Goal: Contribute content: Contribute content

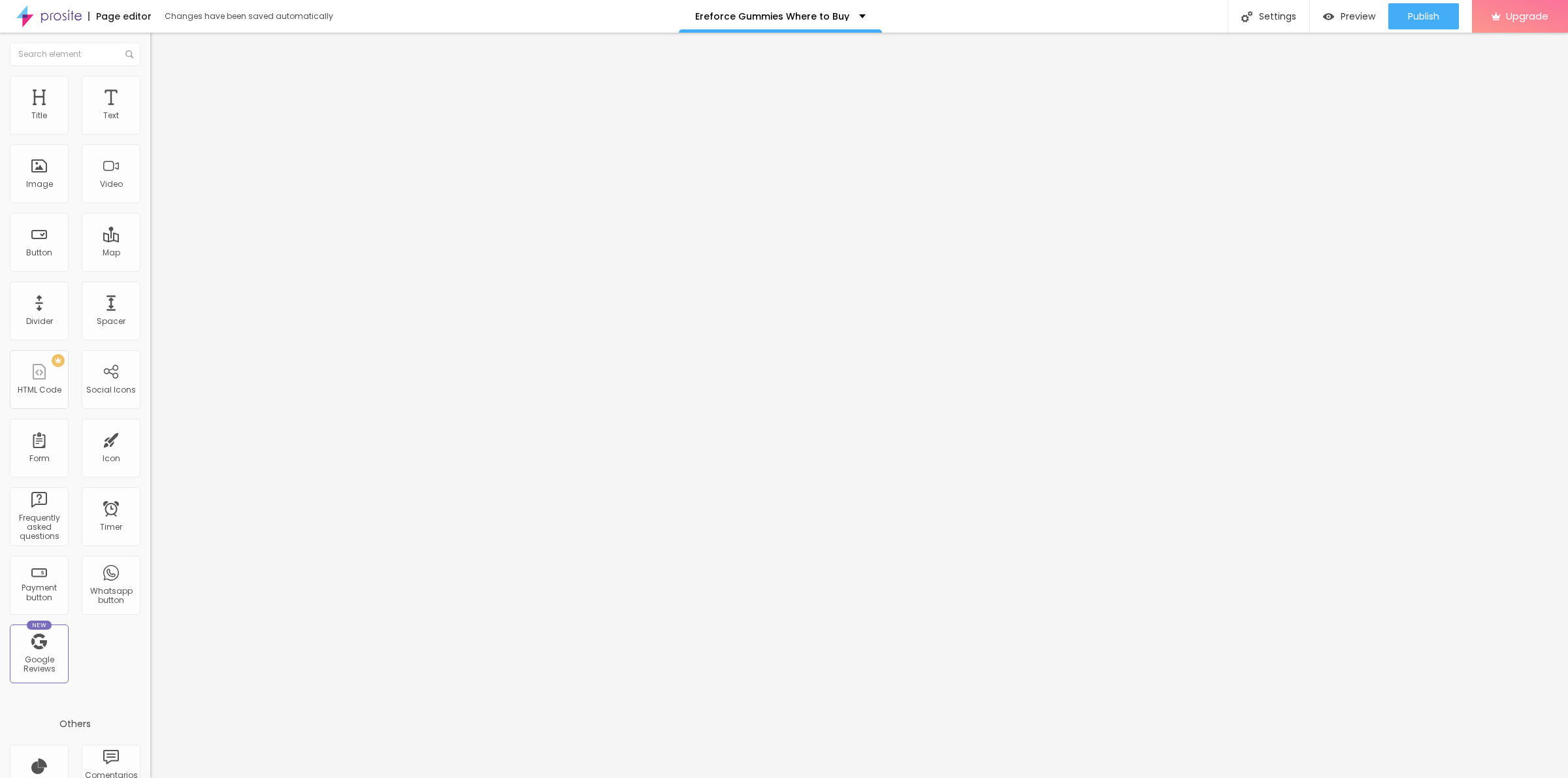
click at [150, 112] on span "Add image" at bounding box center [177, 106] width 54 height 11
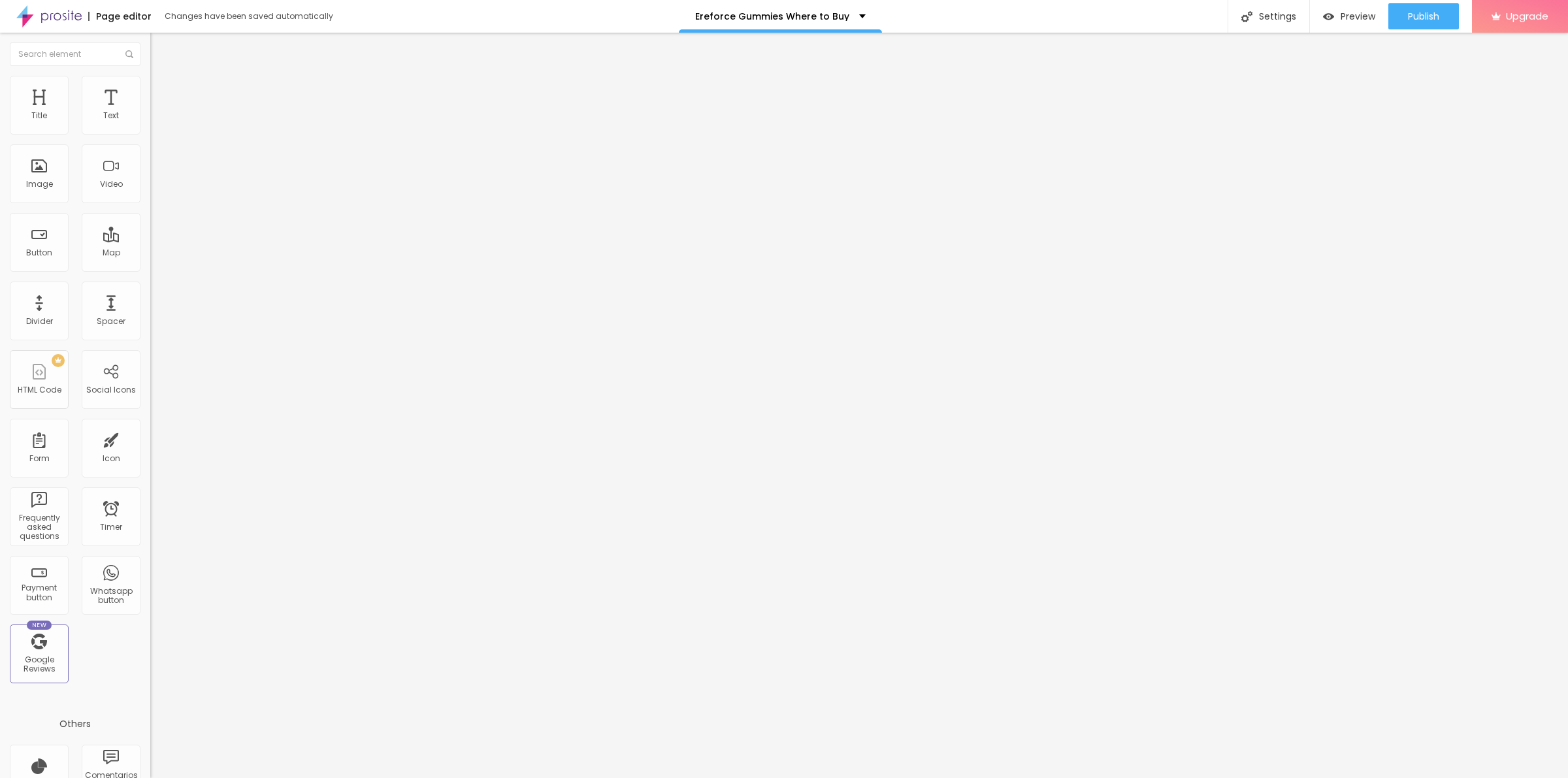
click at [150, 132] on input "text" at bounding box center [228, 125] width 156 height 13
paste input "Ereforce Gummies"
type input "Ereforce Gummies"
click at [150, 268] on input "https://" at bounding box center [228, 261] width 156 height 13
paste input "[DOMAIN_NAME][URL]"
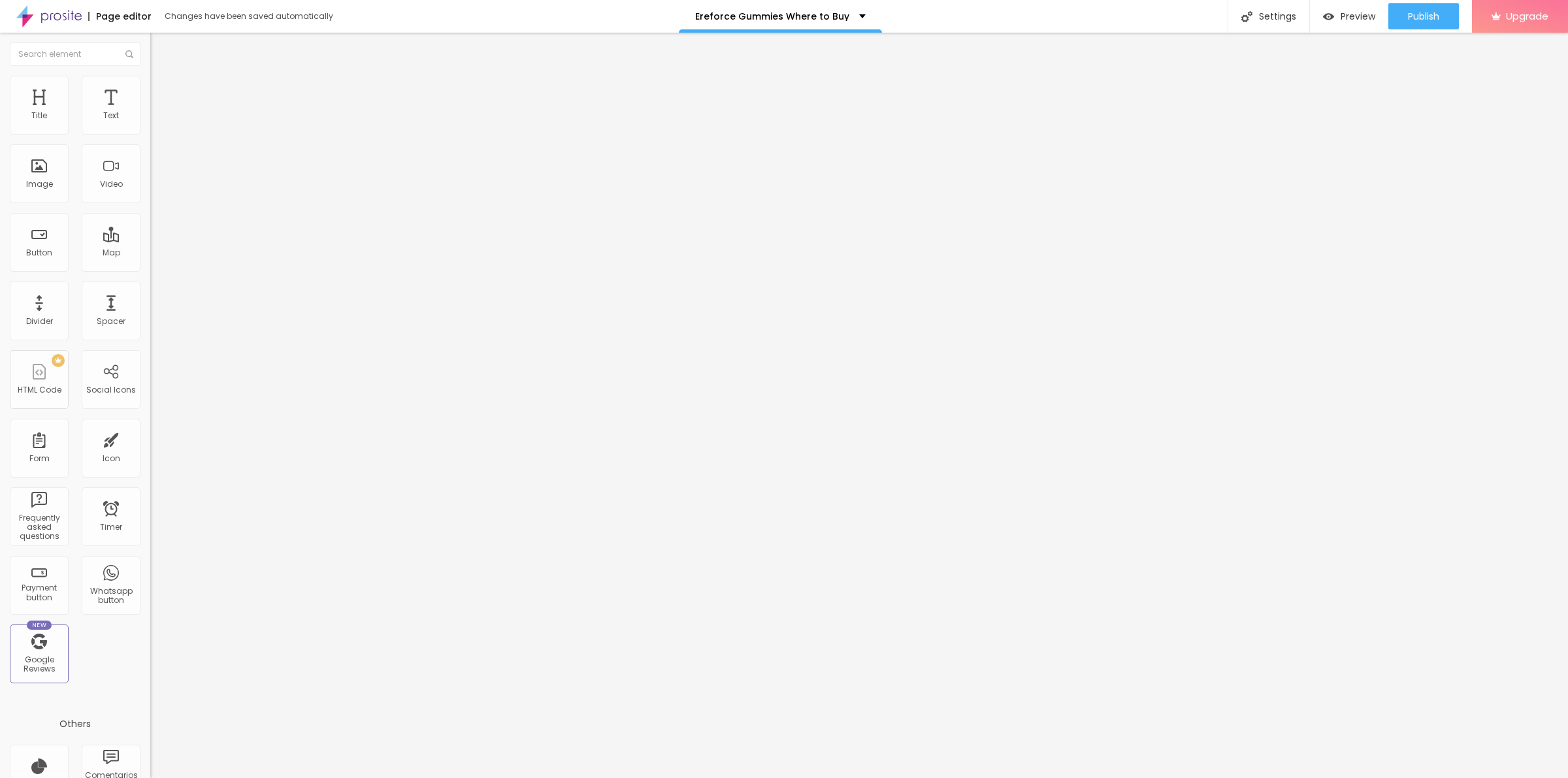
scroll to position [0, 62]
type input "[URL][DOMAIN_NAME]"
click at [150, 415] on div "Edit Image Content Style Advanced Change image Image description (Alt) Ereforce…" at bounding box center [225, 405] width 150 height 745
click at [150, 76] on img at bounding box center [156, 82] width 12 height 12
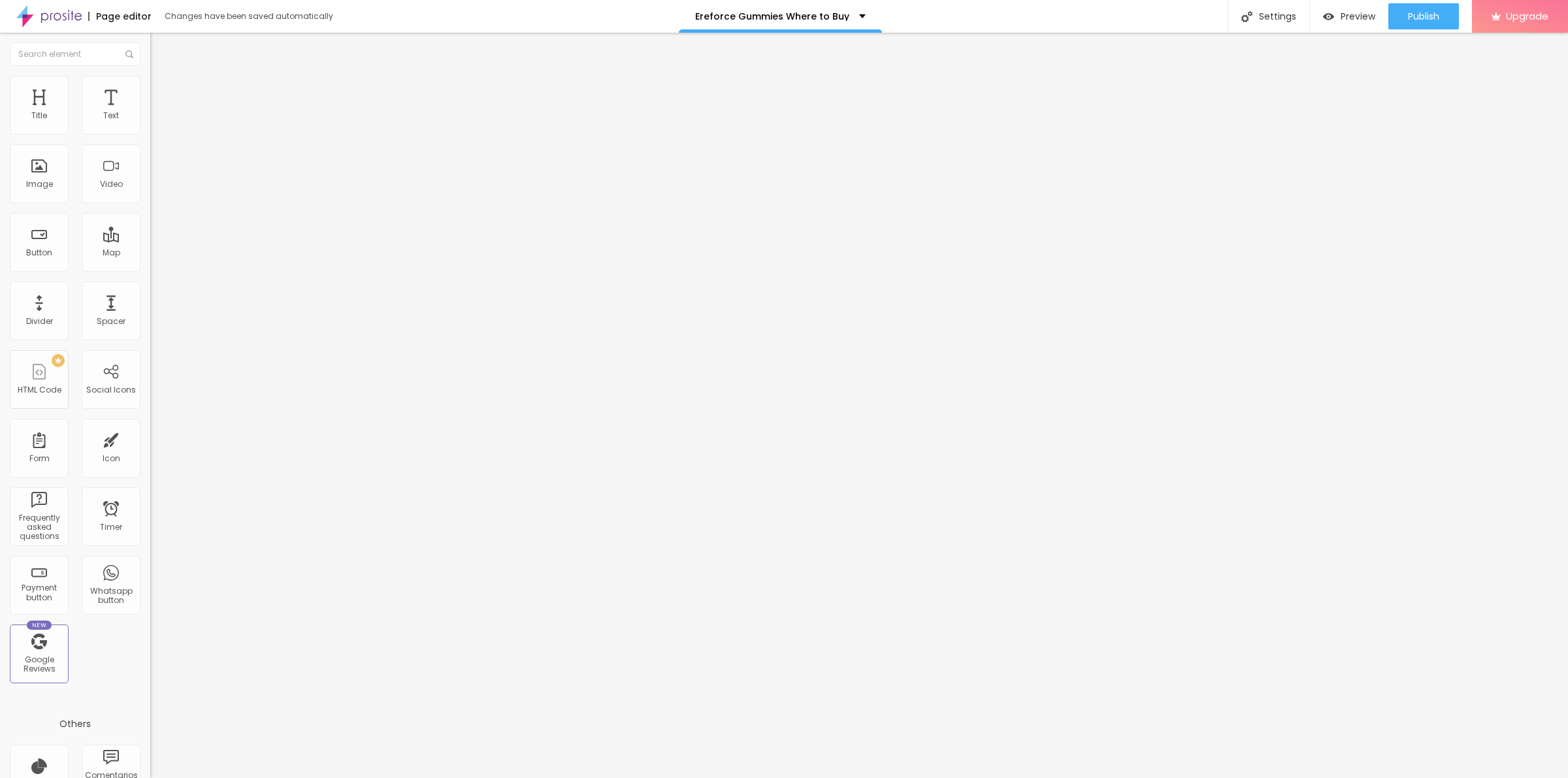
type input "95"
type input "85"
type input "80"
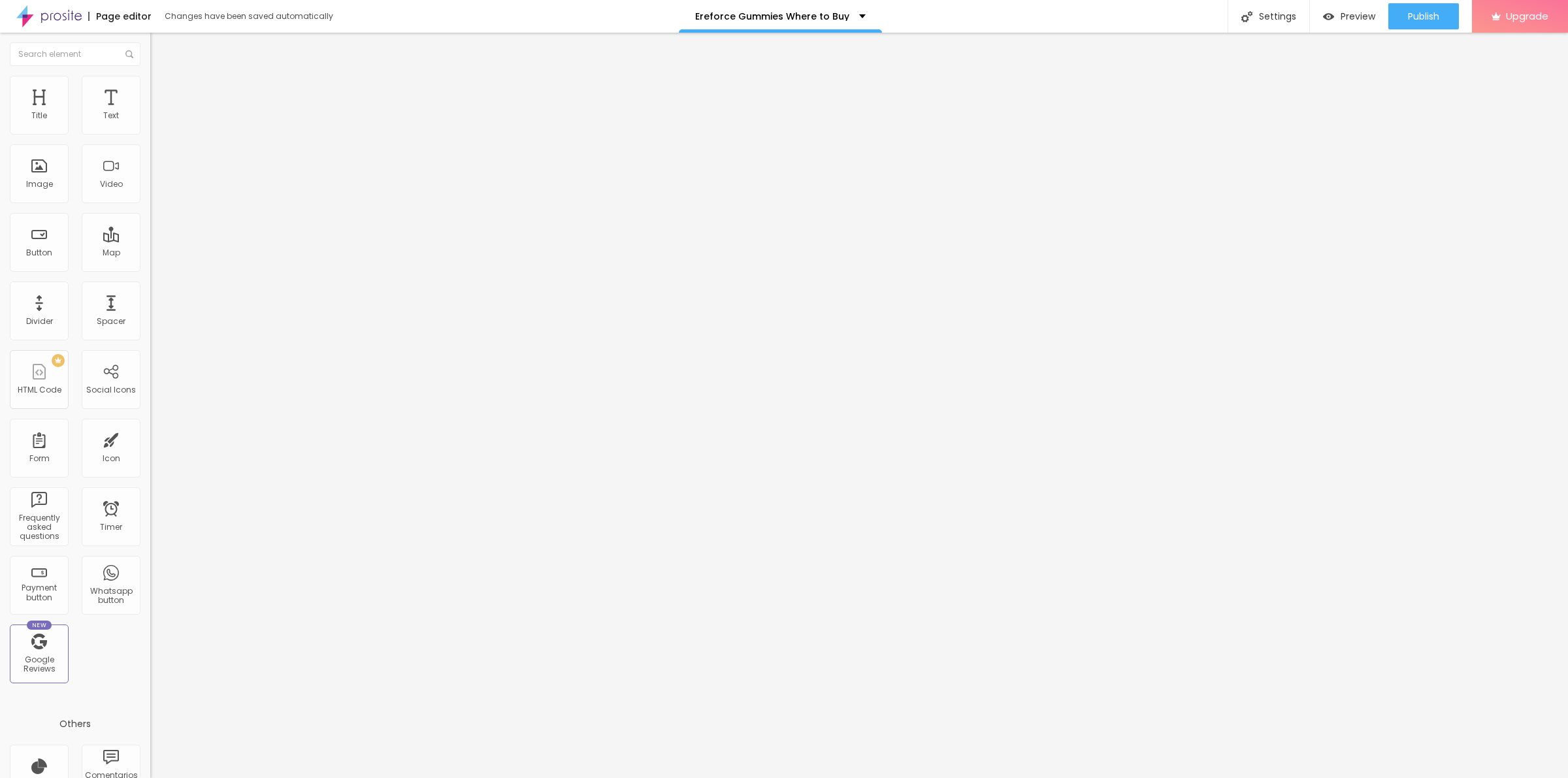
type input "80"
type input "75"
type input "80"
drag, startPoint x: 134, startPoint y: 142, endPoint x: 111, endPoint y: 138, distance: 23.3
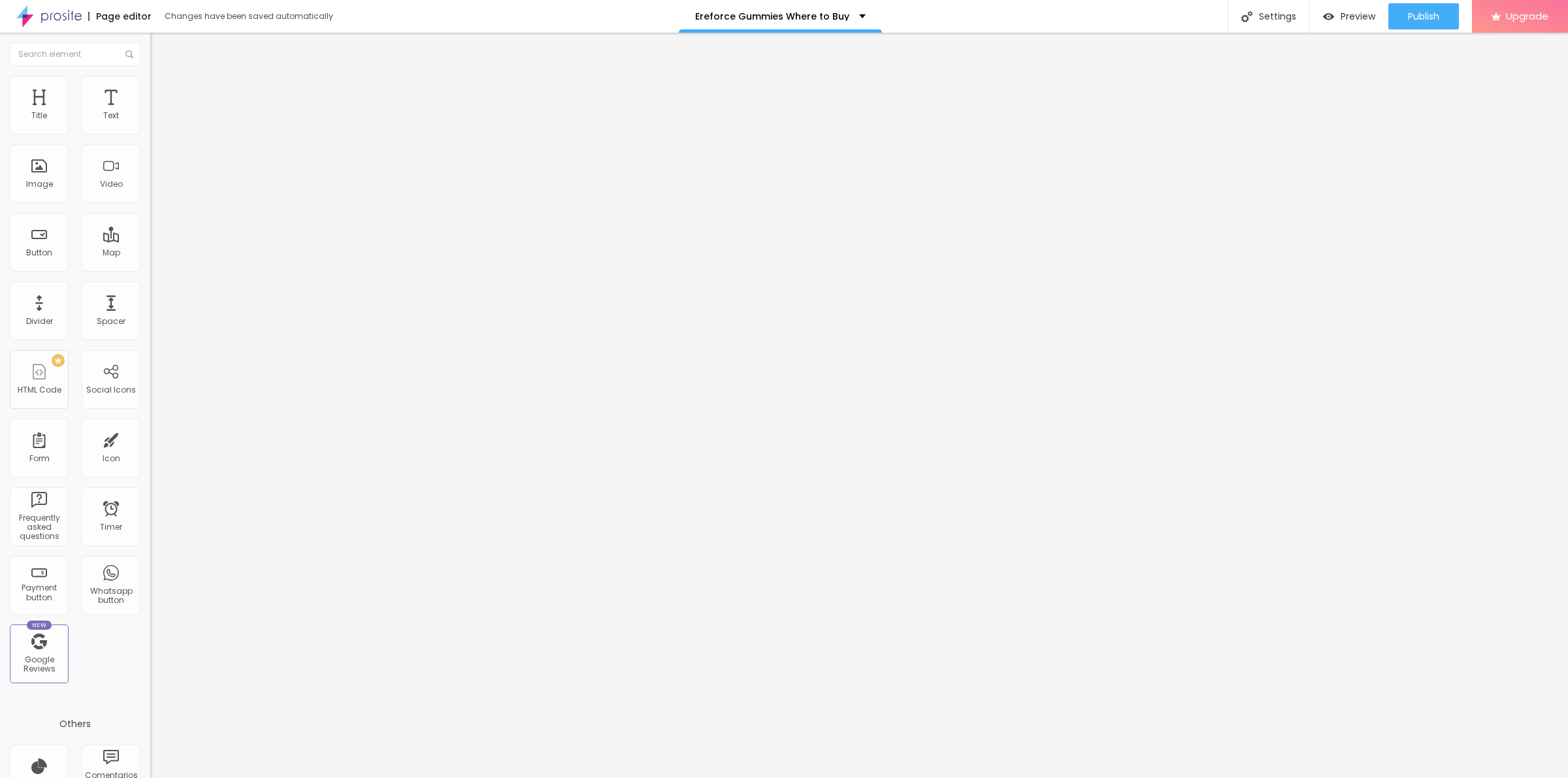
type input "80"
click at [150, 134] on input "range" at bounding box center [193, 129] width 85 height 10
click at [150, 193] on button "button" at bounding box center [159, 187] width 18 height 14
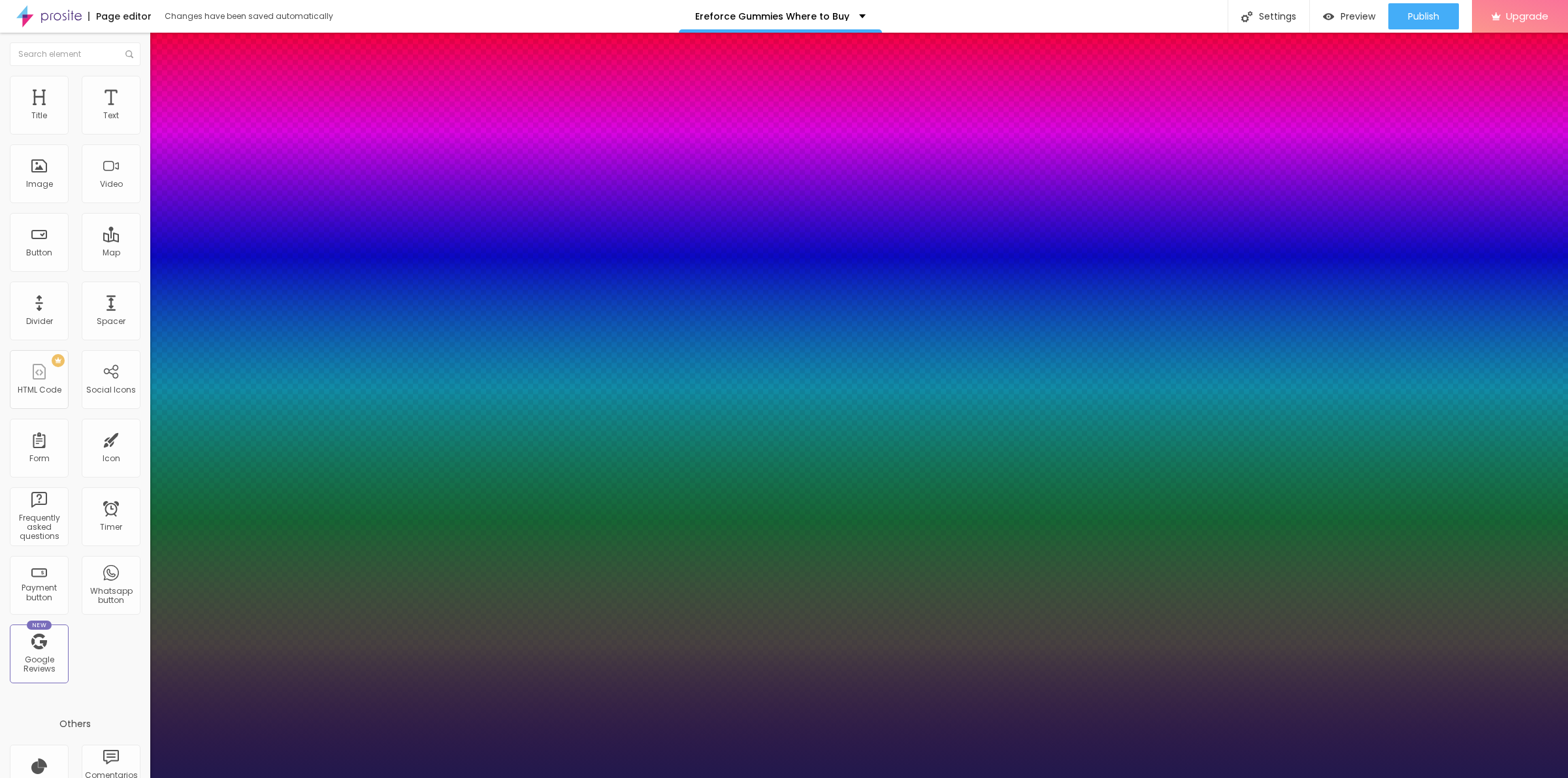
type input "13"
type input "1"
type input "16"
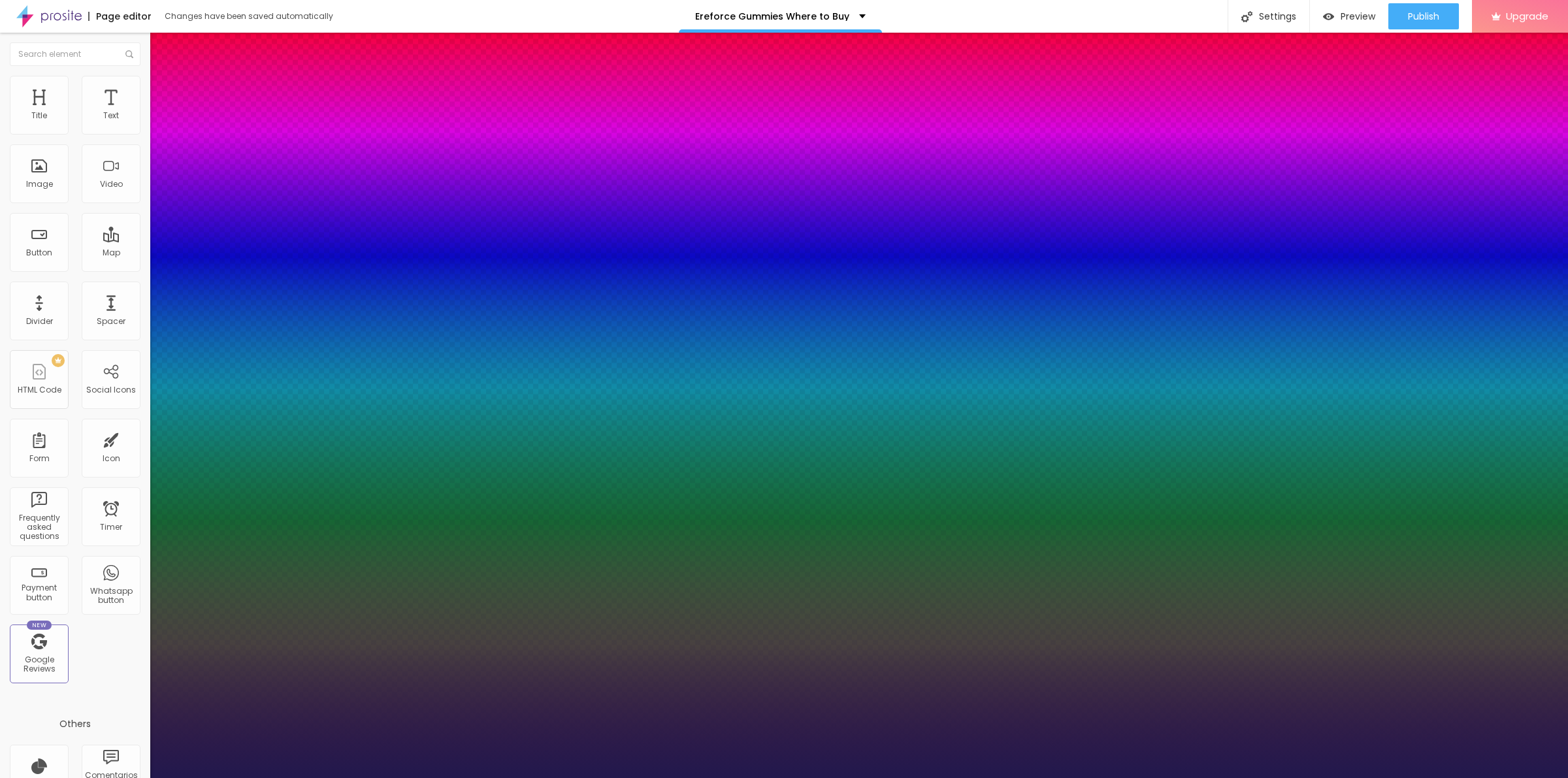
type input "1"
type input "21"
type input "1"
type input "23"
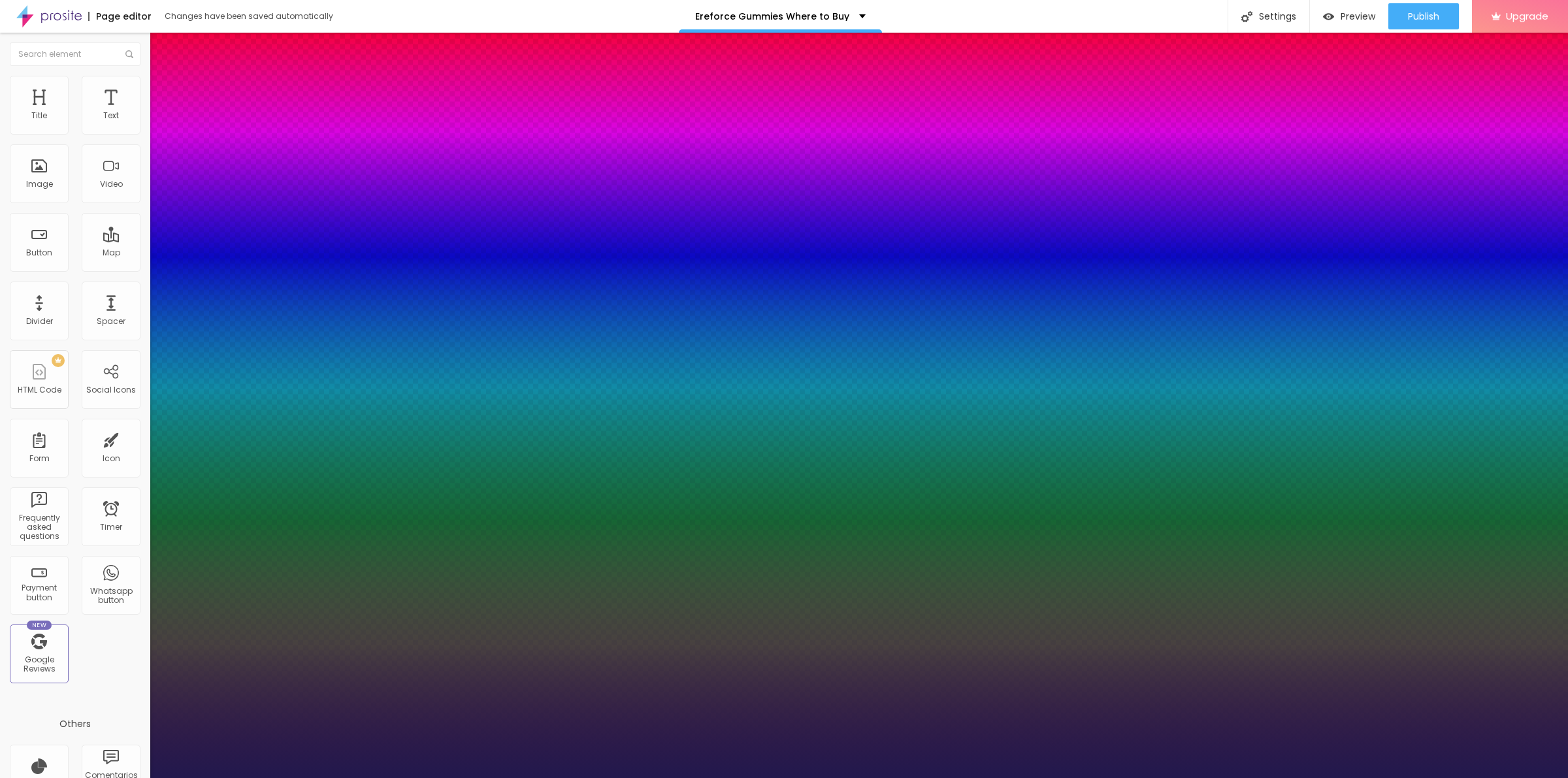
type input "23"
type input "1"
type input "25"
type input "1"
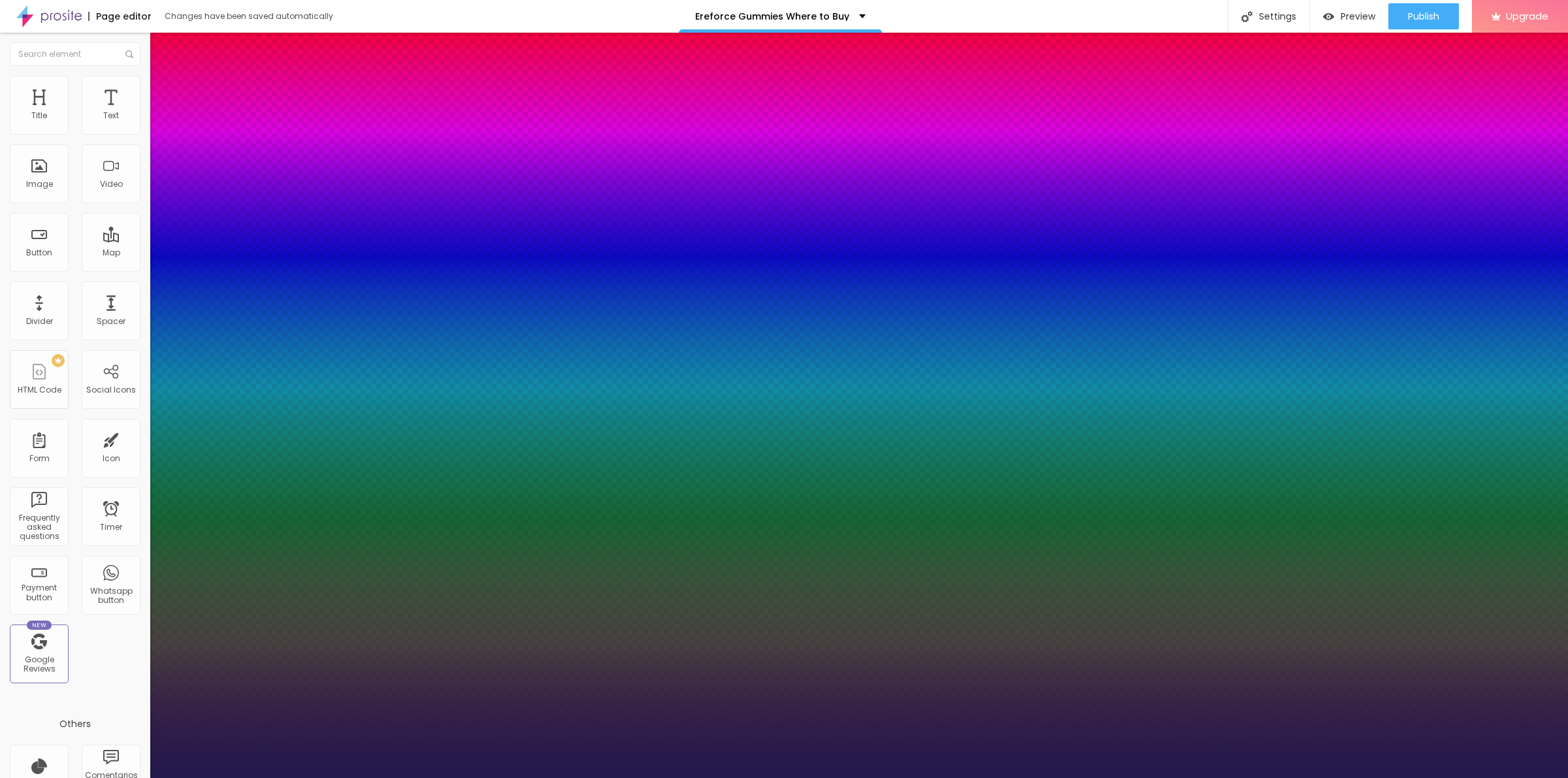
type input "26"
type input "1"
type input "27"
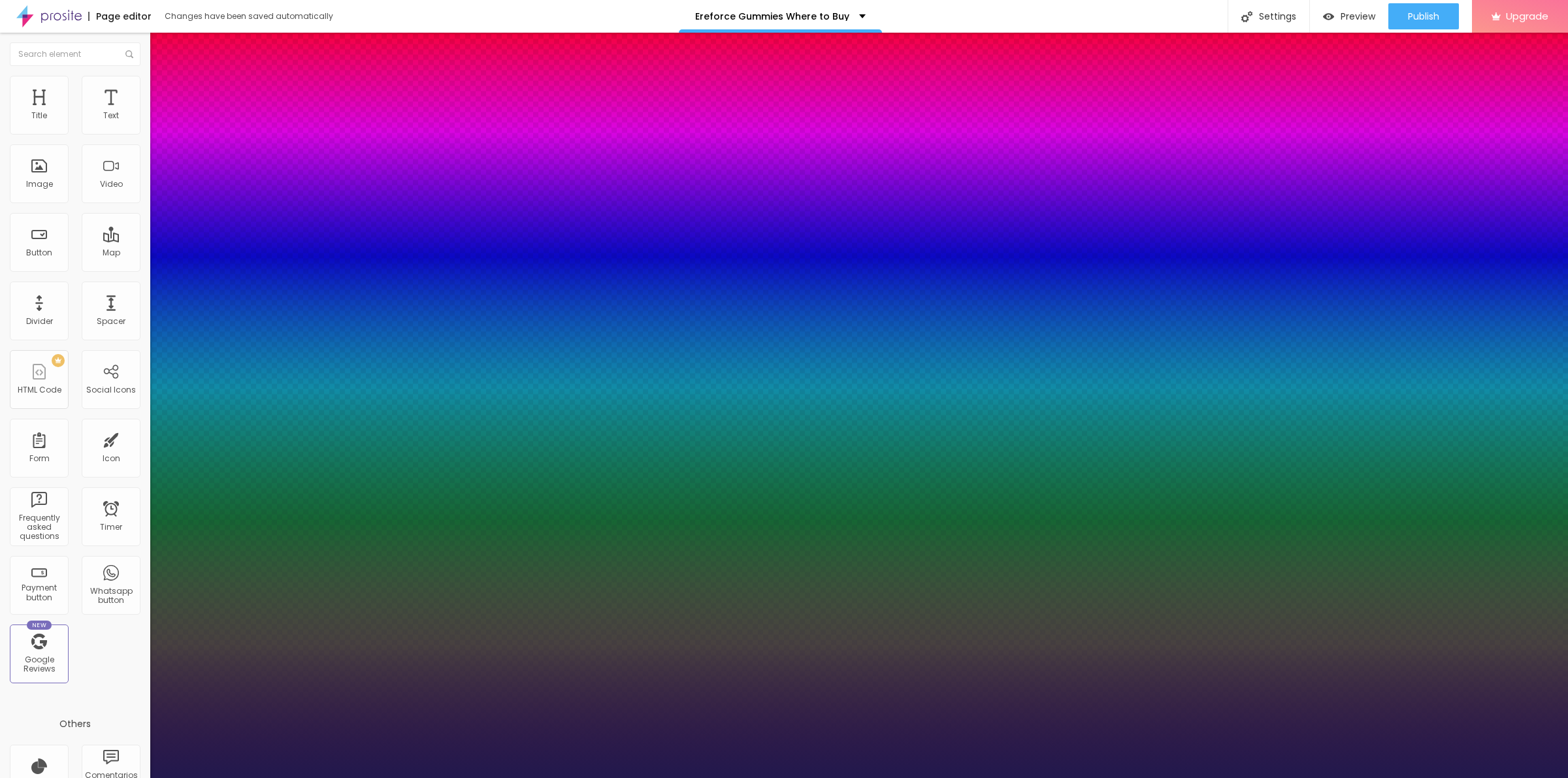
type input "1"
type input "28"
type input "1"
type input "29"
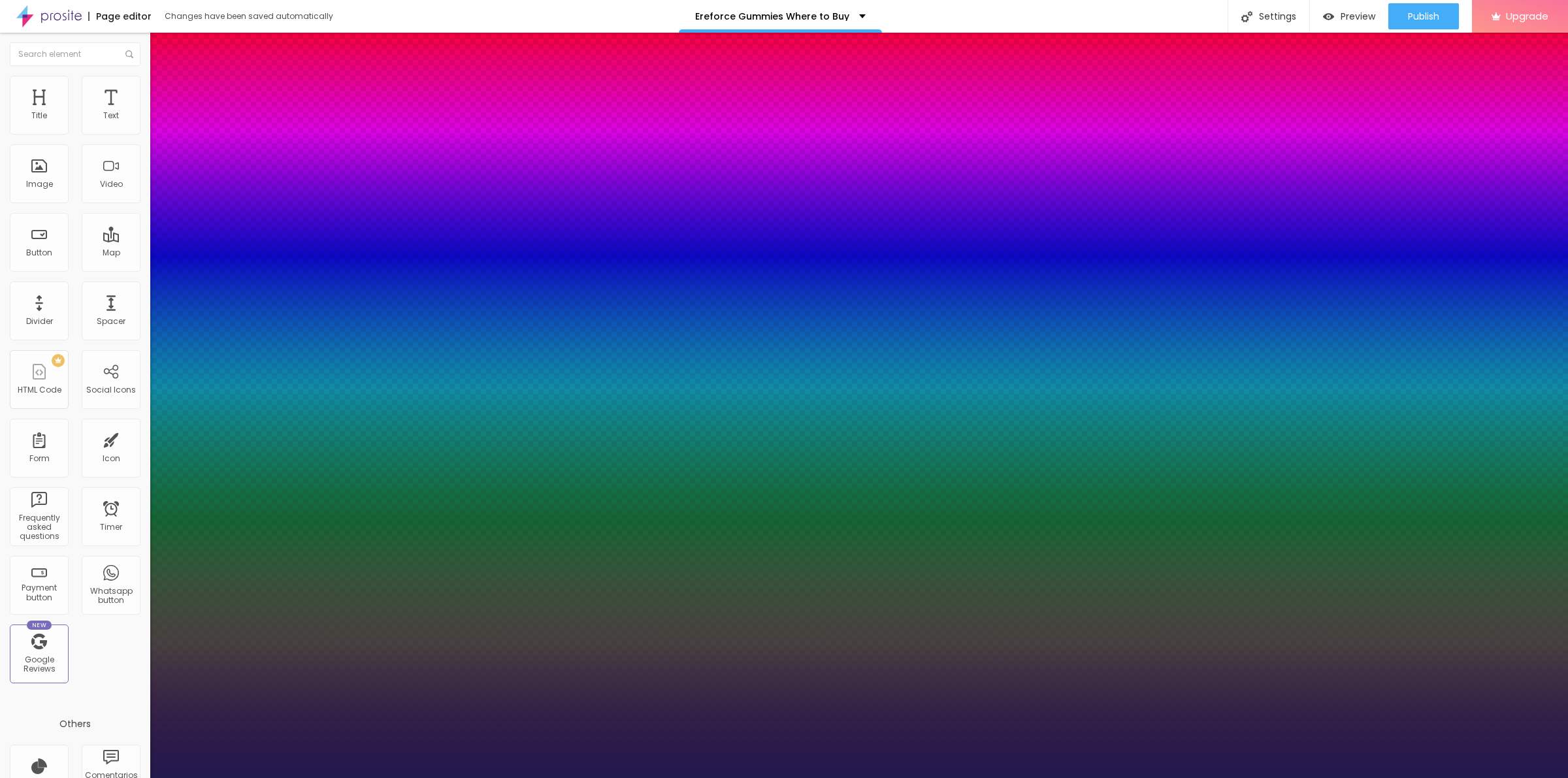
type input "29"
type input "1"
type input "30"
type input "1"
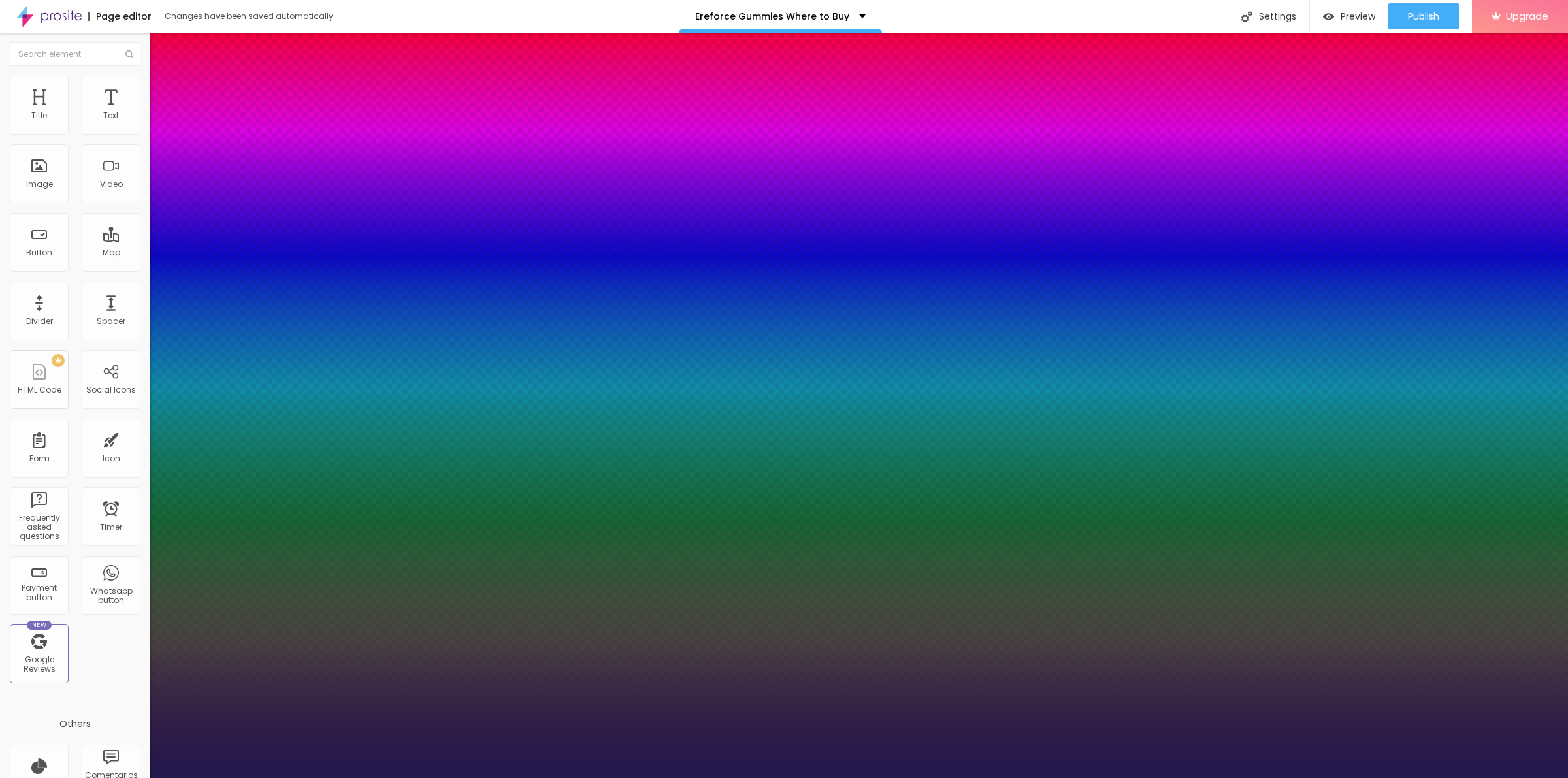
type input "32"
type input "1"
type input "33"
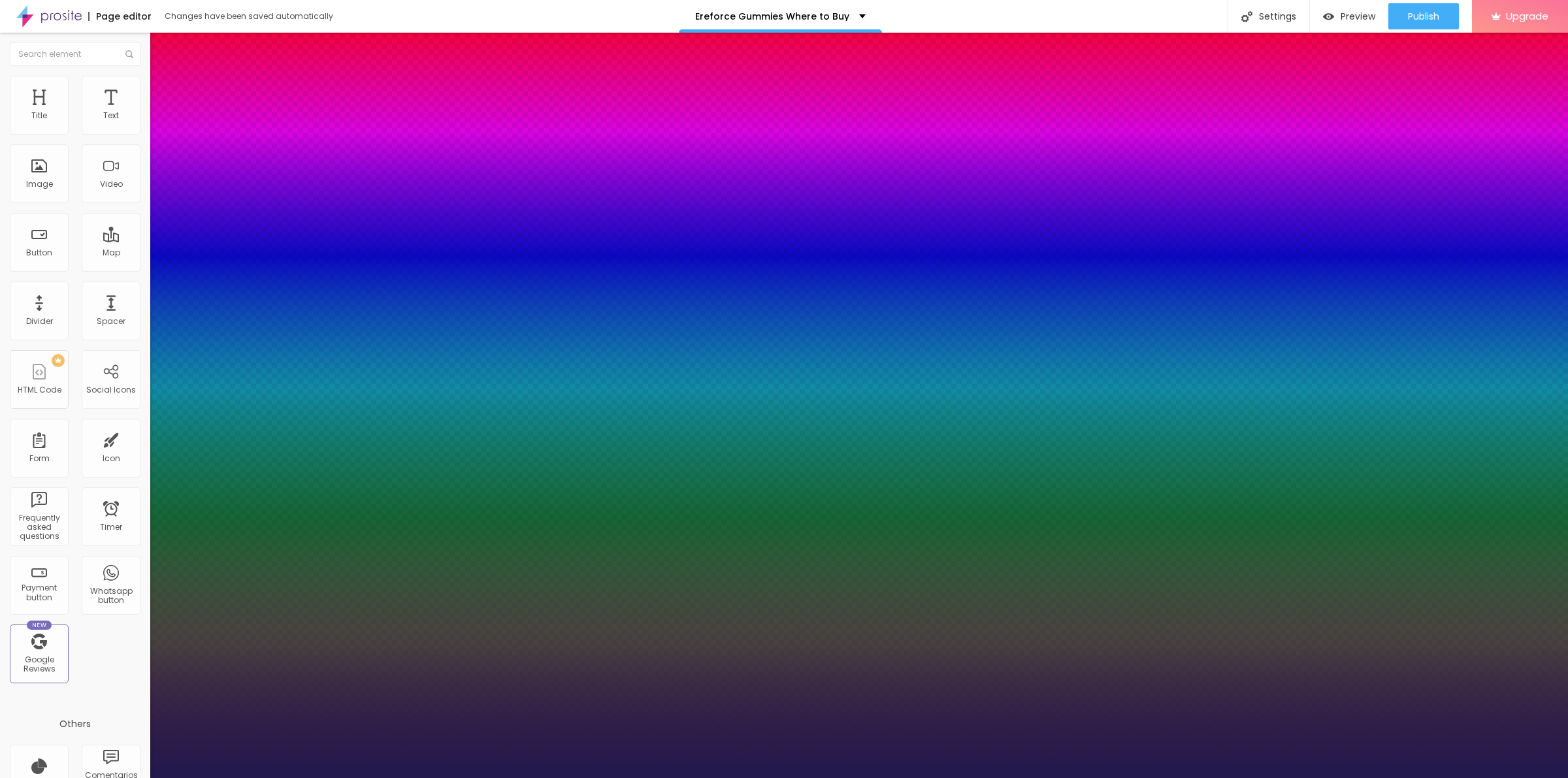
type input "1"
type input "34"
type input "1"
type input "35"
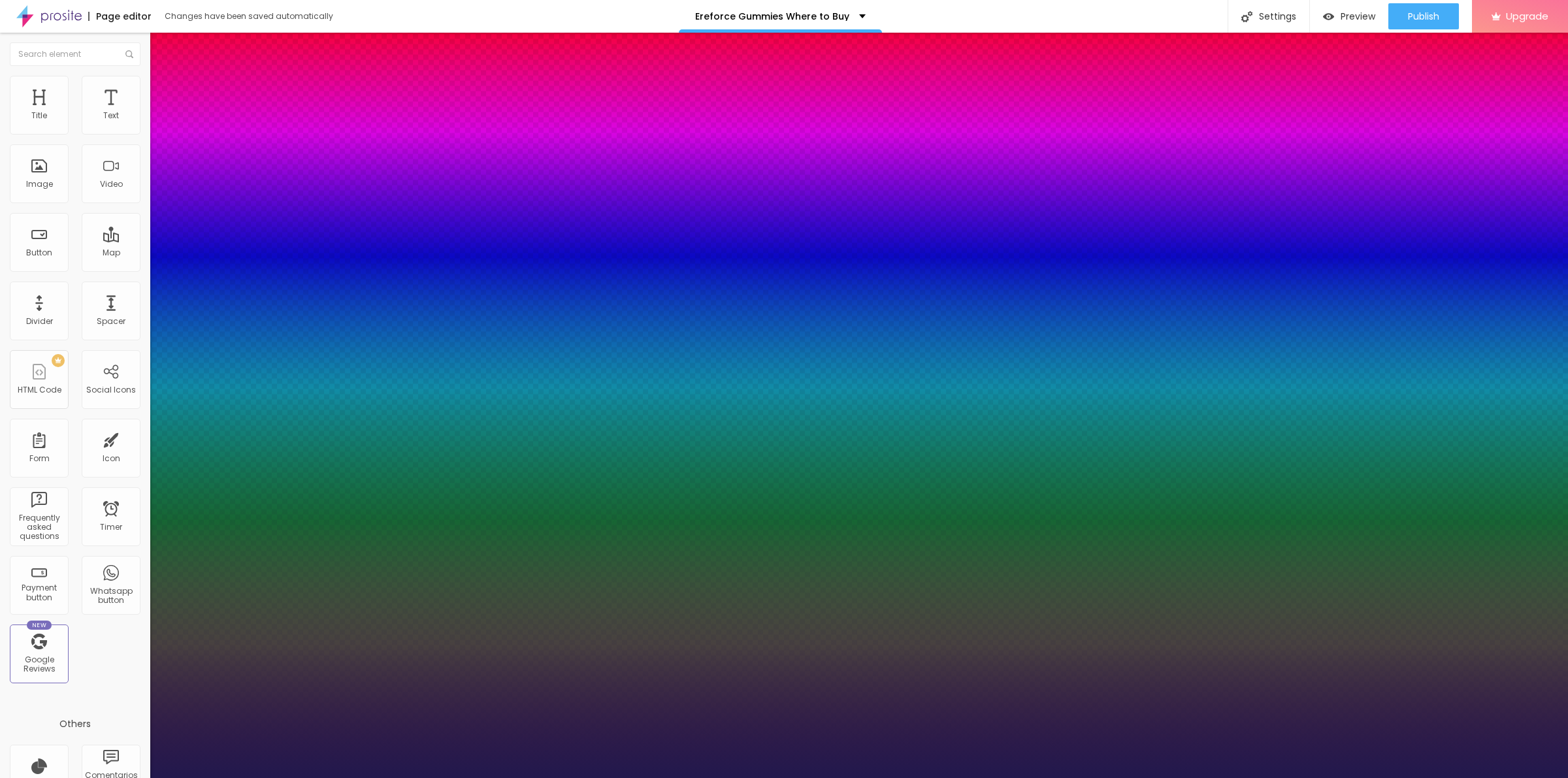
type input "35"
type input "1"
type input "36"
type input "1"
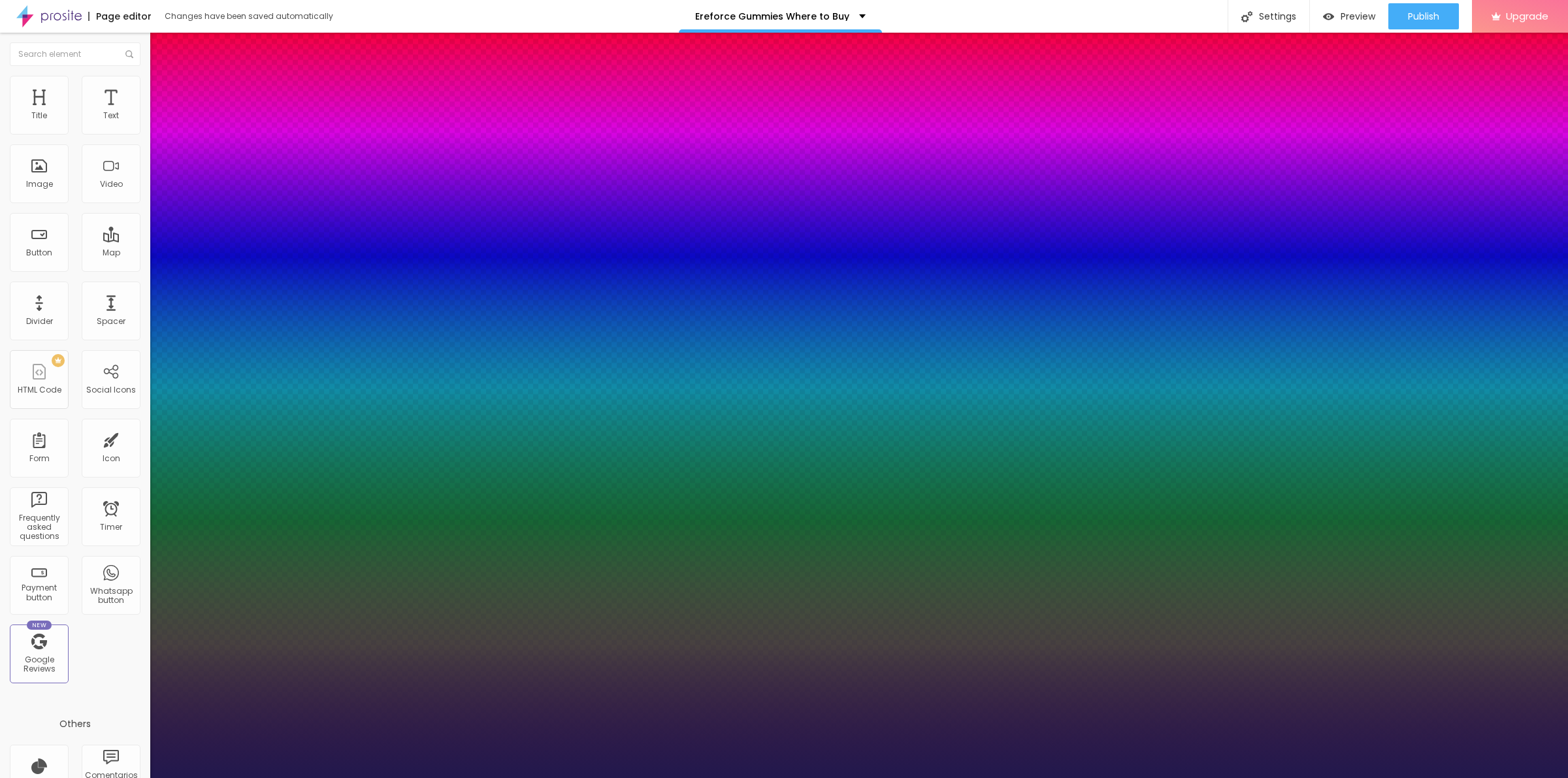
type input "37"
type input "1"
drag, startPoint x: 174, startPoint y: 368, endPoint x: 198, endPoint y: 374, distance: 24.7
type input "37"
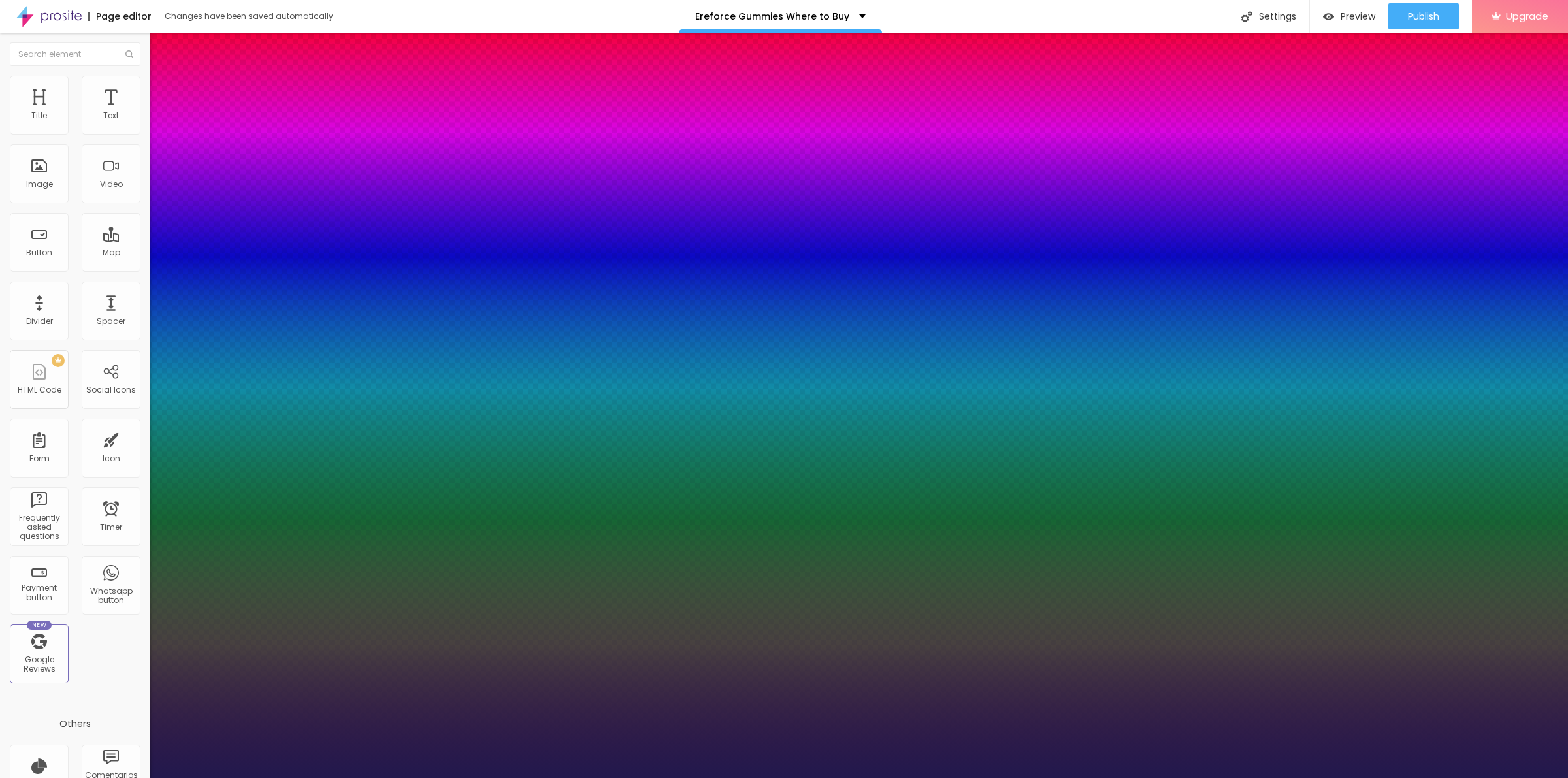
type input "1"
click at [878, 777] on div at bounding box center [784, 778] width 1568 height 0
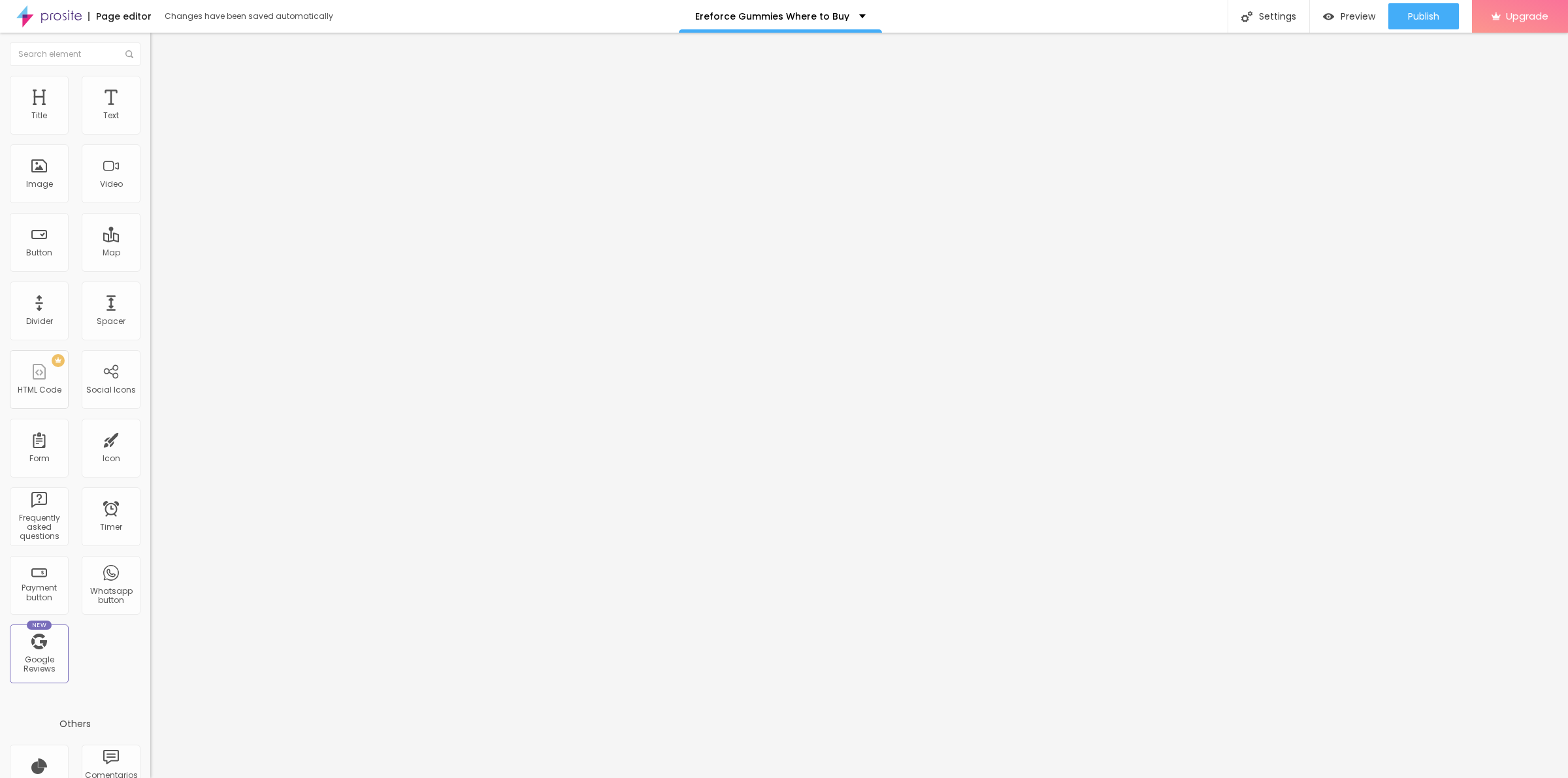
click at [150, 83] on img at bounding box center [156, 82] width 12 height 12
type input "15"
type input "19"
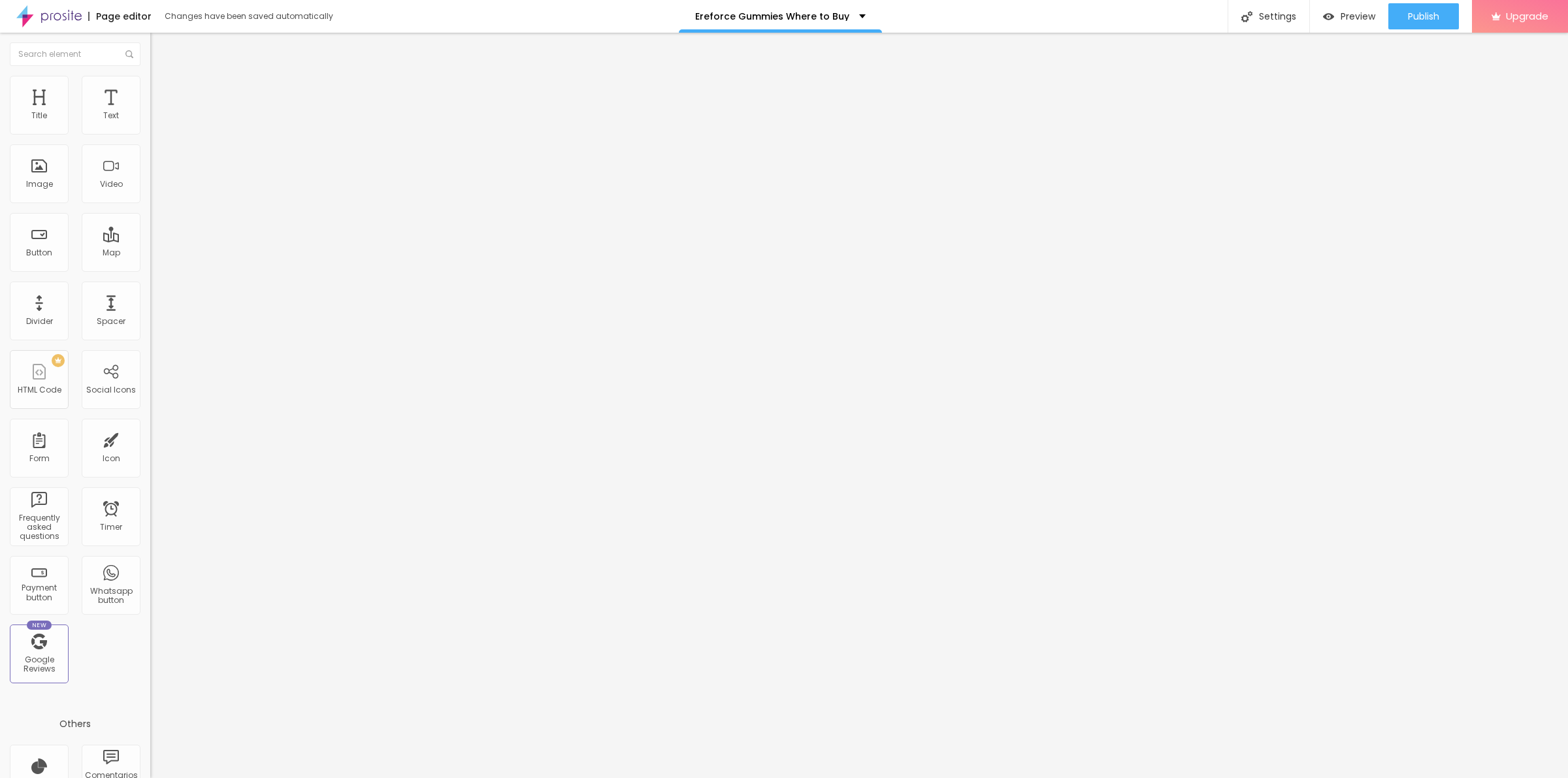
type input "21"
click at [150, 240] on input "range" at bounding box center [193, 245] width 85 height 10
type input "17"
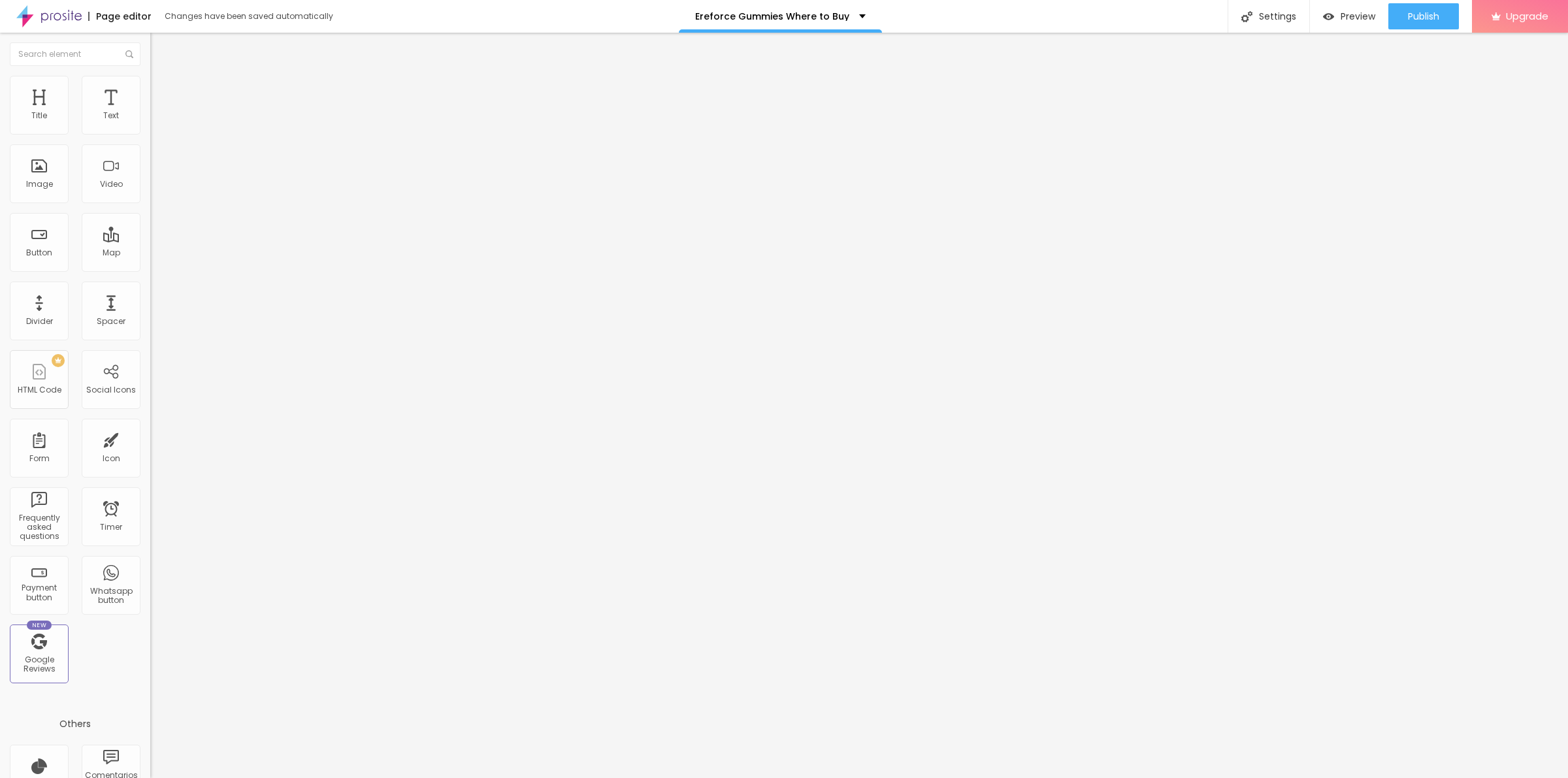
type input "17"
type input "20"
type input "22"
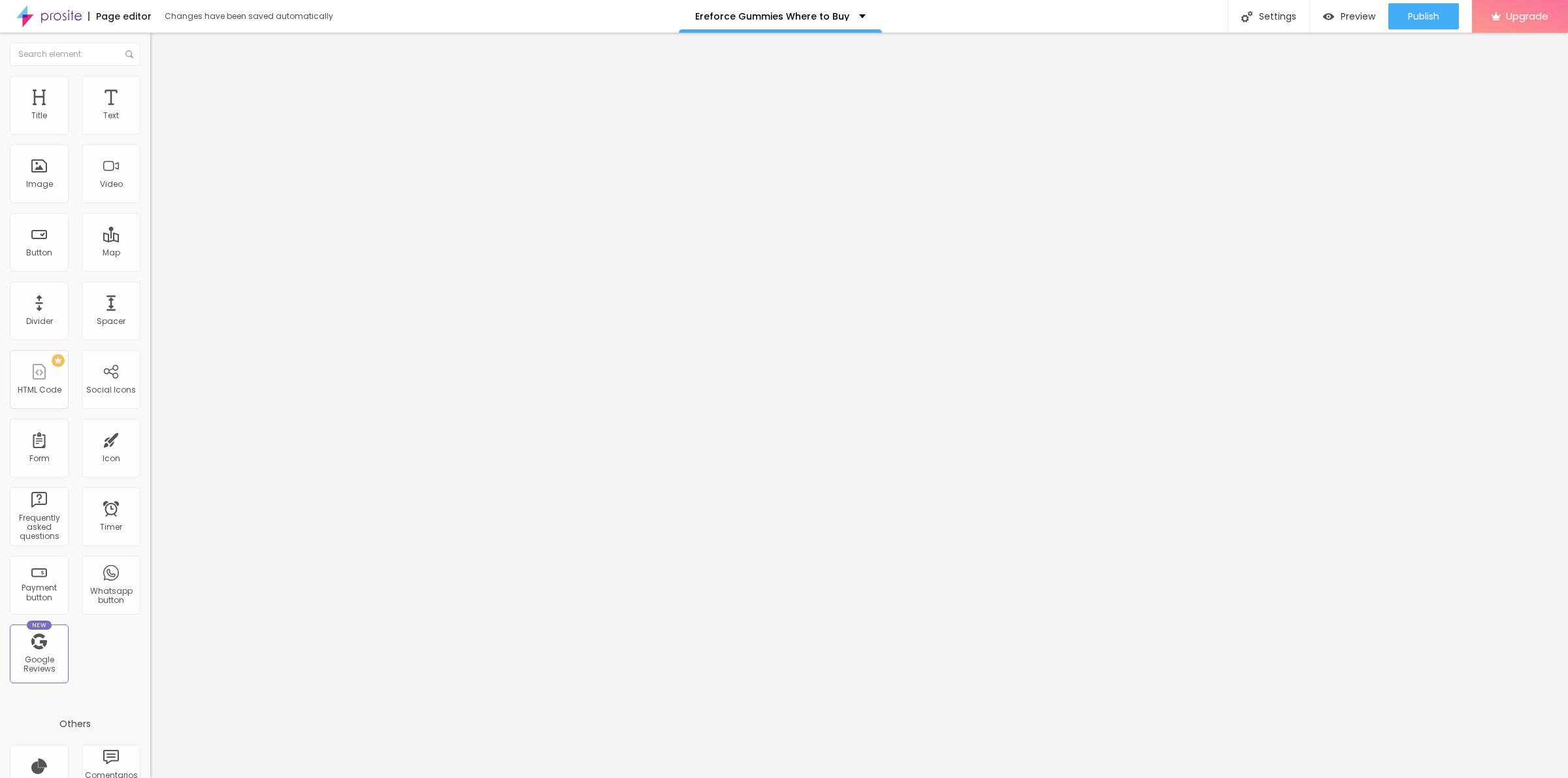
type input "25"
type input "23"
type input "20"
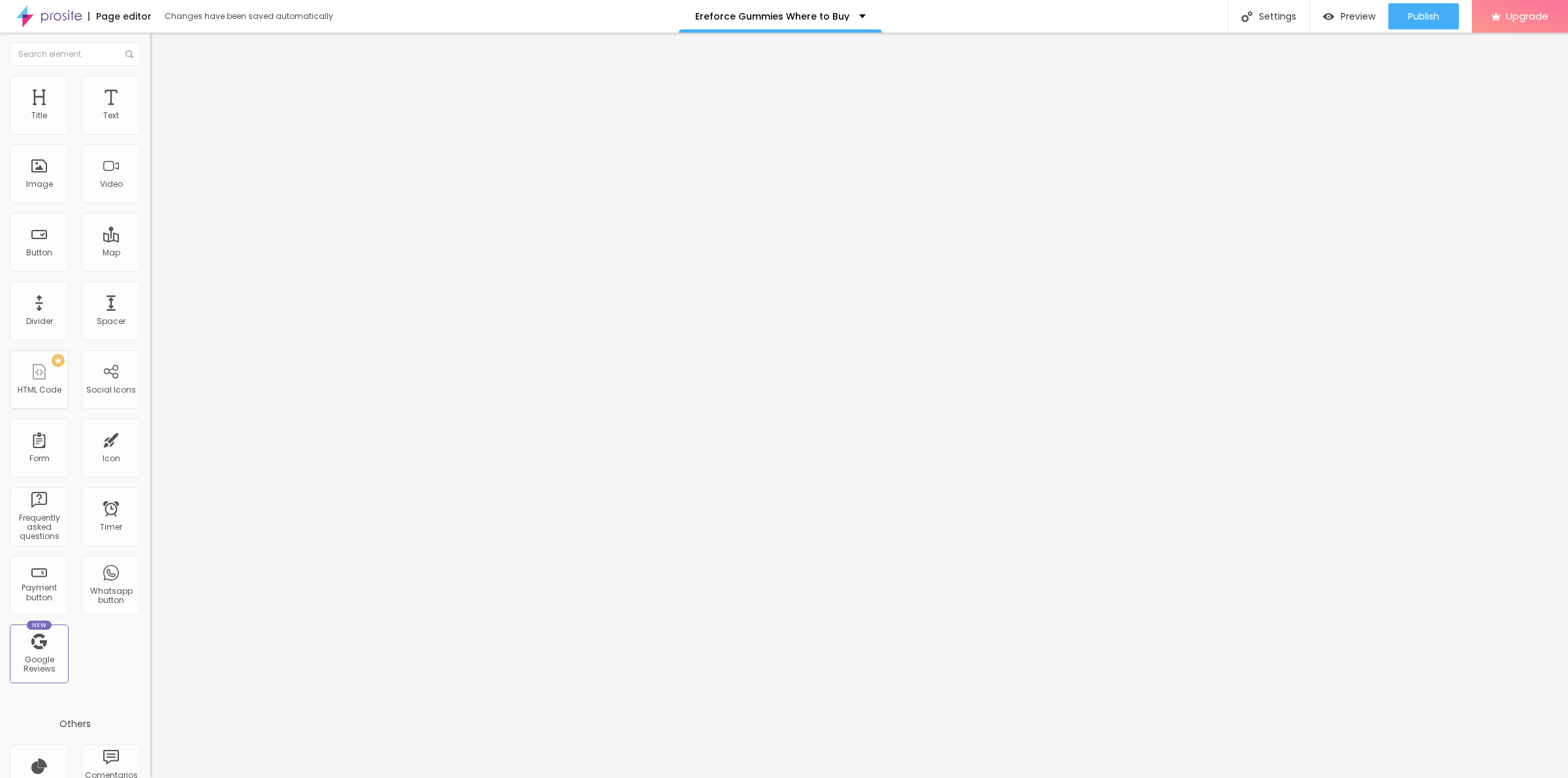
type input "20"
type input "18"
click at [150, 425] on input "range" at bounding box center [193, 430] width 85 height 10
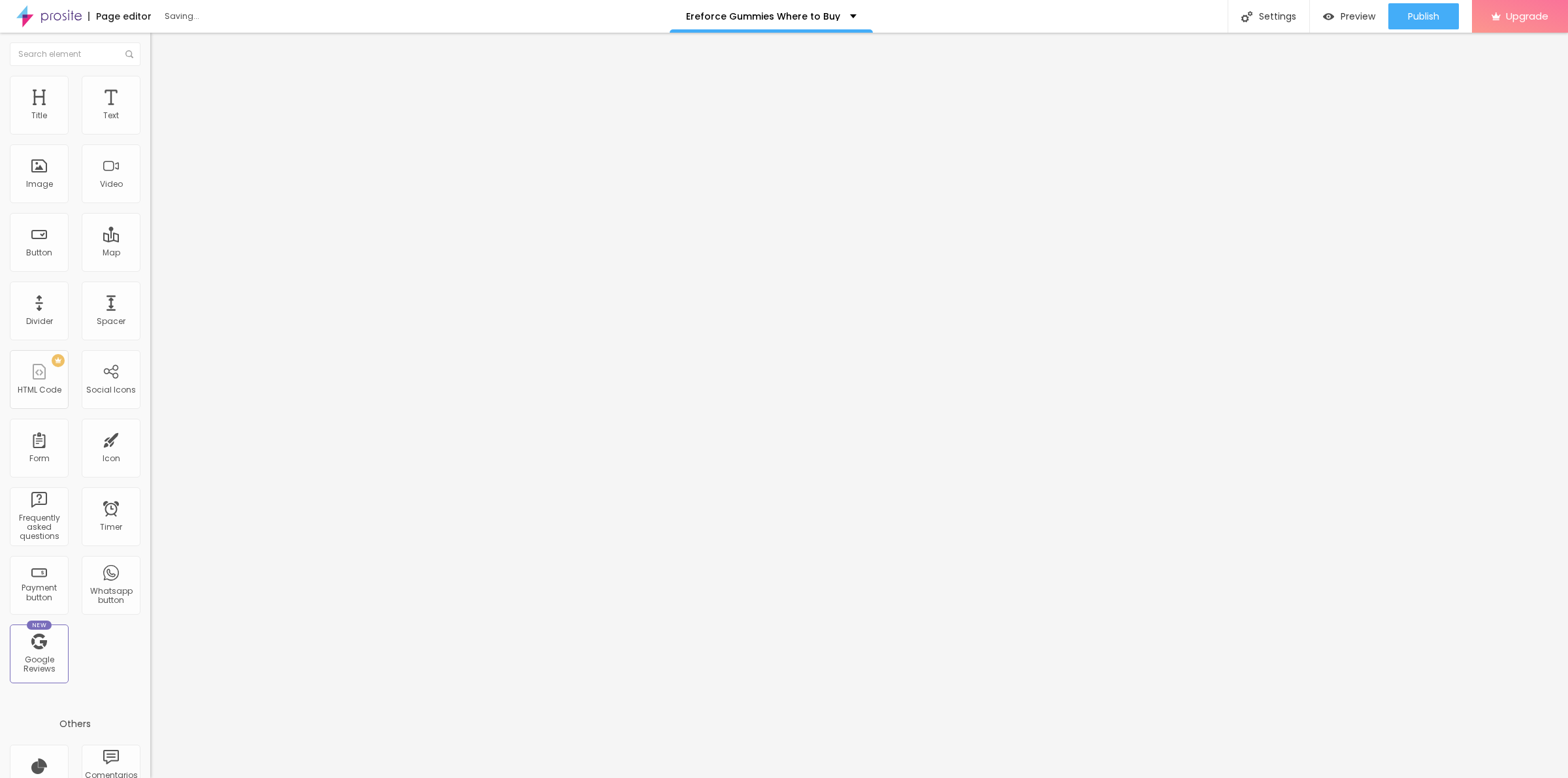
click at [150, 74] on img at bounding box center [156, 69] width 12 height 12
click at [156, 234] on icon "button" at bounding box center [156, 232] width 3 height 3
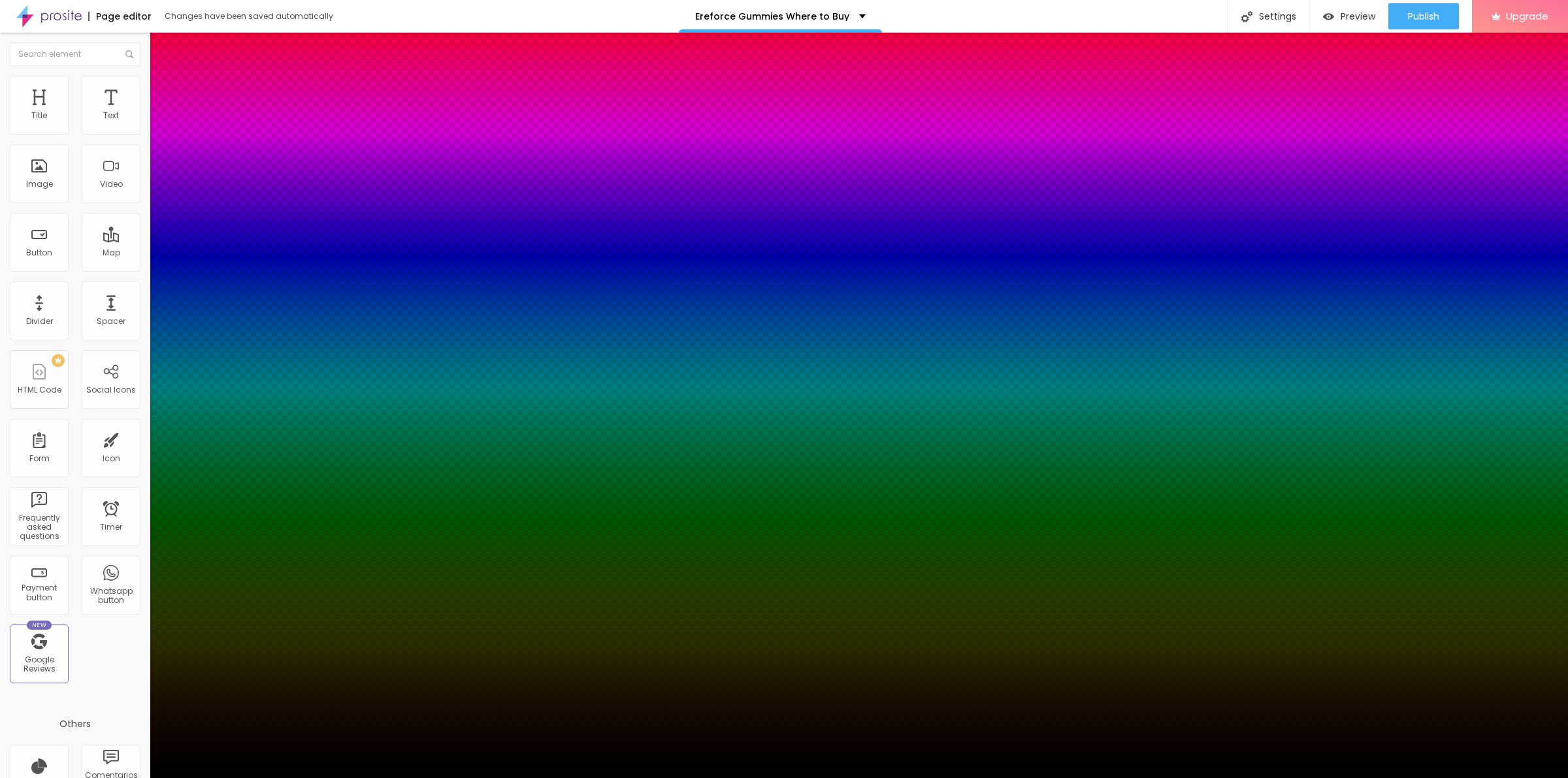
click at [126, 777] on div at bounding box center [784, 778] width 1568 height 0
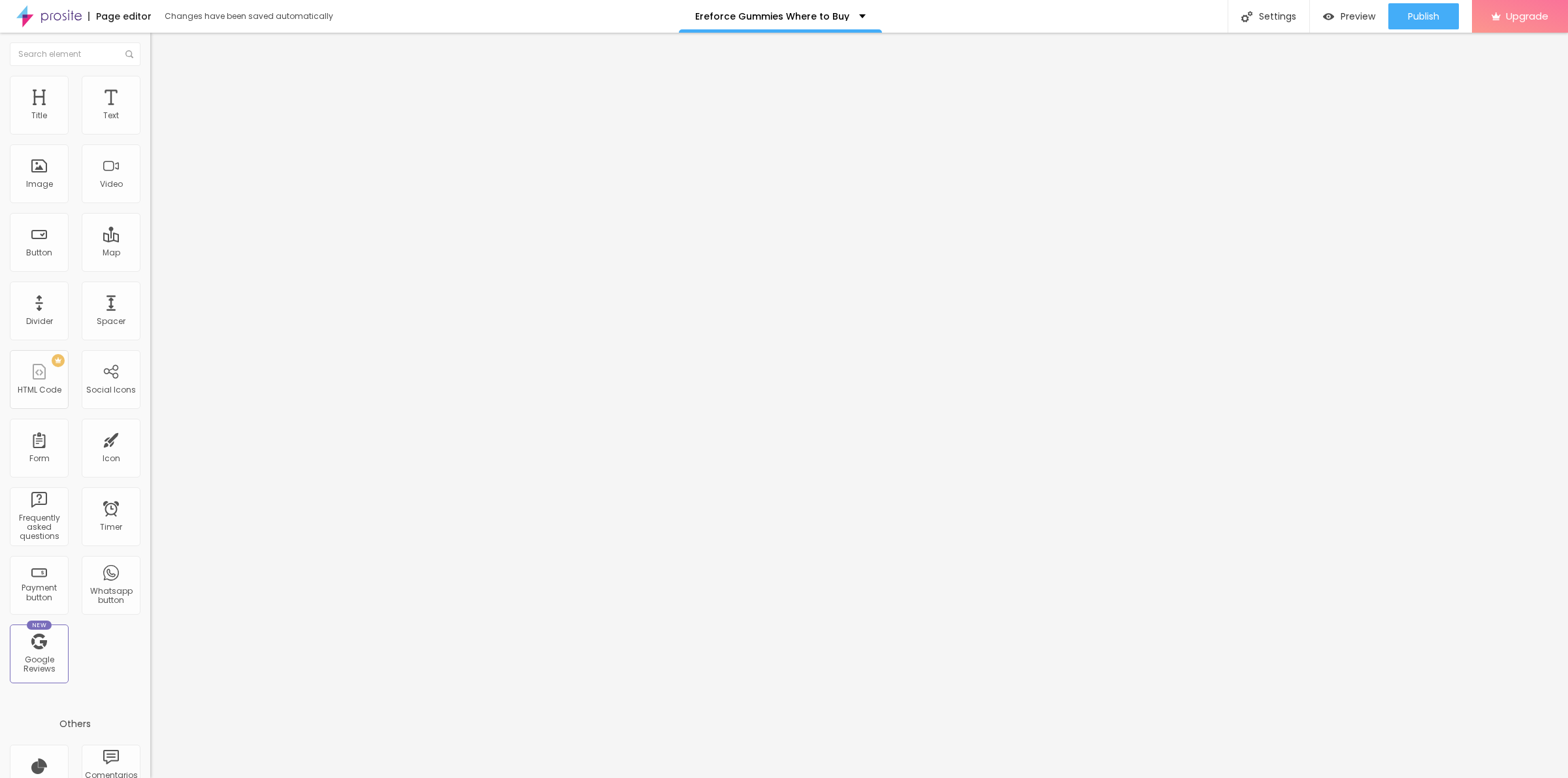
click at [156, 189] on icon "button" at bounding box center [156, 187] width 3 height 3
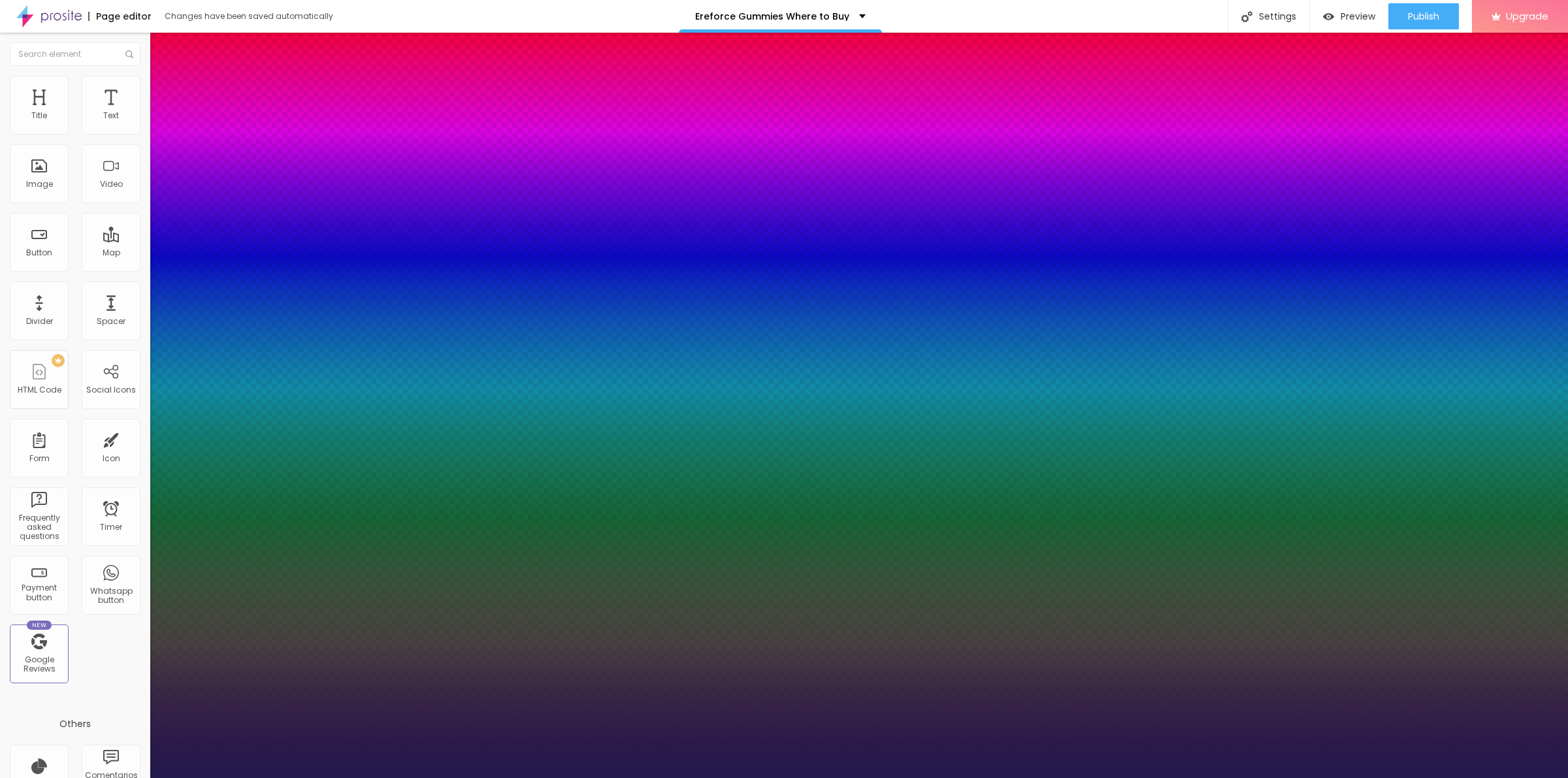
type input "1"
type input "0.2"
type input "1"
type input "0.4"
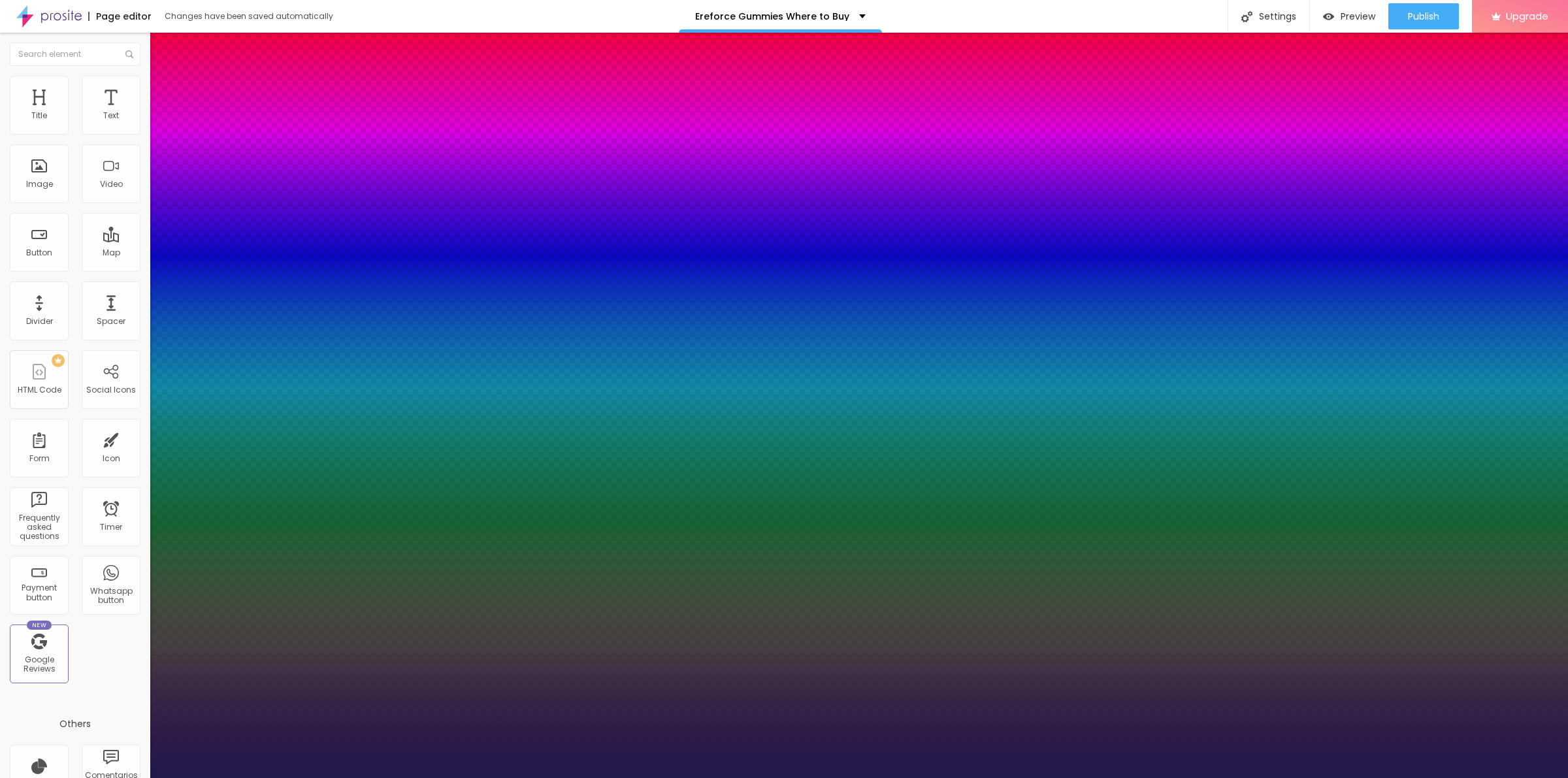
type input "0.4"
type input "1"
type input "0.5"
type input "1"
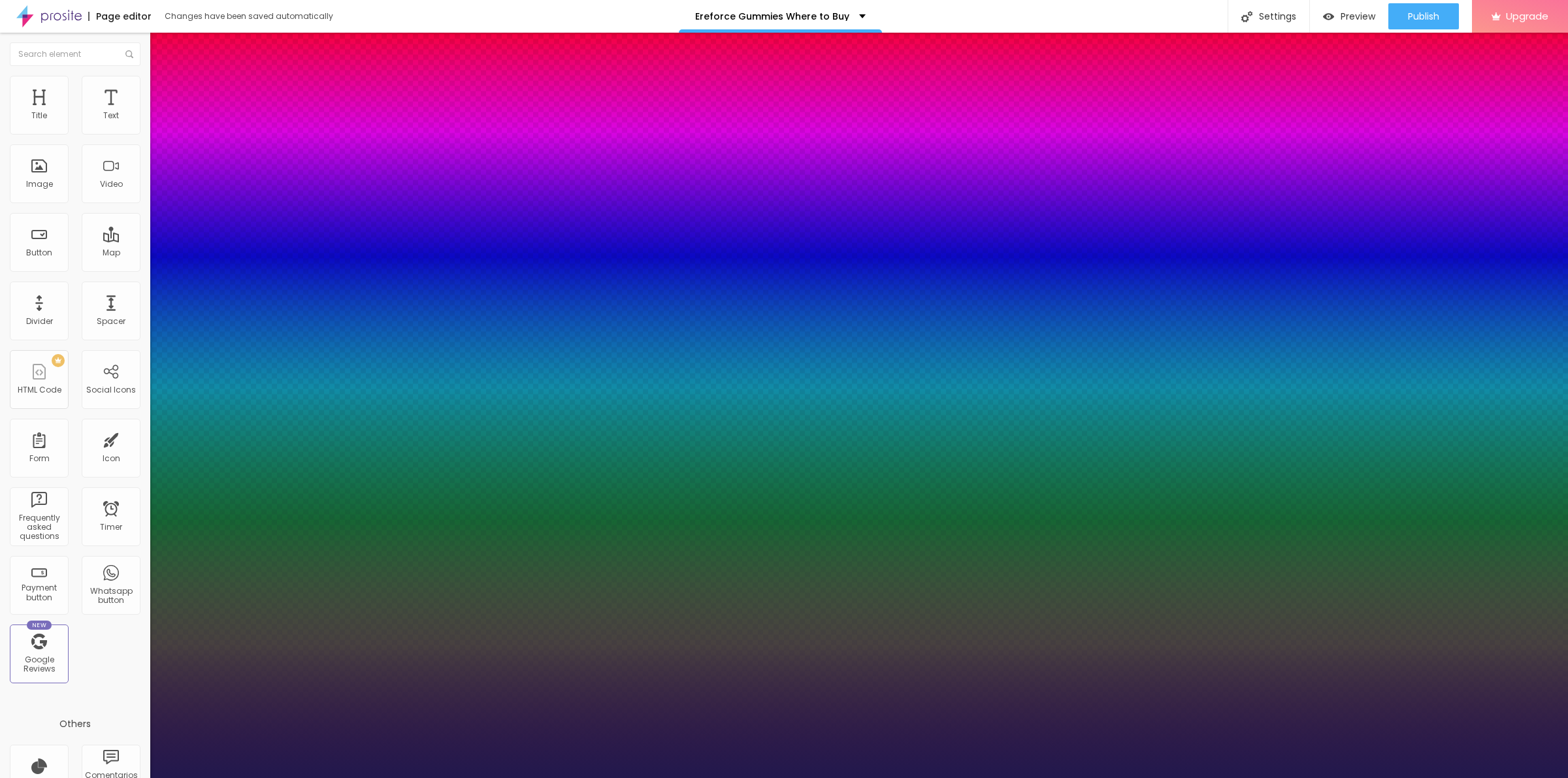
type input "0.6"
type input "1"
type input "0.7"
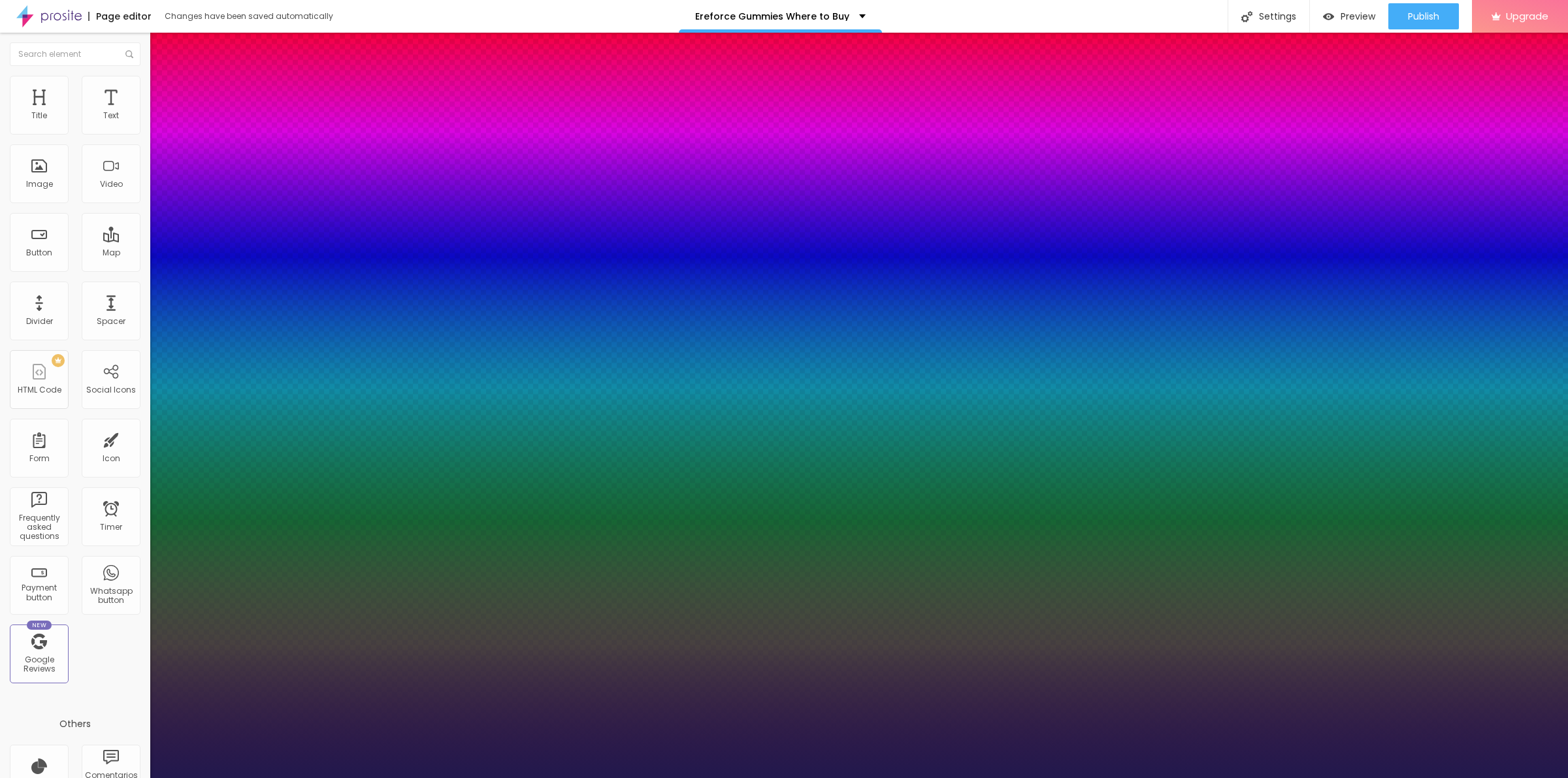
type input "1"
type input "0.8"
type input "1"
type input "0.9"
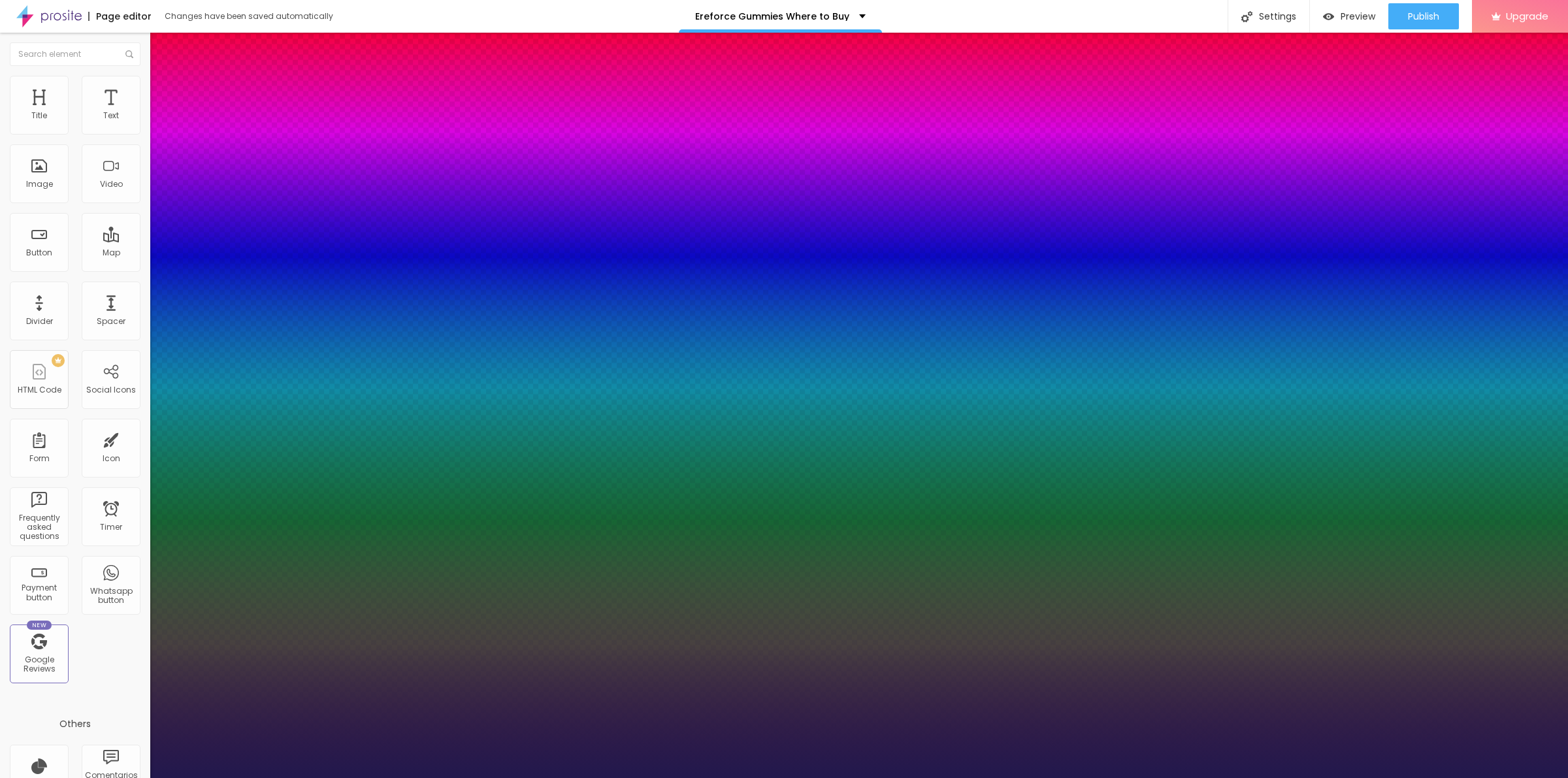
type input "0.9"
type input "1"
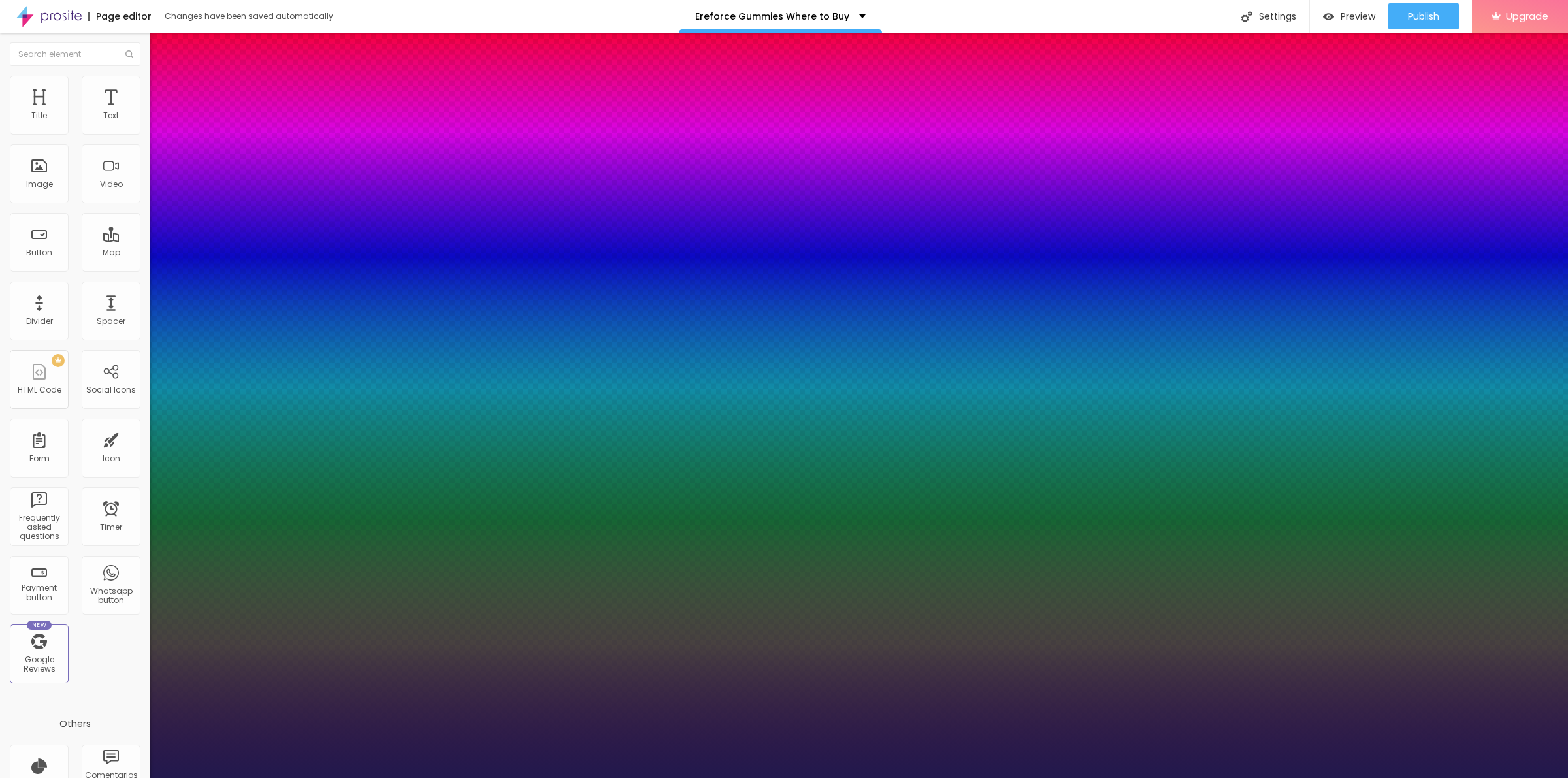
type input "1.1"
type input "1"
type input "1.2"
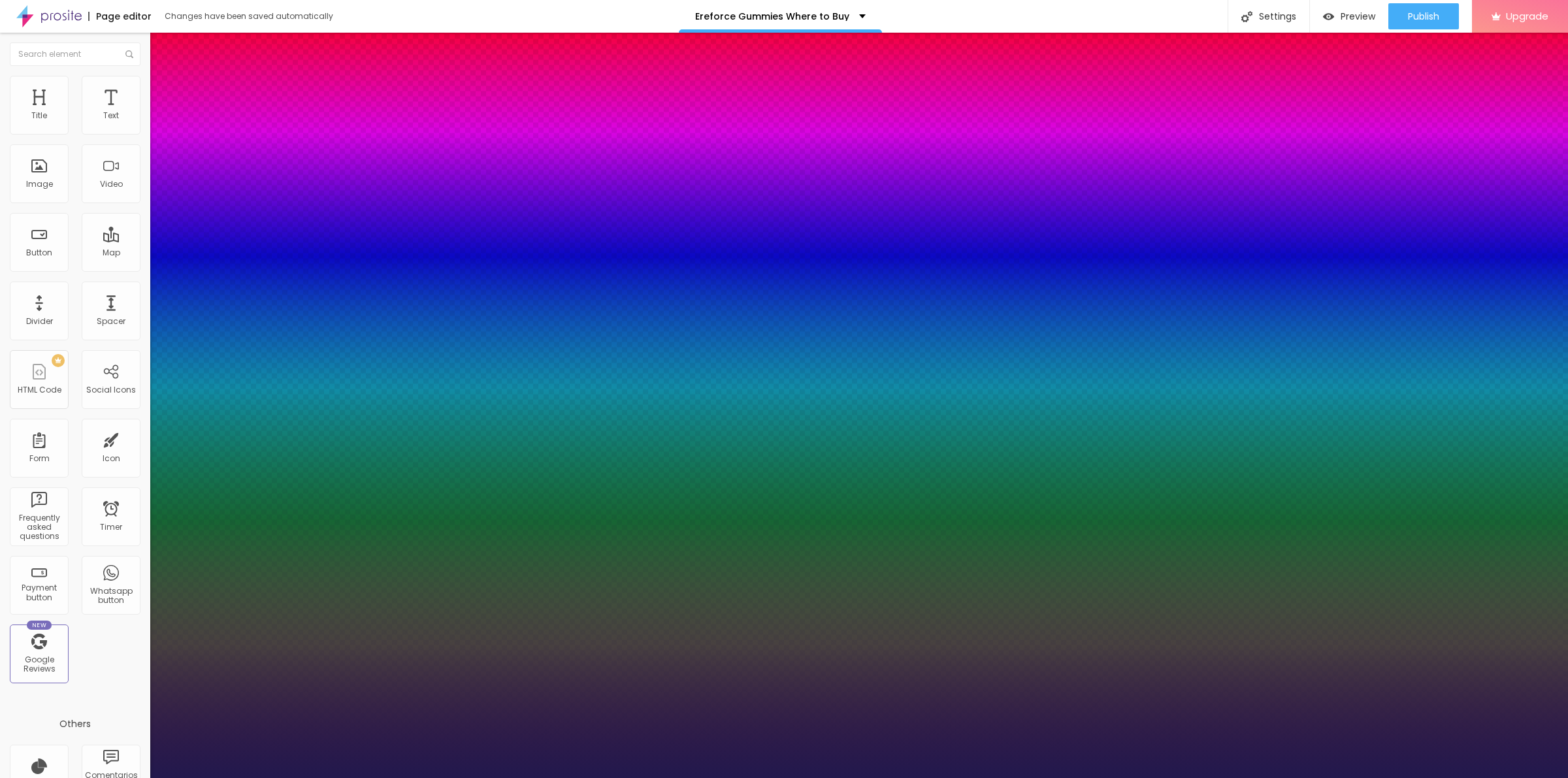
type input "1"
type input "1.3"
type input "1"
type input "1.4"
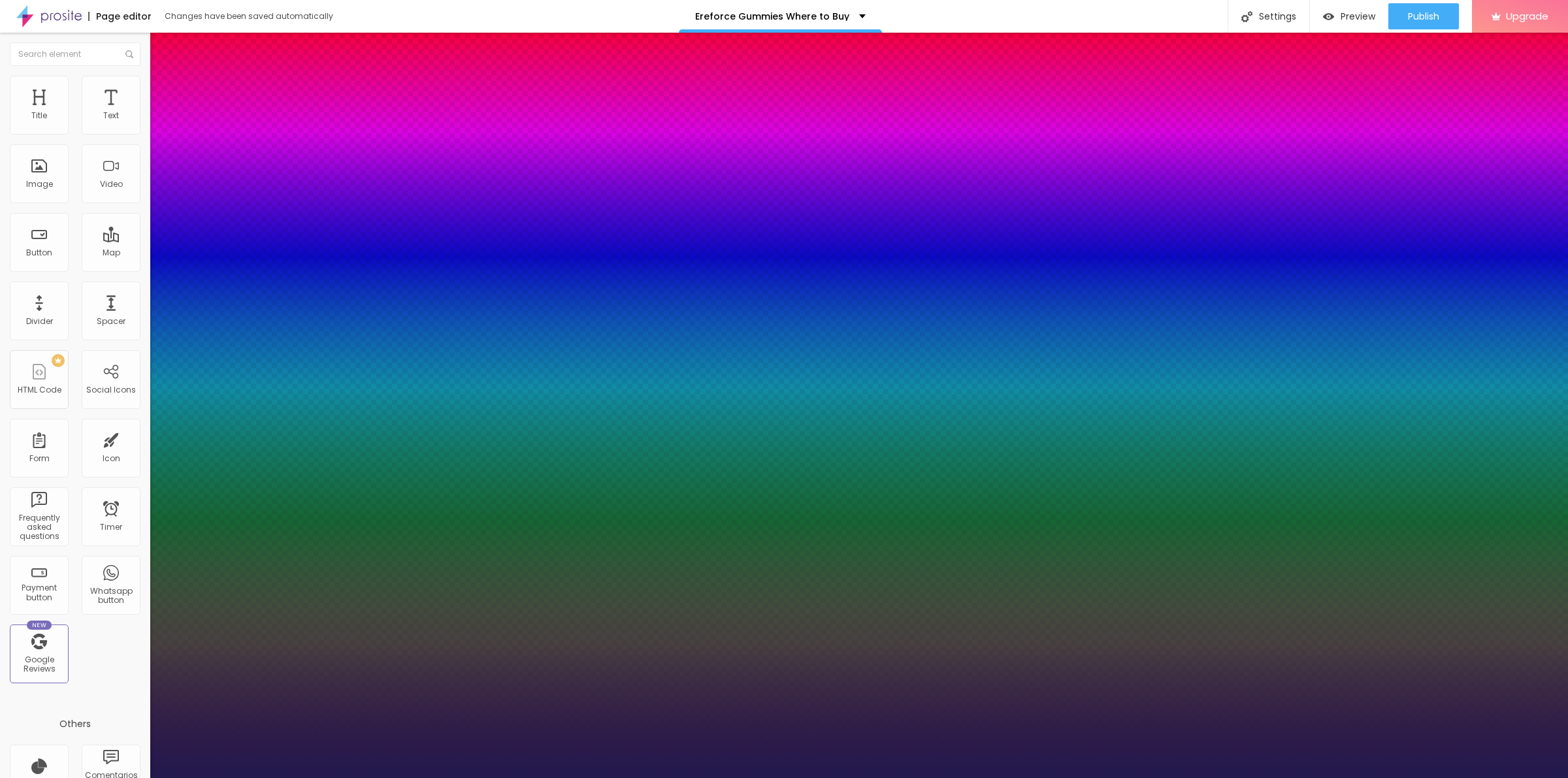
type input "1.4"
type input "1"
type input "1.5"
type input "1"
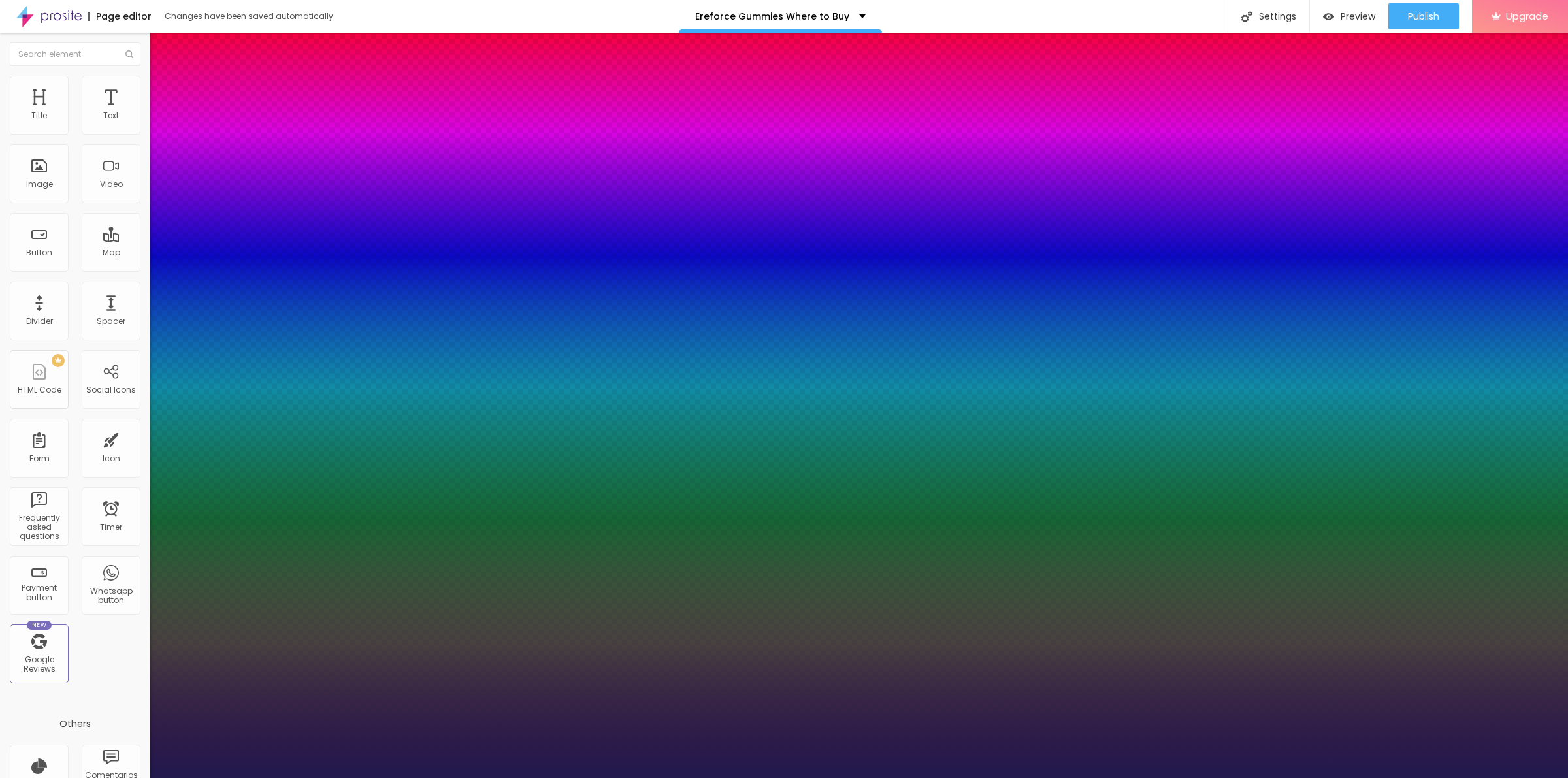
type input "1.6"
type input "1"
type input "1.7"
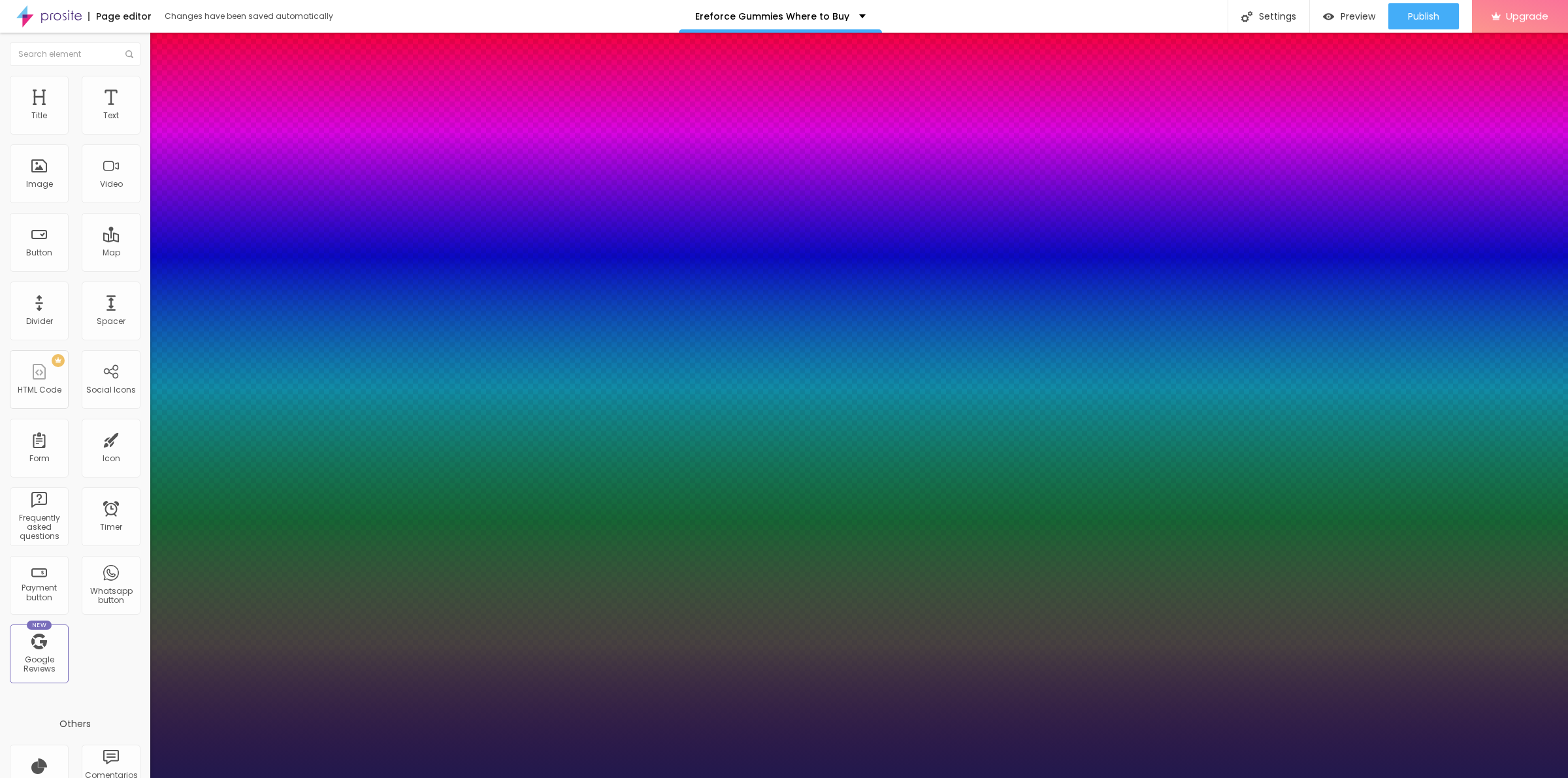
type input "1"
type input "1.9"
type input "1"
type input "2"
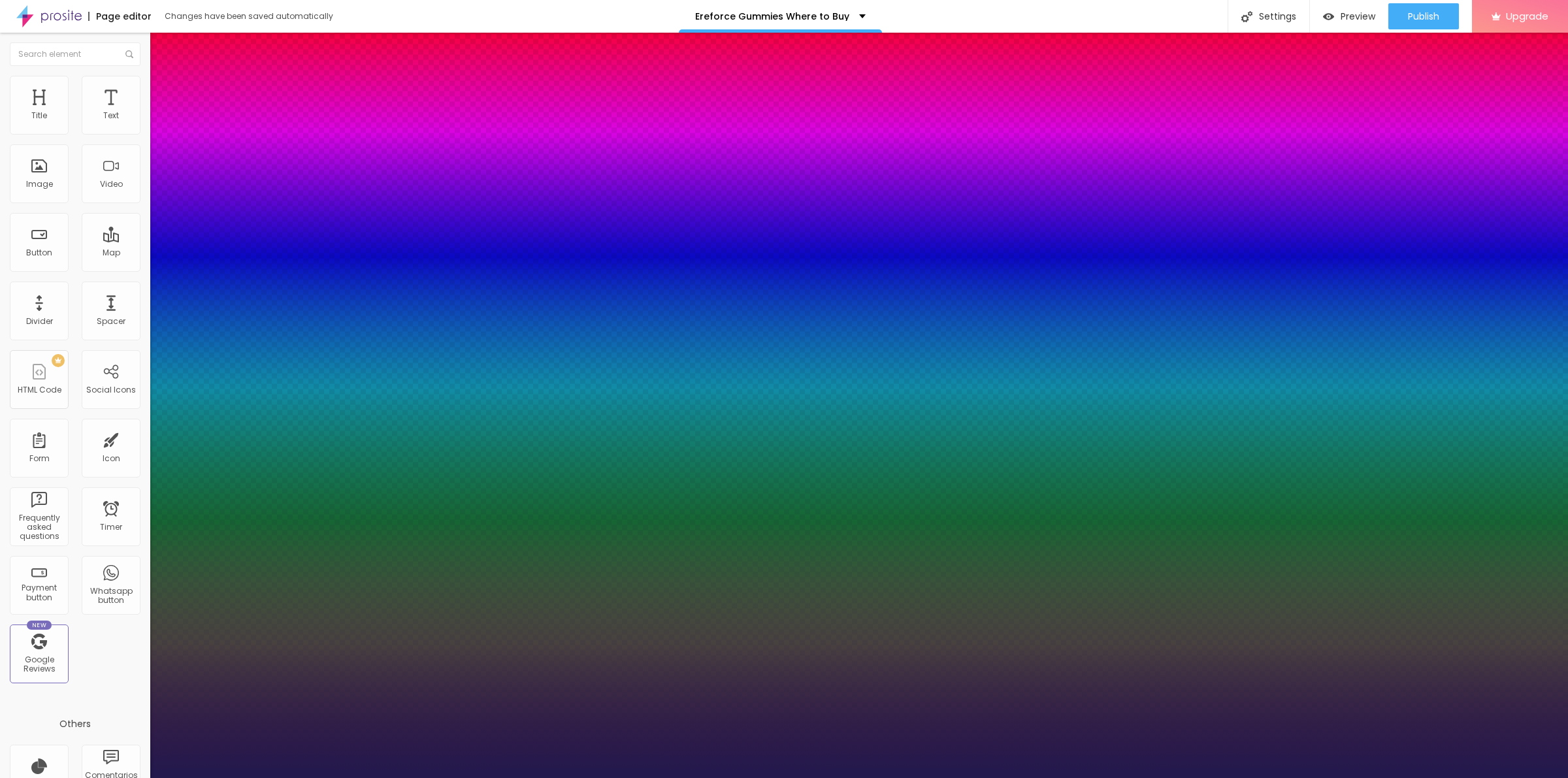
type input "2"
type input "1"
type input "2.2"
type input "1"
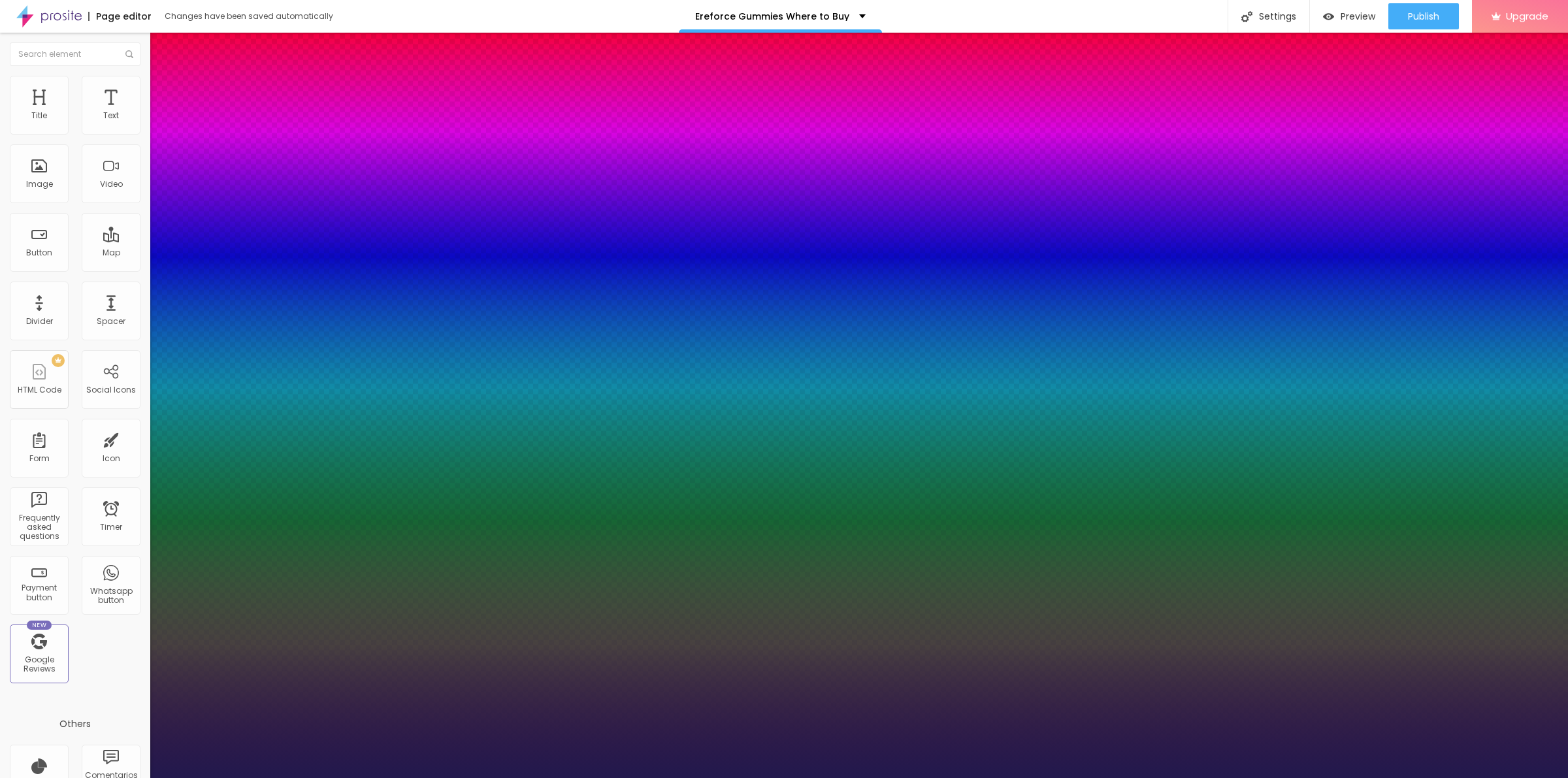
type input "2.3"
type input "1"
type input "2.4"
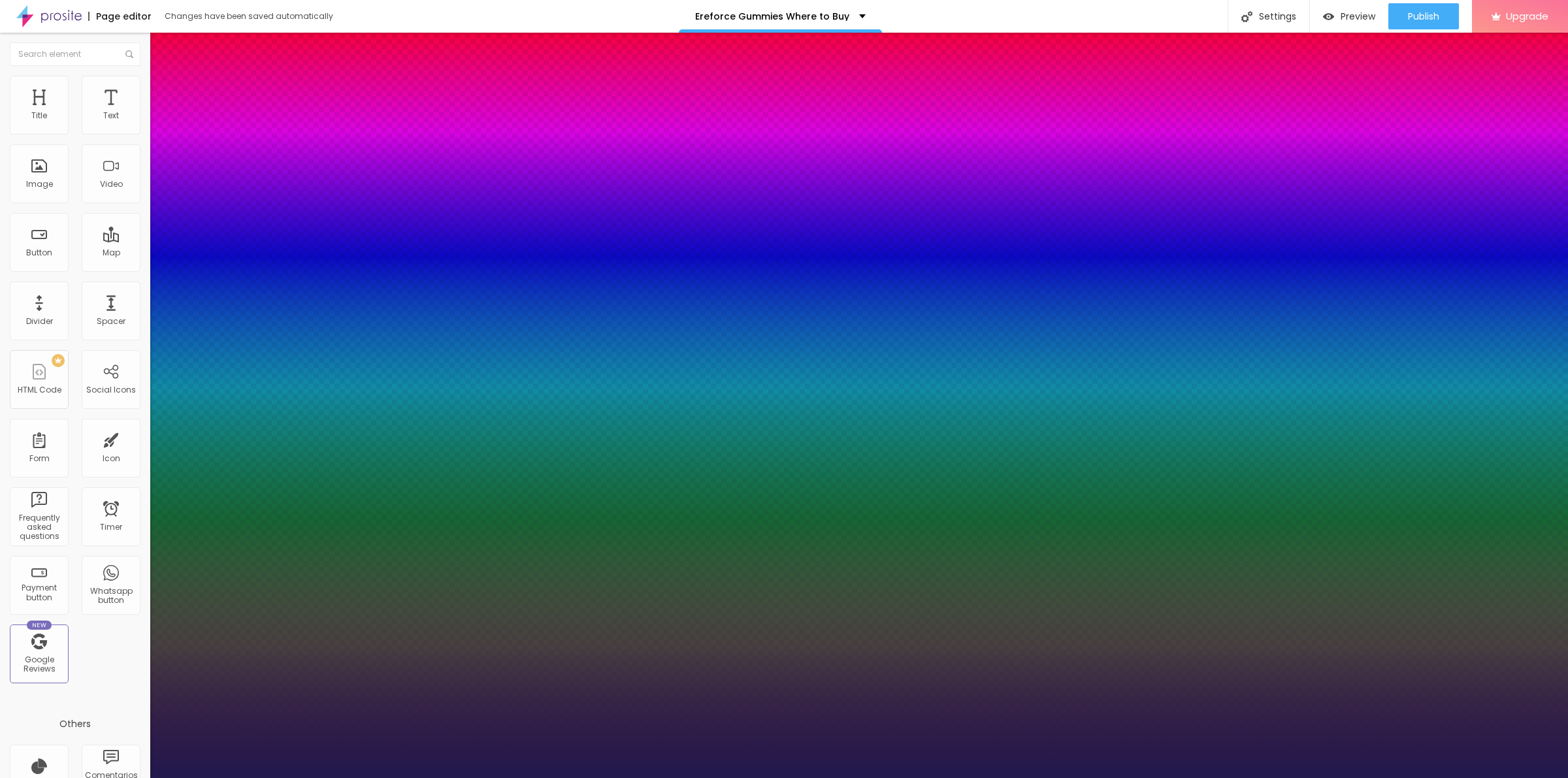
type input "1"
type input "2.5"
type input "1"
type input "2.7"
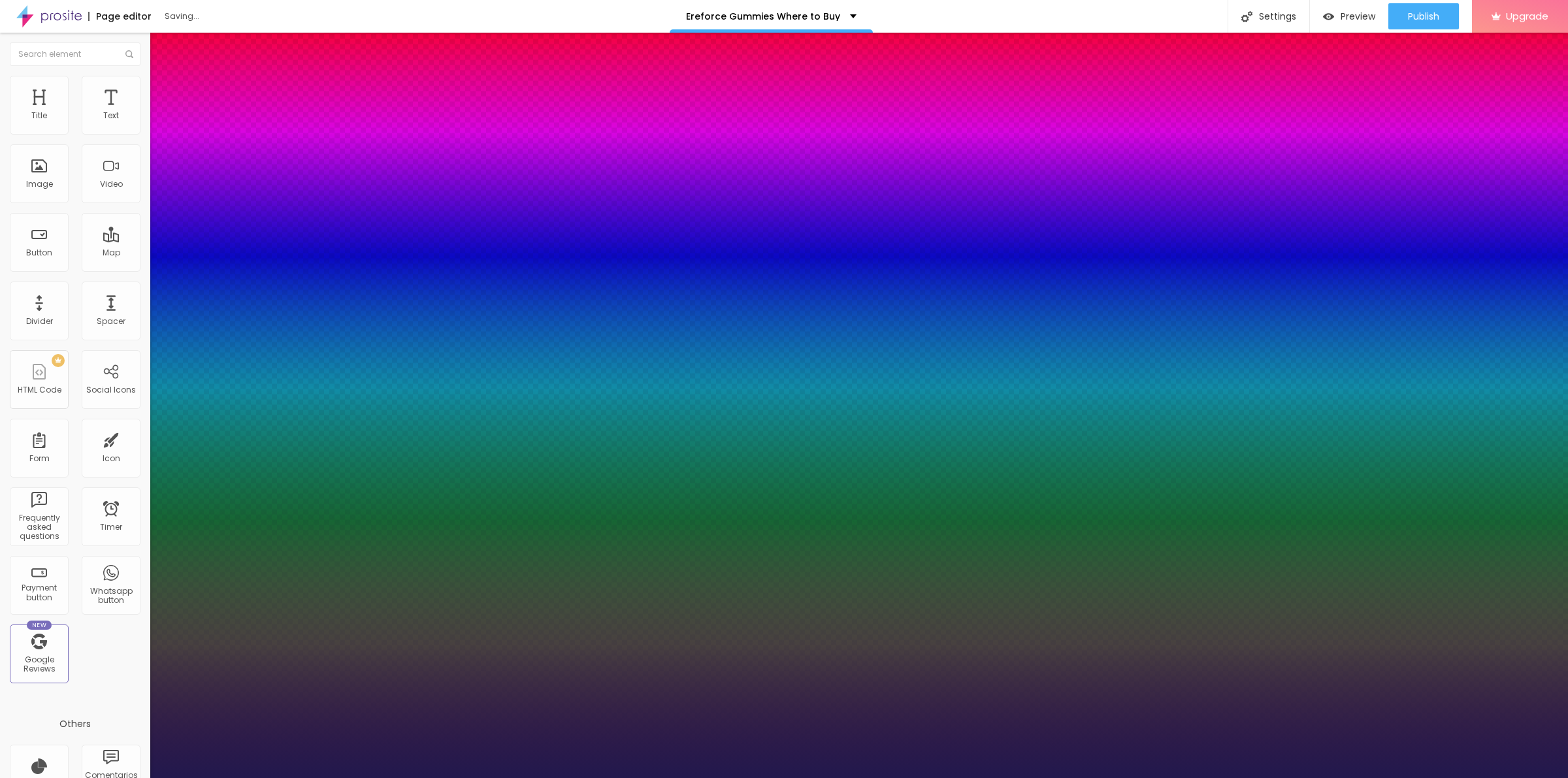
type input "2.7"
type input "1"
type input "2.8"
type input "1"
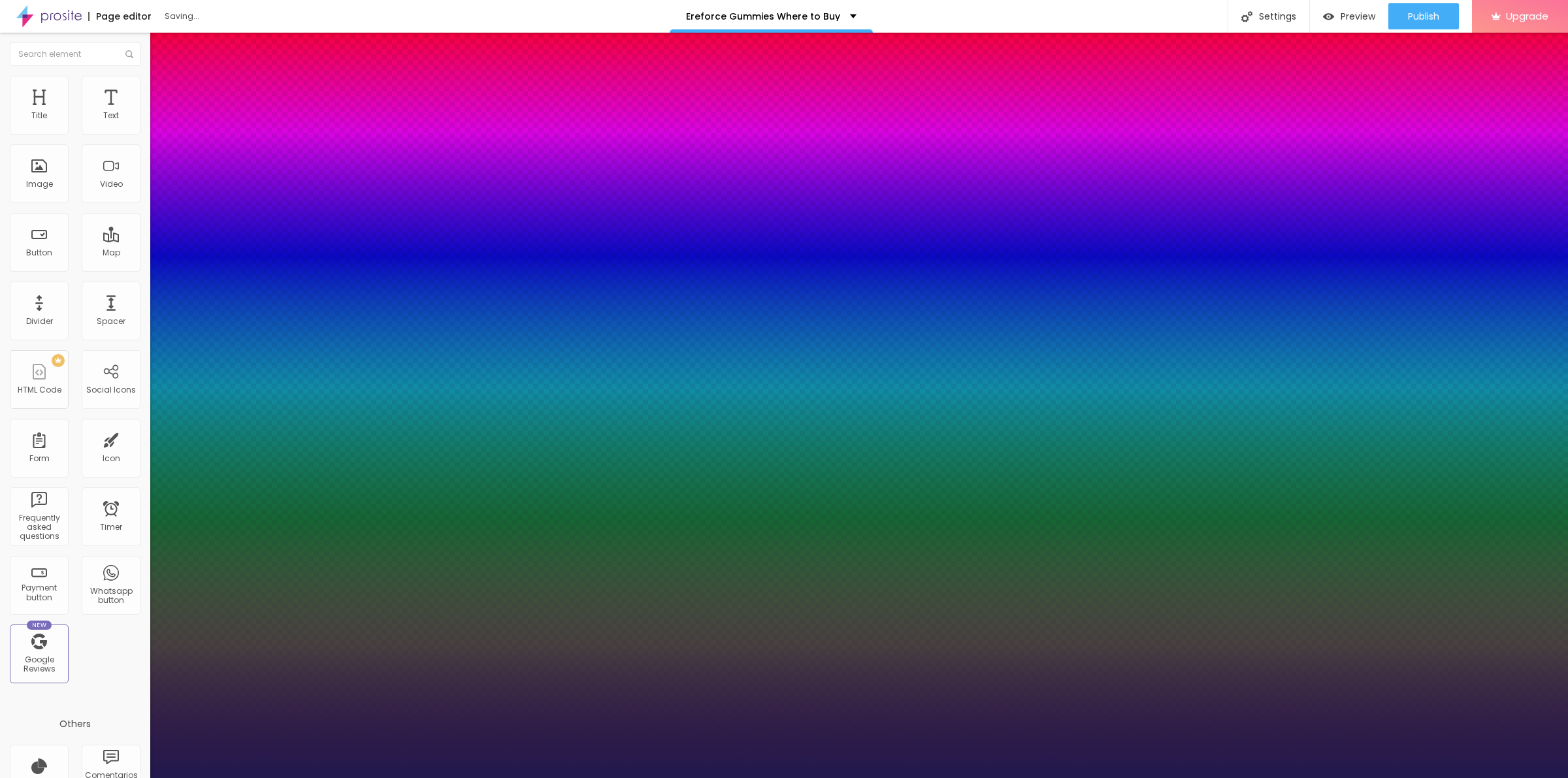
type input "2.9"
type input "1"
drag, startPoint x: 170, startPoint y: 395, endPoint x: 196, endPoint y: 403, distance: 27.2
type input "2.9"
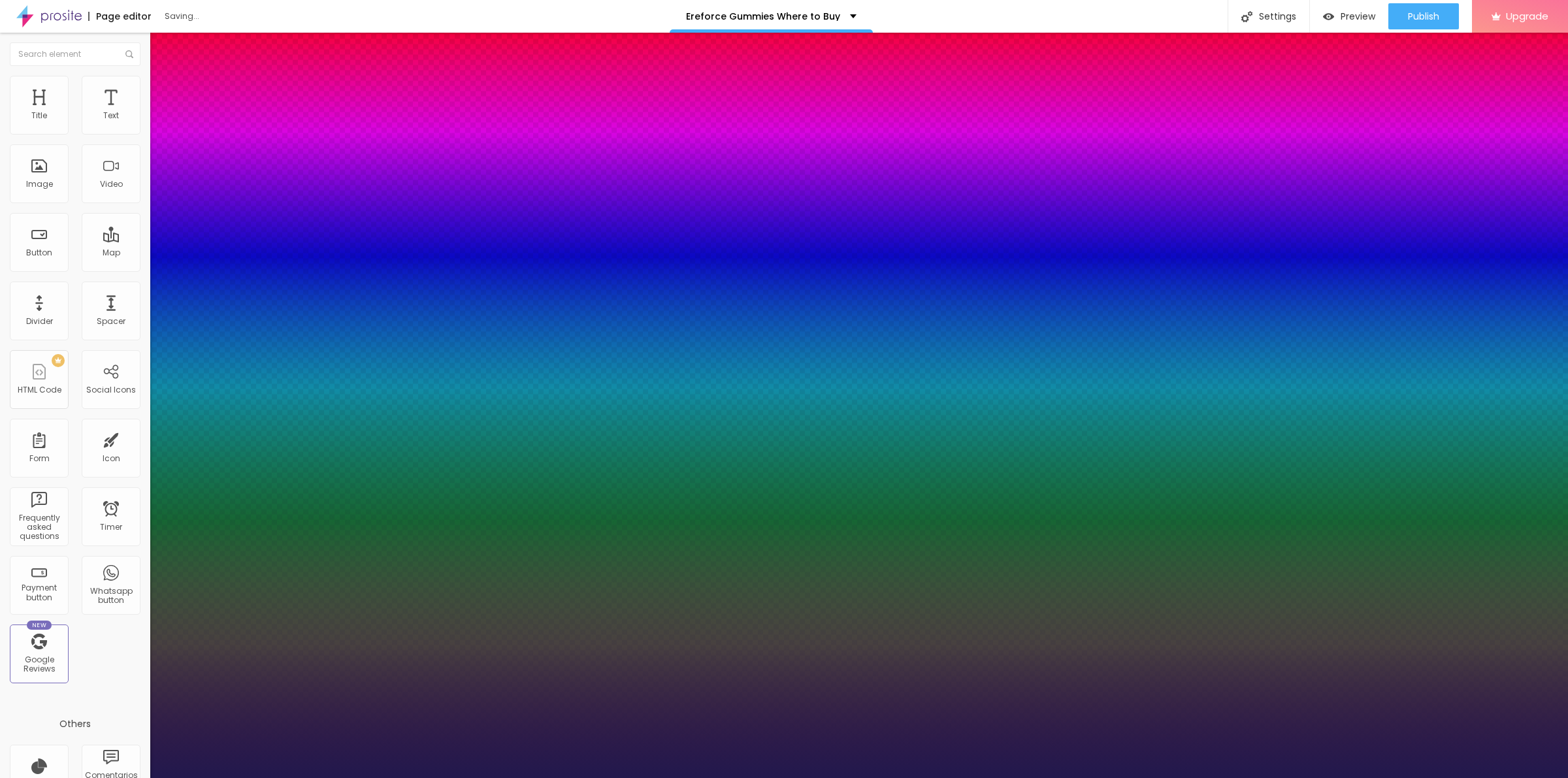
type input "8"
type input "14"
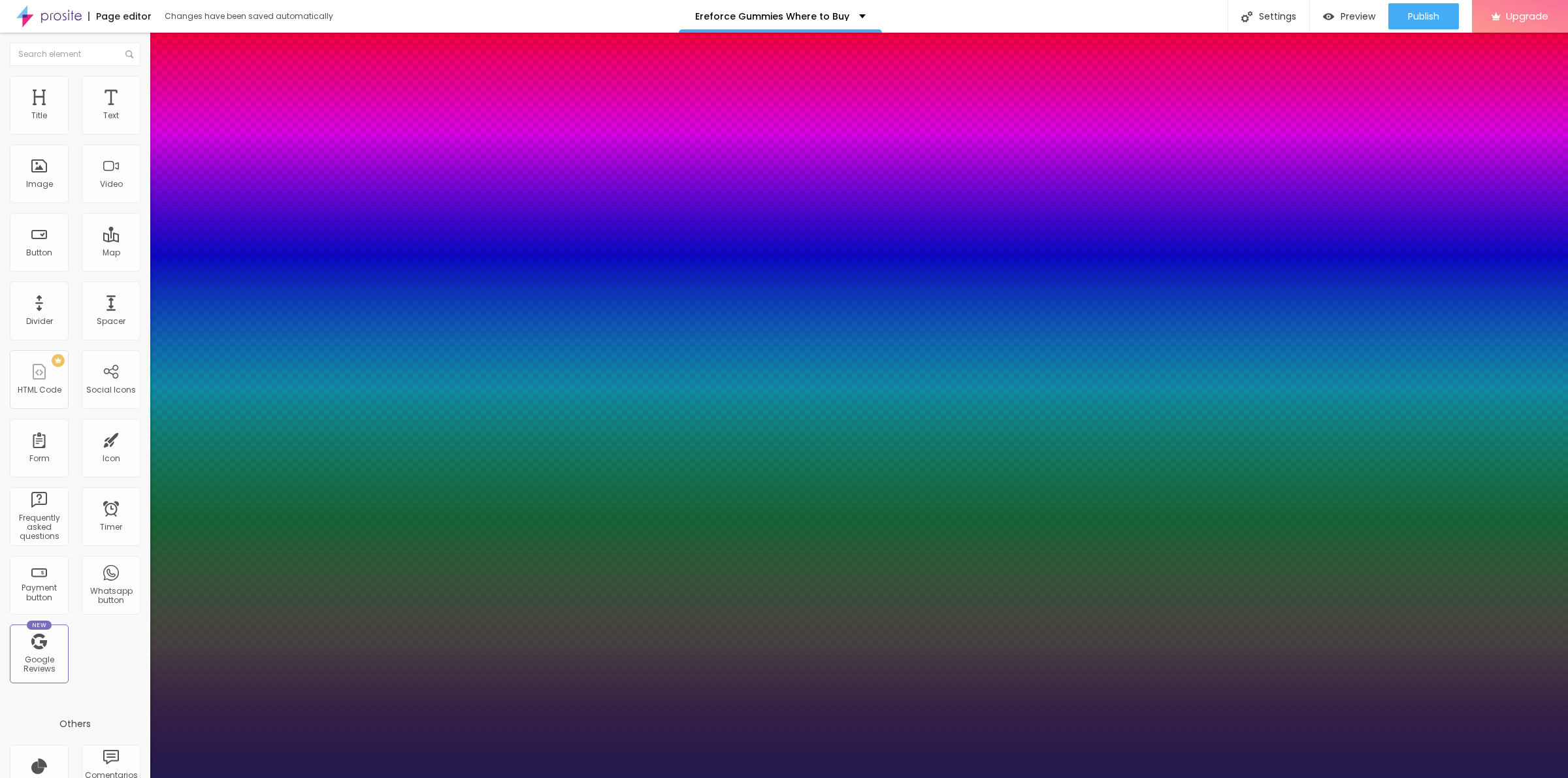
type input "16"
type input "18"
type input "16"
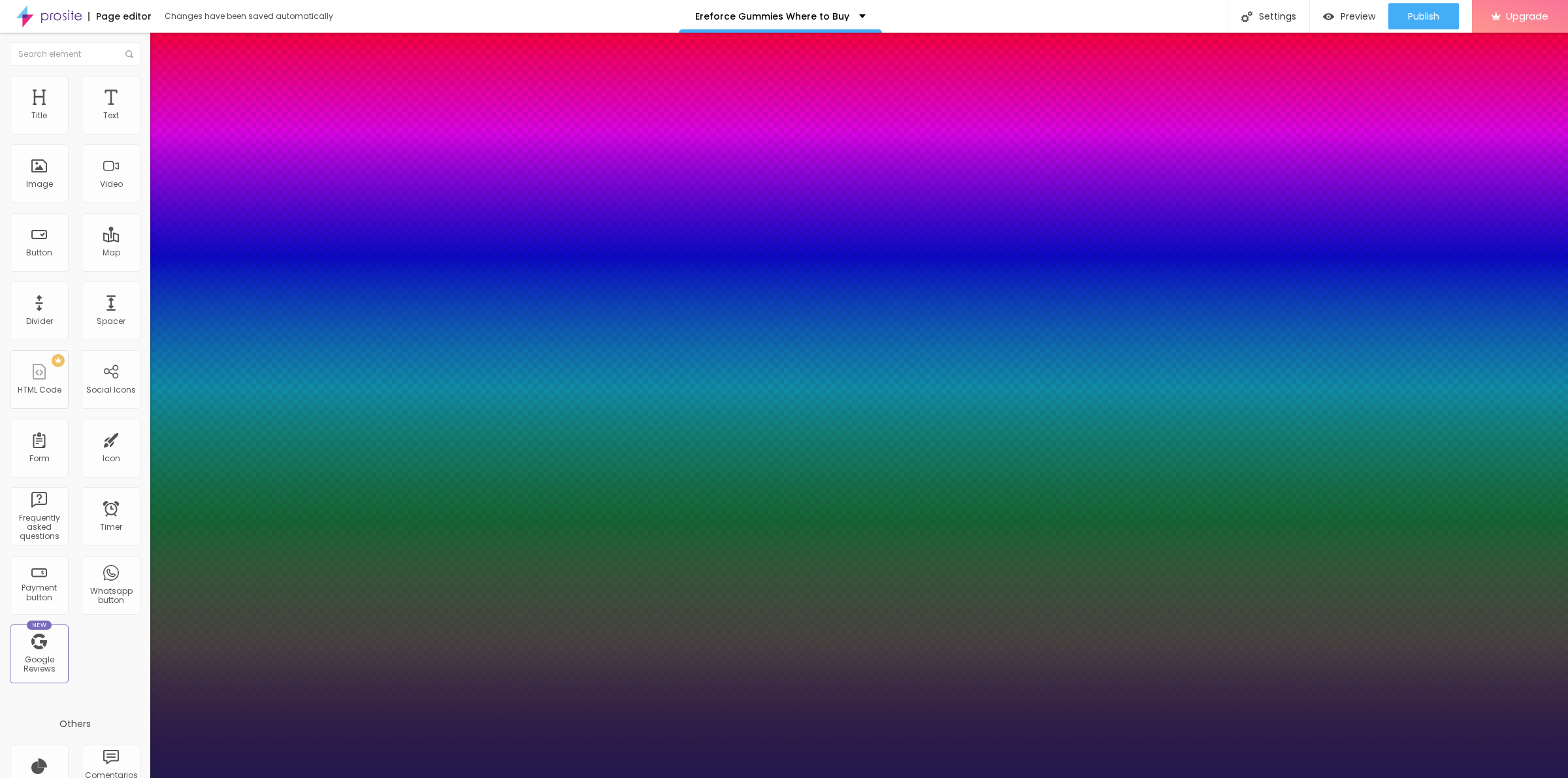
type input "16"
type input "14"
type input "13"
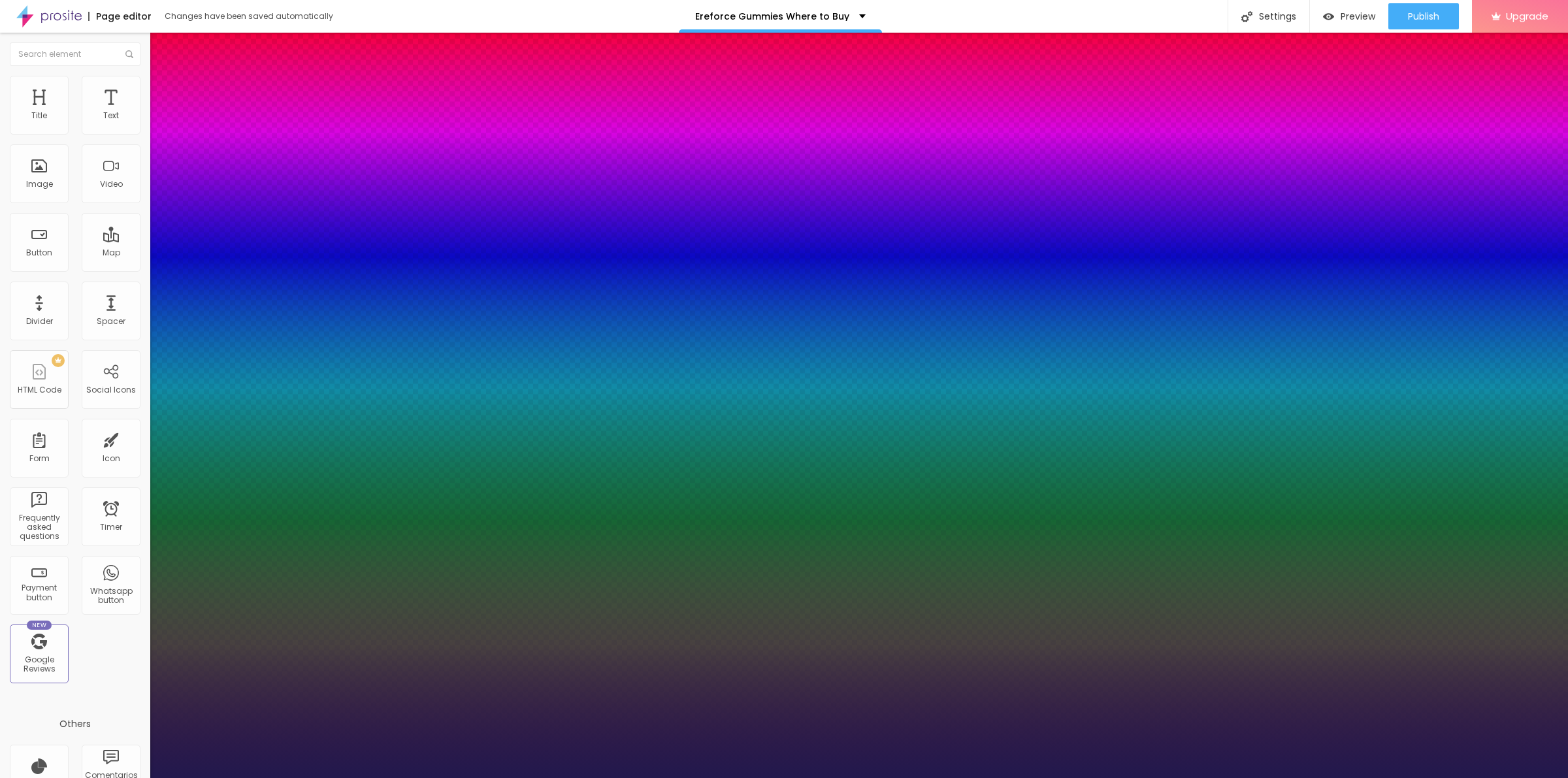
type input "9"
type input "7"
type input "6"
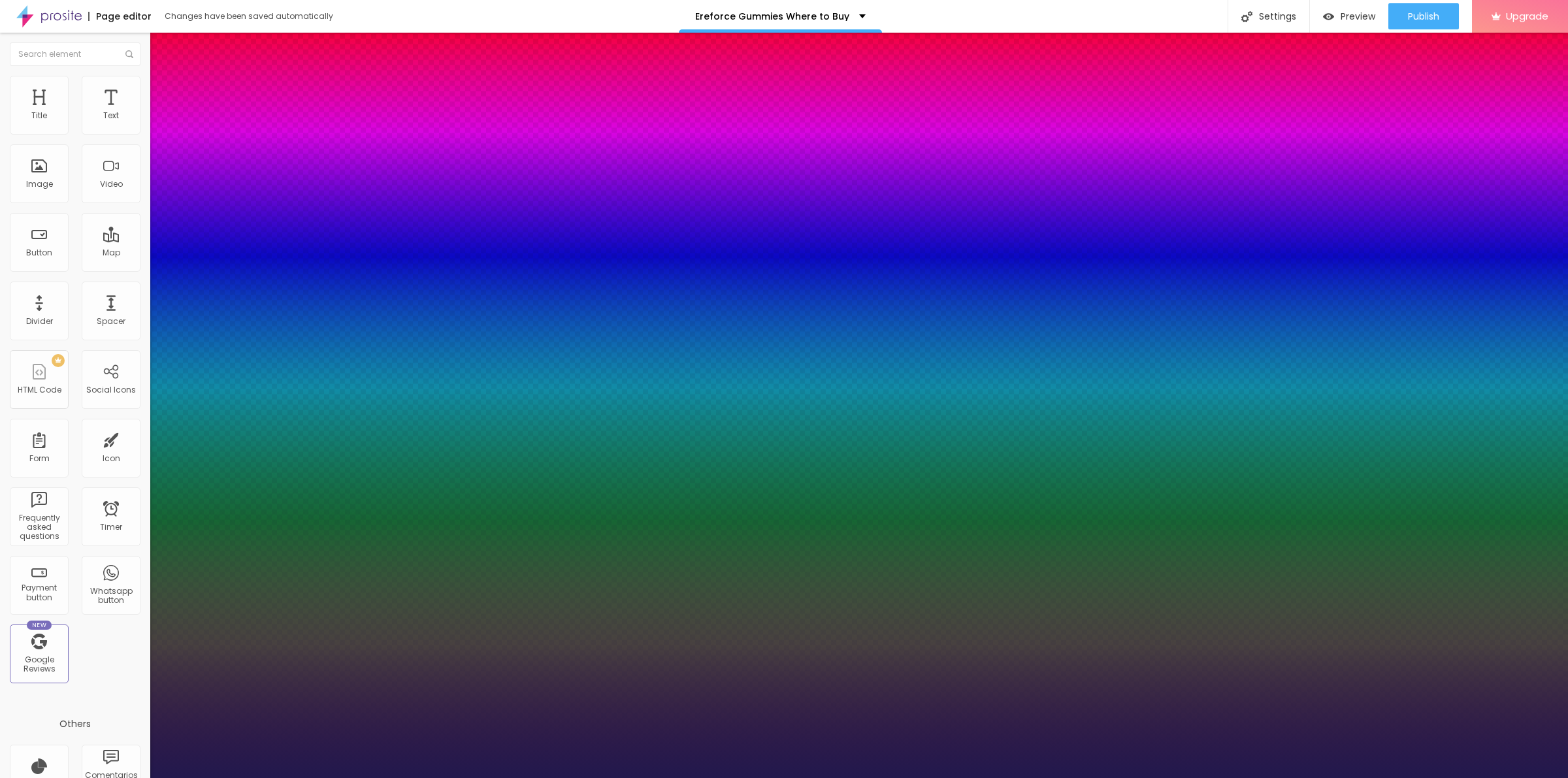
type input "6"
type input "5"
type input "4"
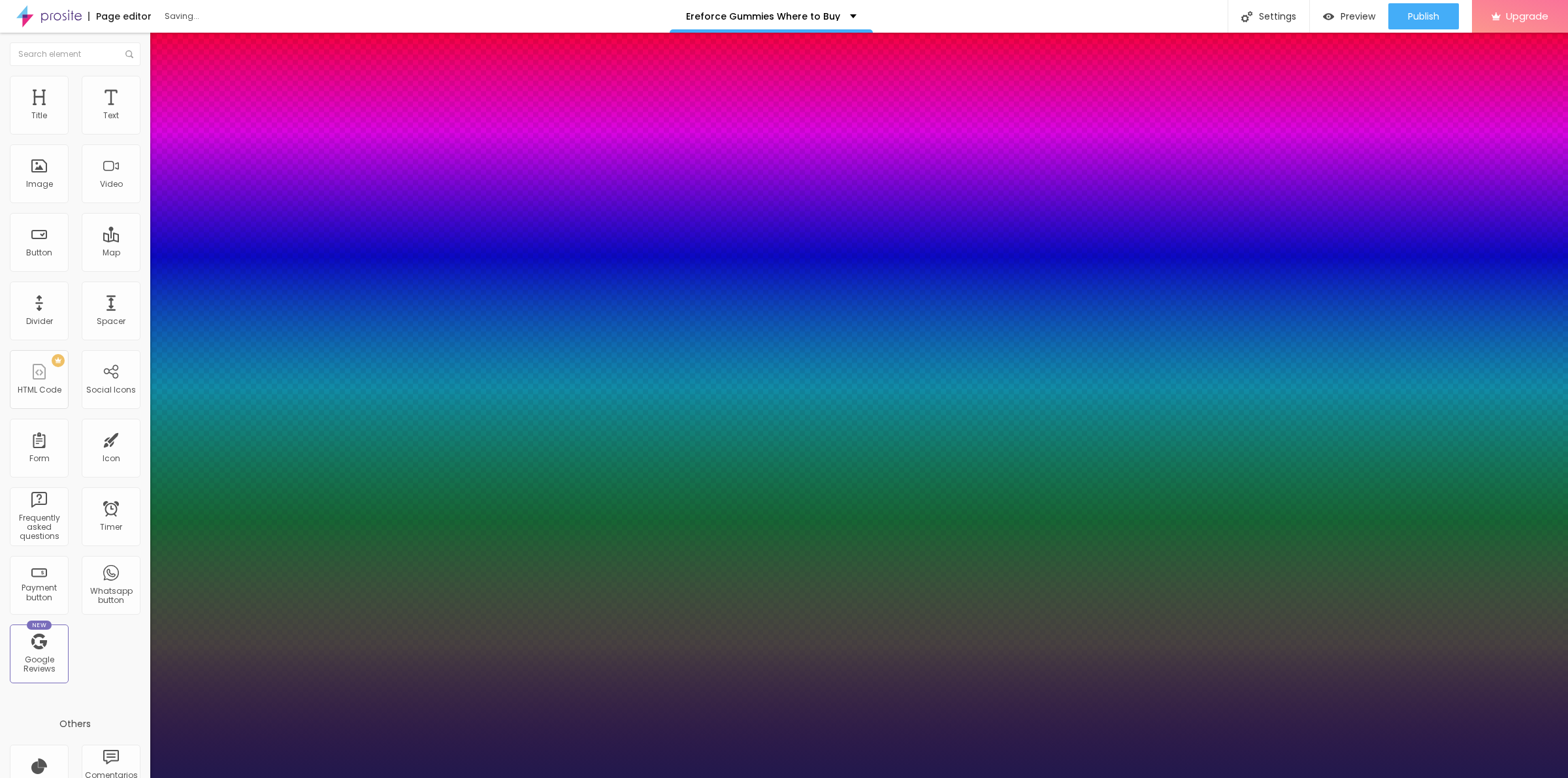
type input "3"
type input "1"
type input "0"
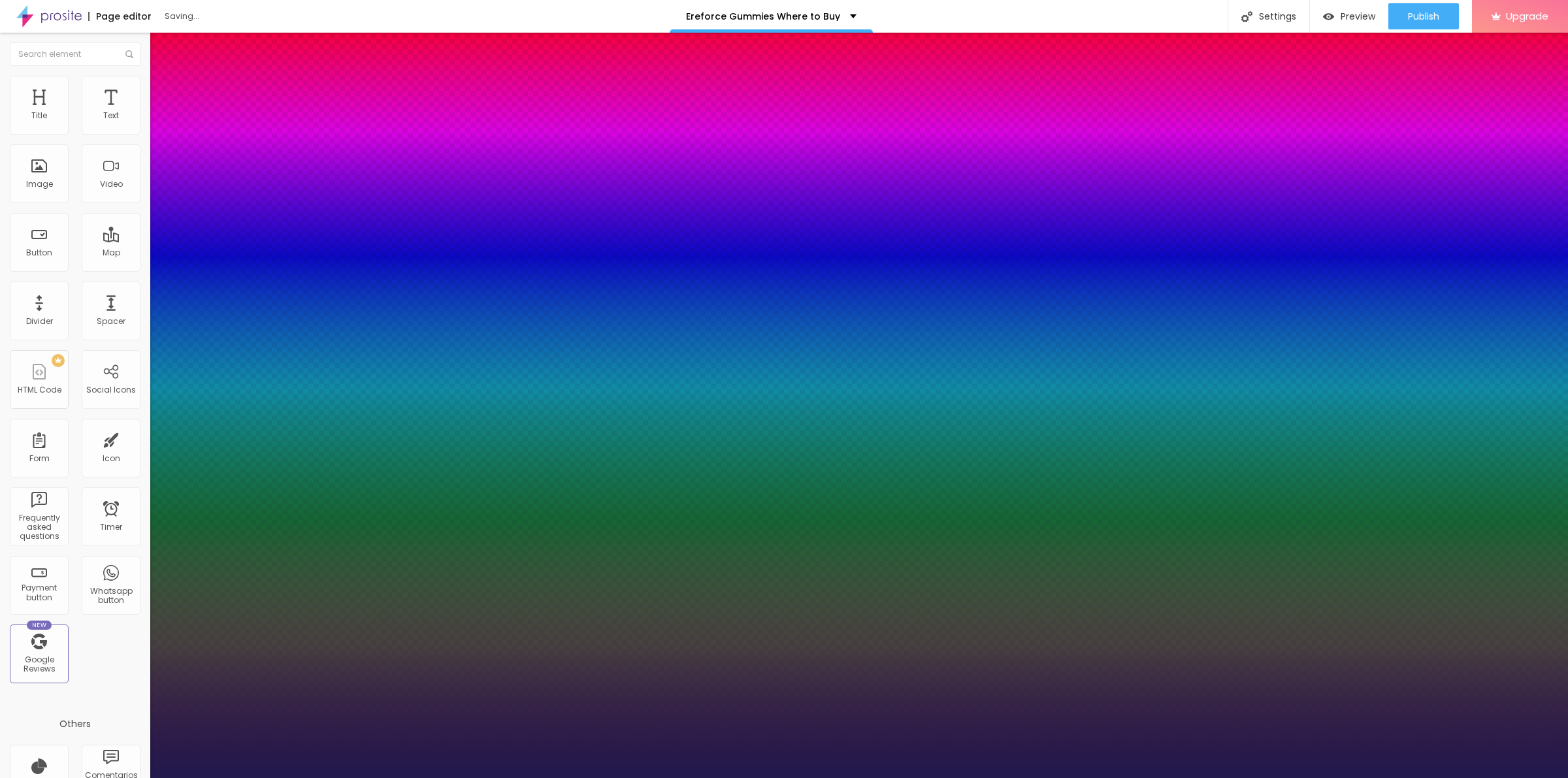
type input "0"
drag, startPoint x: 172, startPoint y: 427, endPoint x: 165, endPoint y: 426, distance: 7.1
type input "0"
type input "1.2"
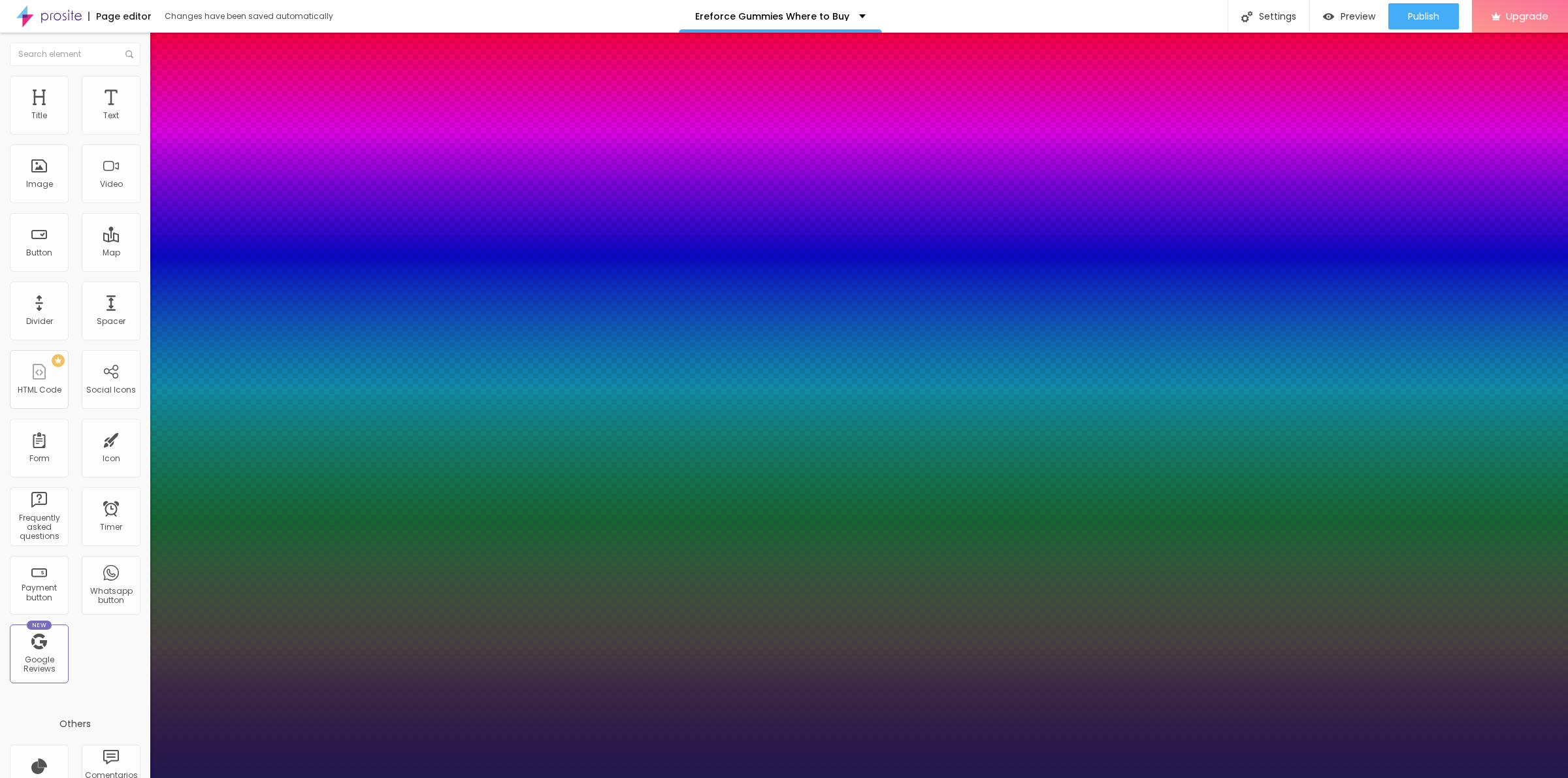
type input "1.2"
type input "1.1"
type input "1"
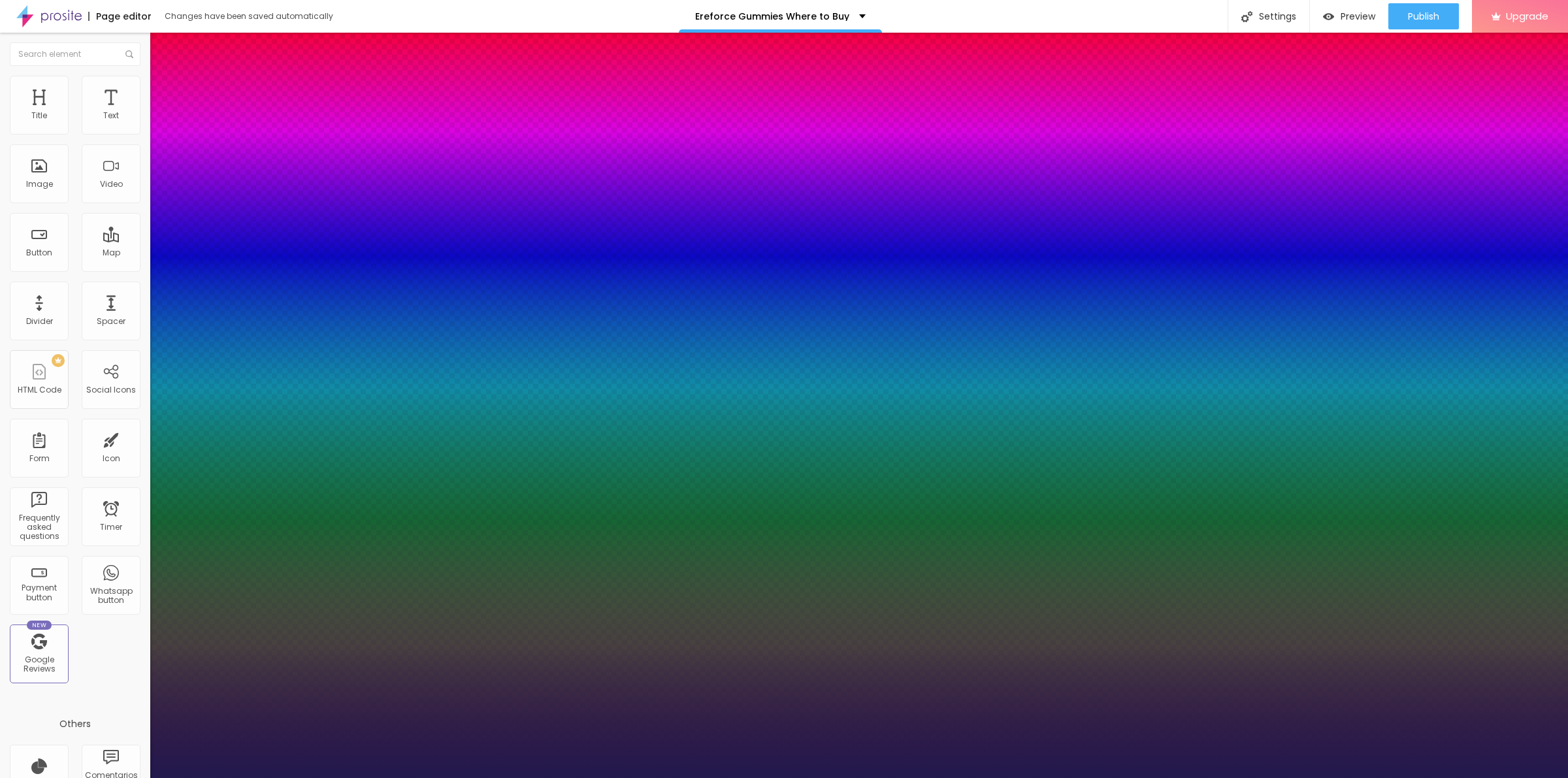
type input "0.9"
type input "1"
type input "1.1"
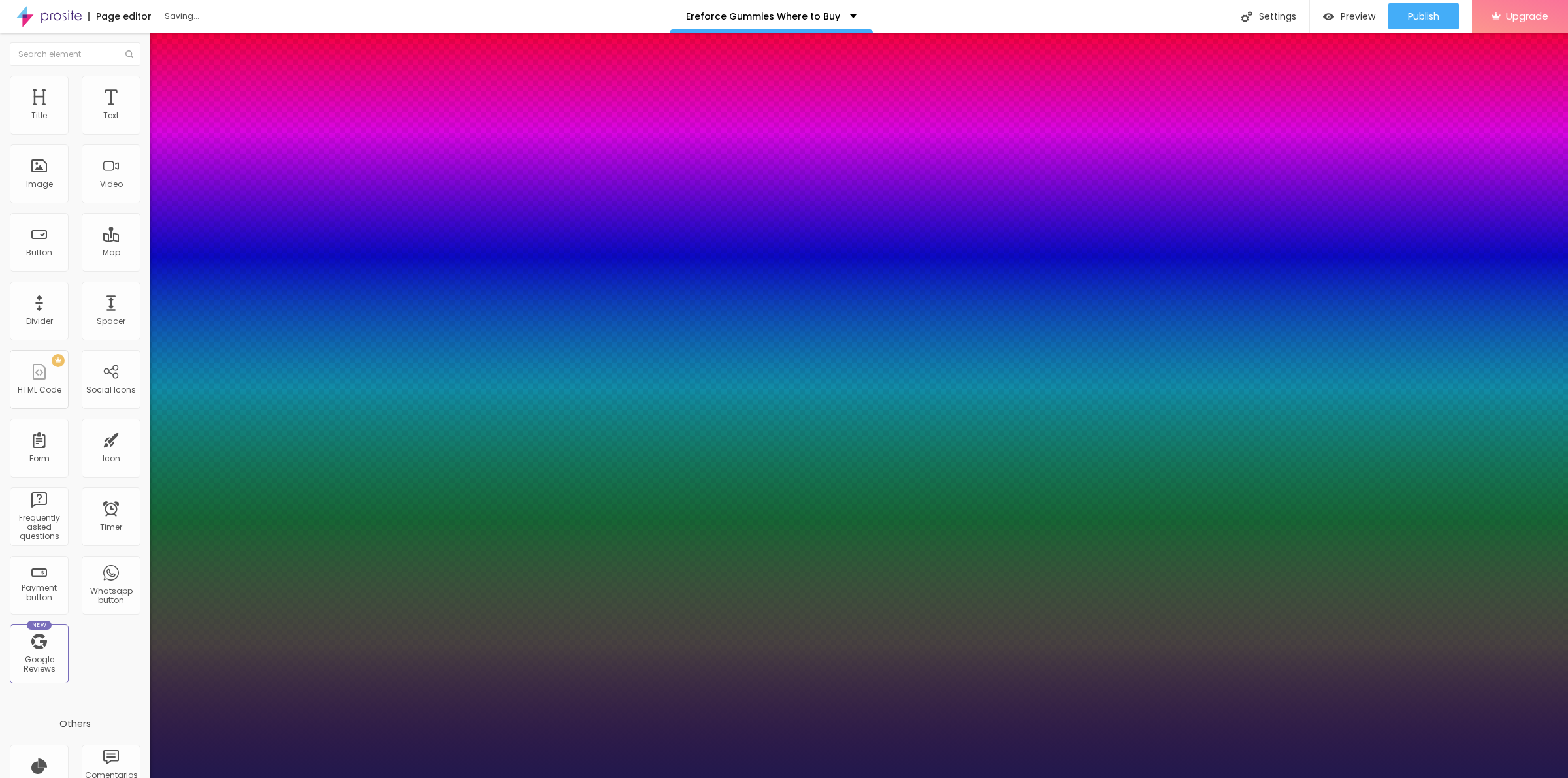
drag, startPoint x: 197, startPoint y: 364, endPoint x: 205, endPoint y: 365, distance: 8.1
click at [403, 777] on div at bounding box center [784, 778] width 1568 height 0
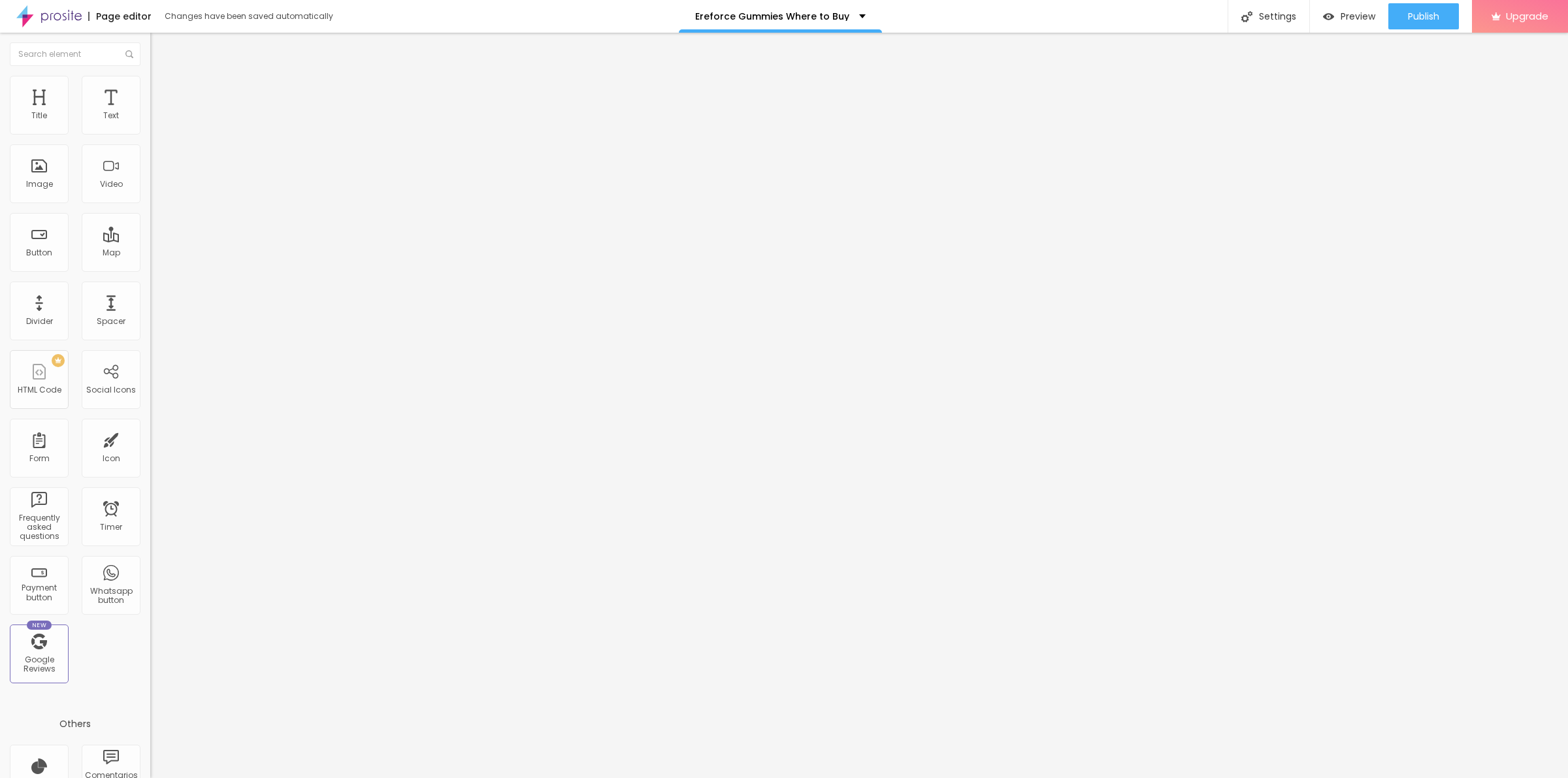
click at [156, 122] on icon "button" at bounding box center [159, 117] width 8 height 8
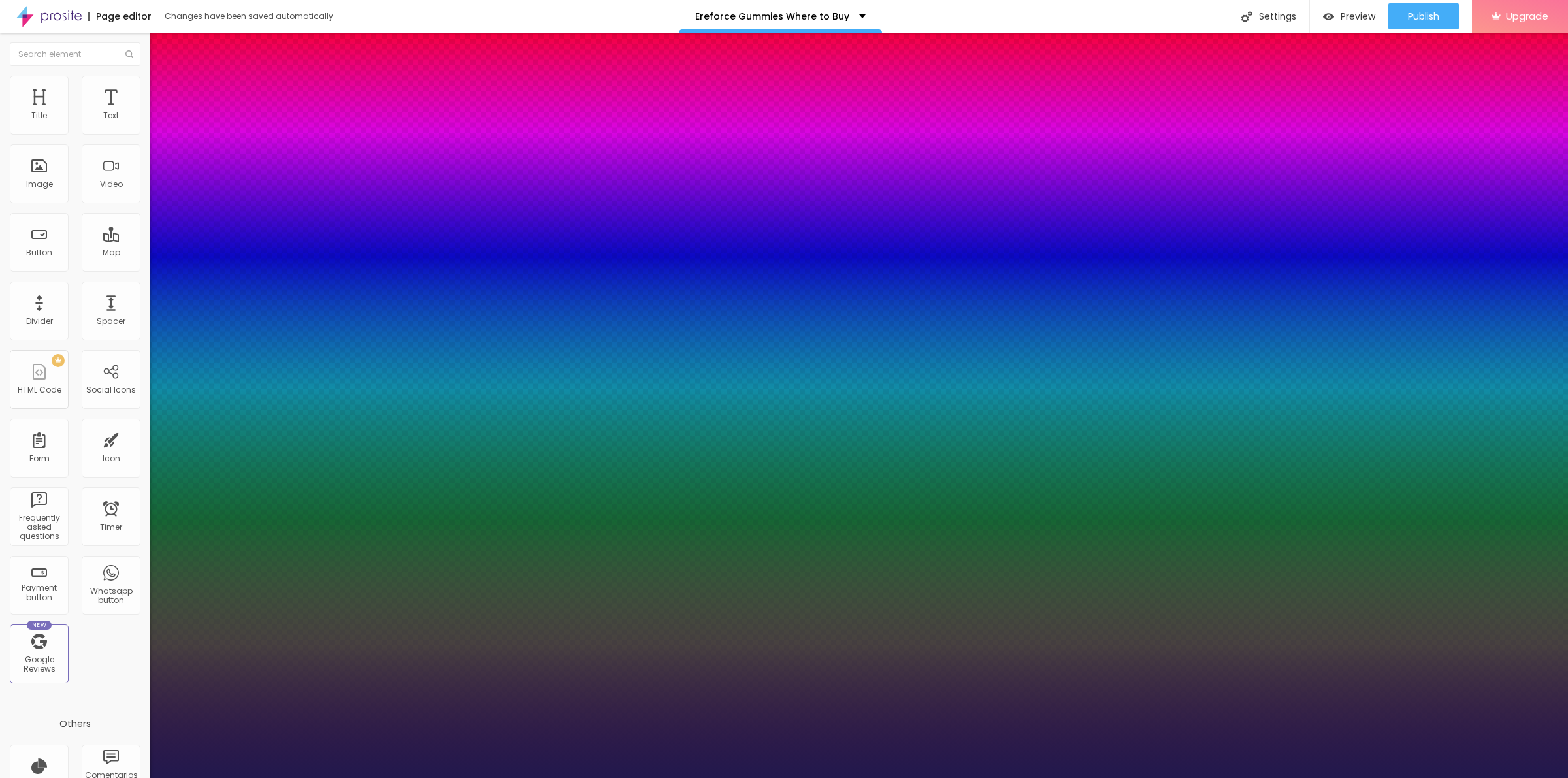
drag, startPoint x: 175, startPoint y: 218, endPoint x: 181, endPoint y: 222, distance: 7.2
drag, startPoint x: 211, startPoint y: 311, endPoint x: 227, endPoint y: 312, distance: 16.0
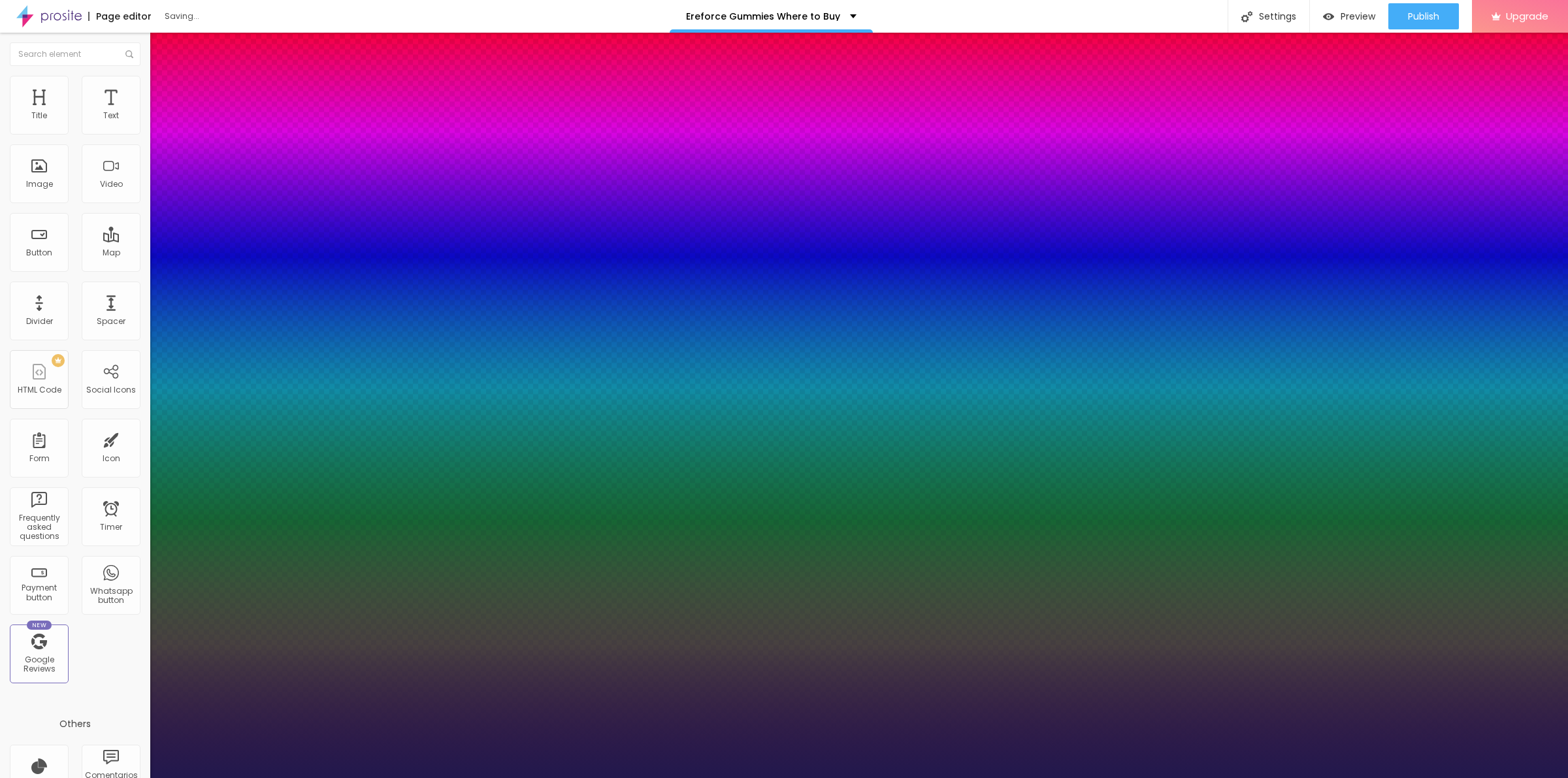
click at [856, 777] on div at bounding box center [784, 778] width 1568 height 0
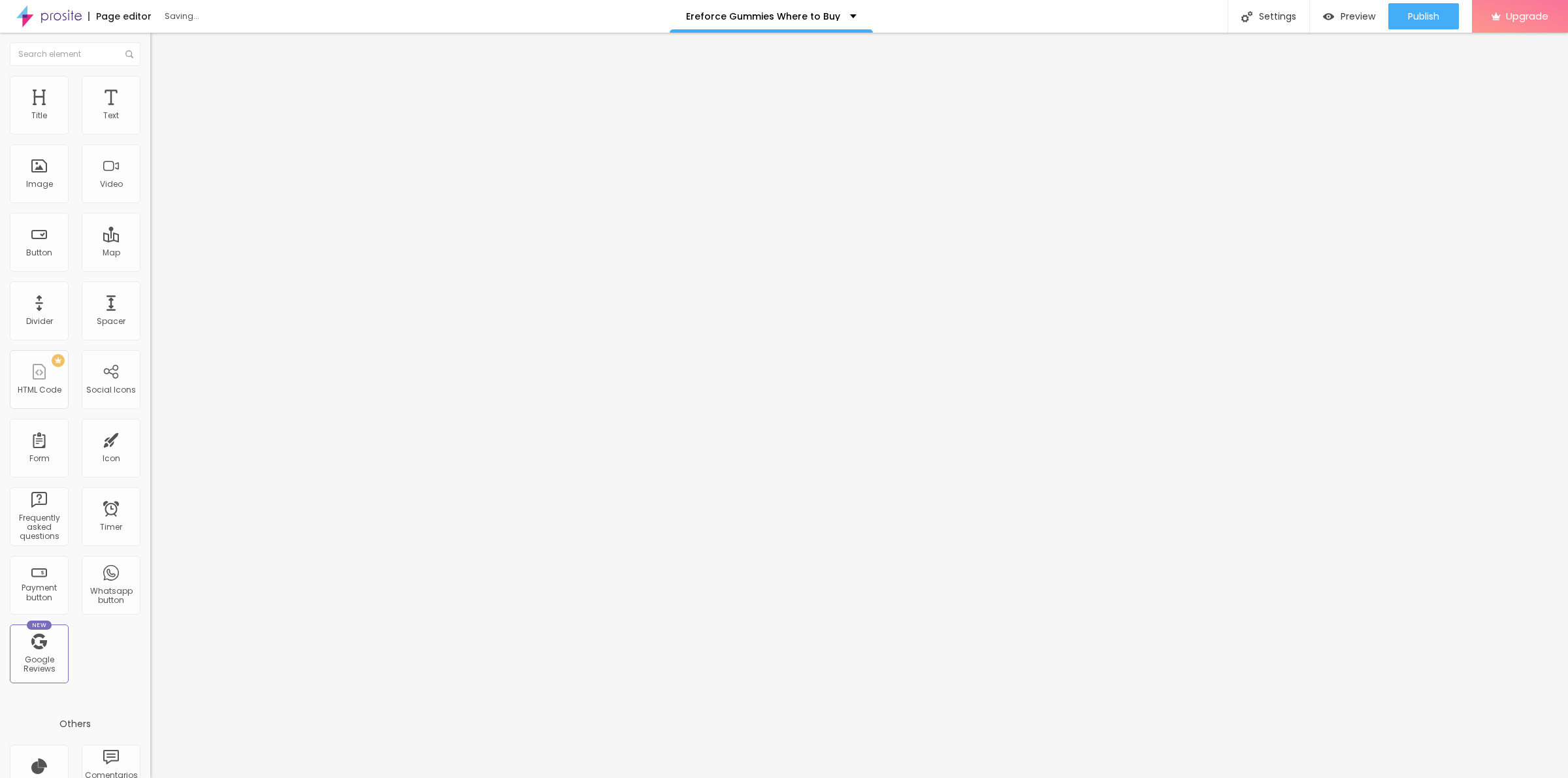
click at [156, 122] on icon "button" at bounding box center [159, 117] width 8 height 8
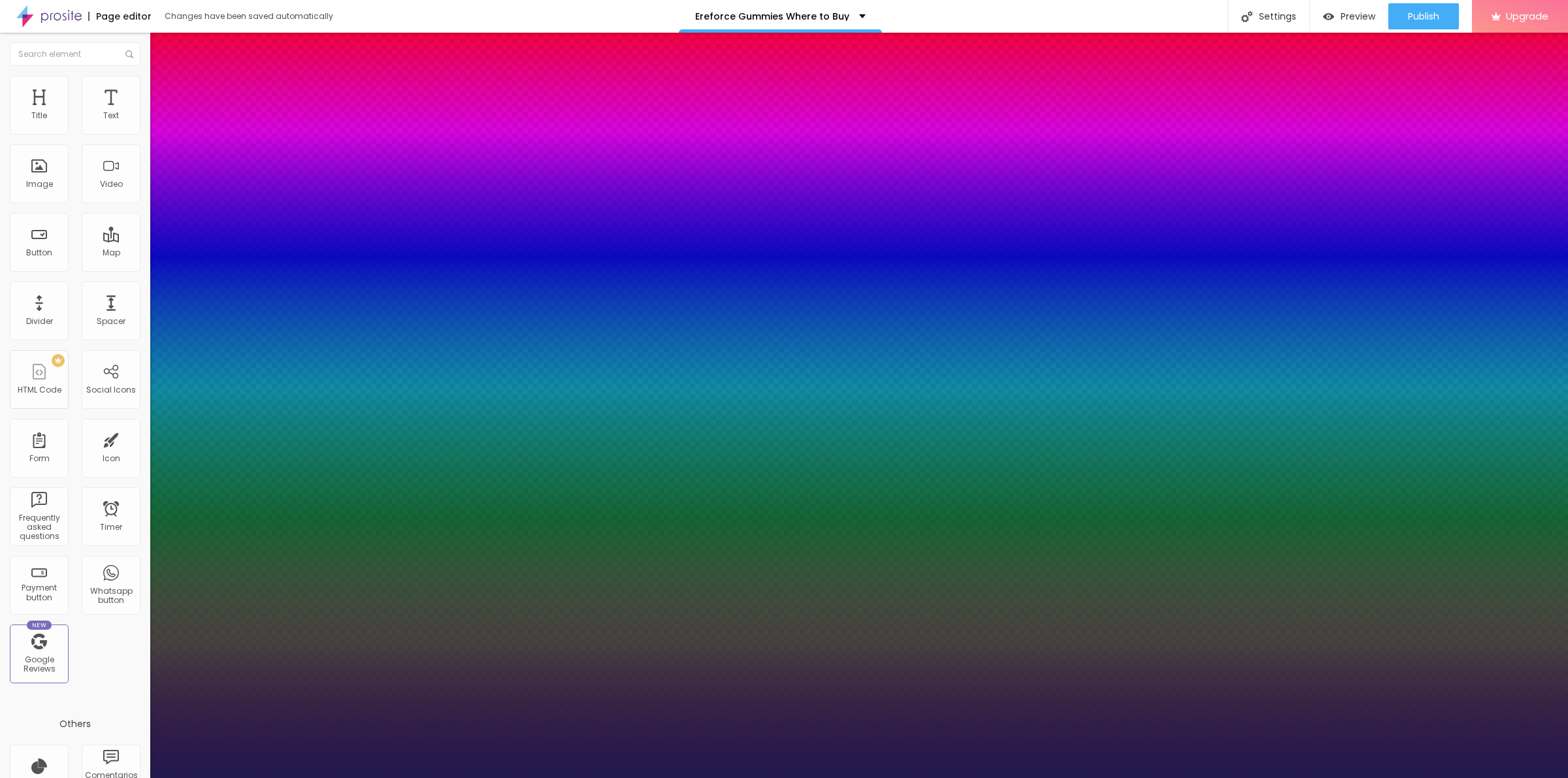
click at [336, 777] on div at bounding box center [784, 778] width 1568 height 0
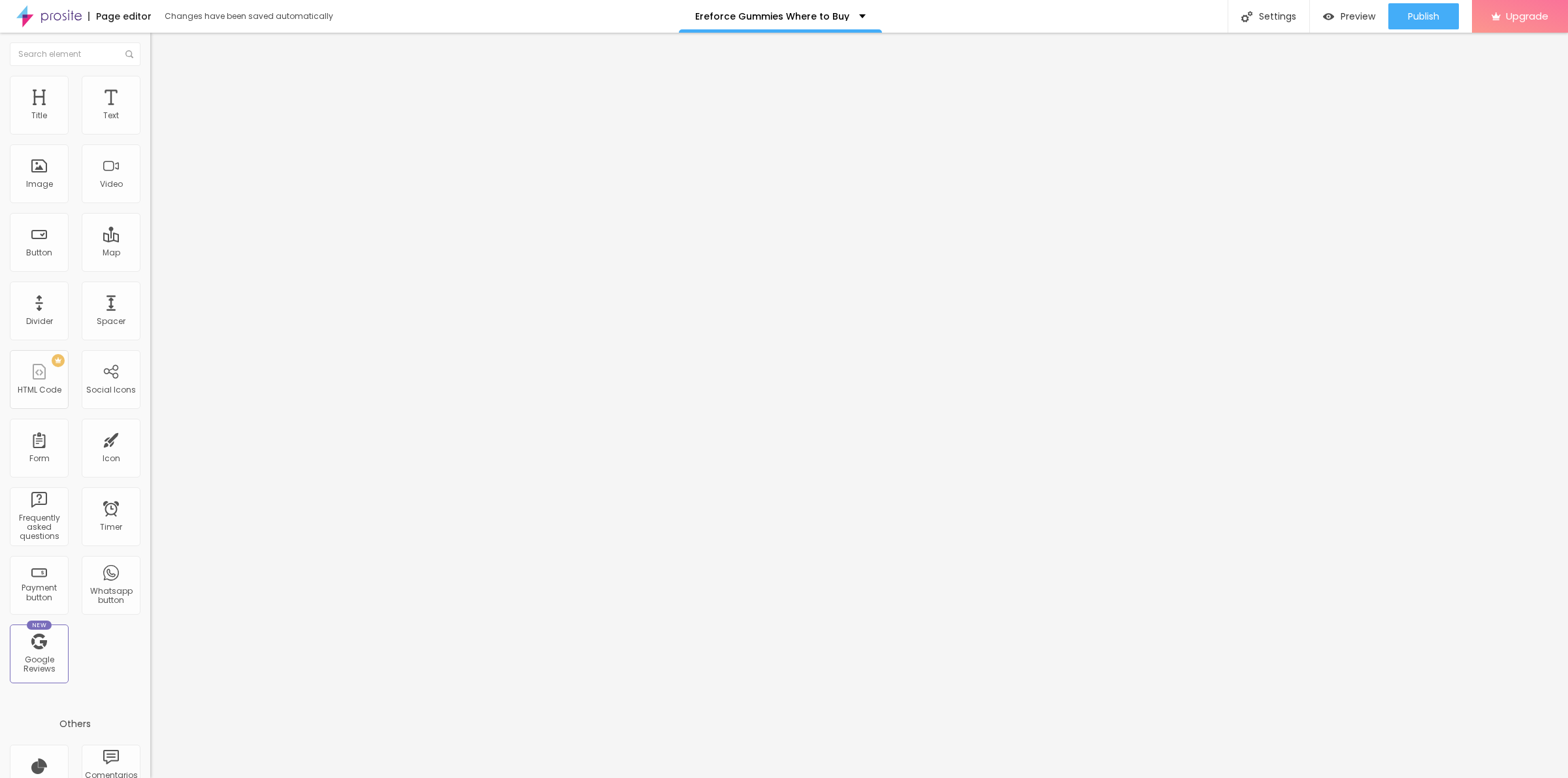
click at [150, 110] on div "Mode" at bounding box center [225, 105] width 150 height 8
click at [150, 139] on span "Full" at bounding box center [156, 133] width 13 height 11
click at [150, 127] on span "Boxed" at bounding box center [162, 121] width 25 height 11
click at [150, 79] on img at bounding box center [156, 82] width 12 height 12
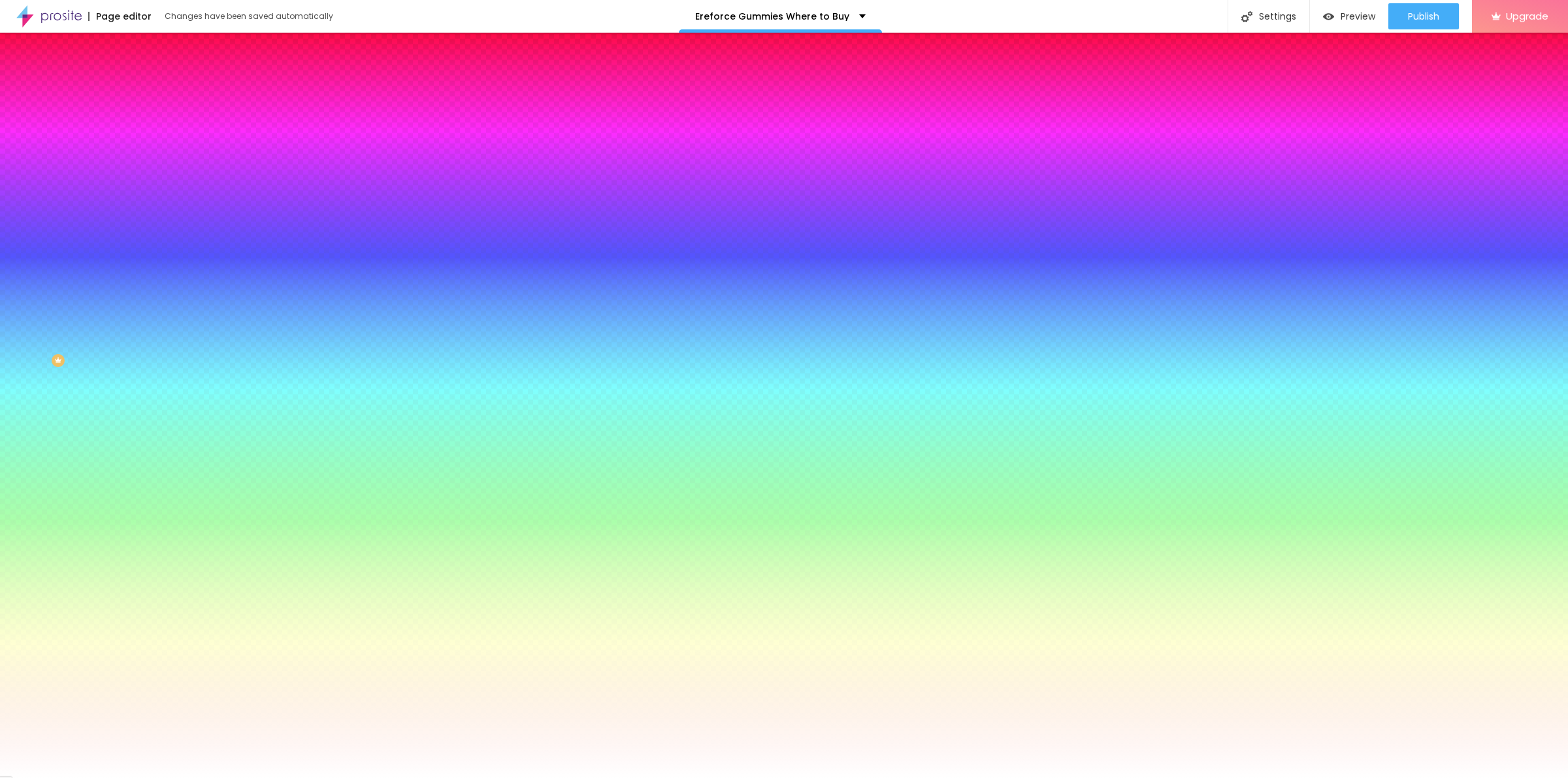
click at [150, 120] on span "Add image" at bounding box center [177, 114] width 54 height 11
click at [150, 234] on button "button" at bounding box center [159, 228] width 18 height 14
drag, startPoint x: 174, startPoint y: 469, endPoint x: 165, endPoint y: 470, distance: 9.1
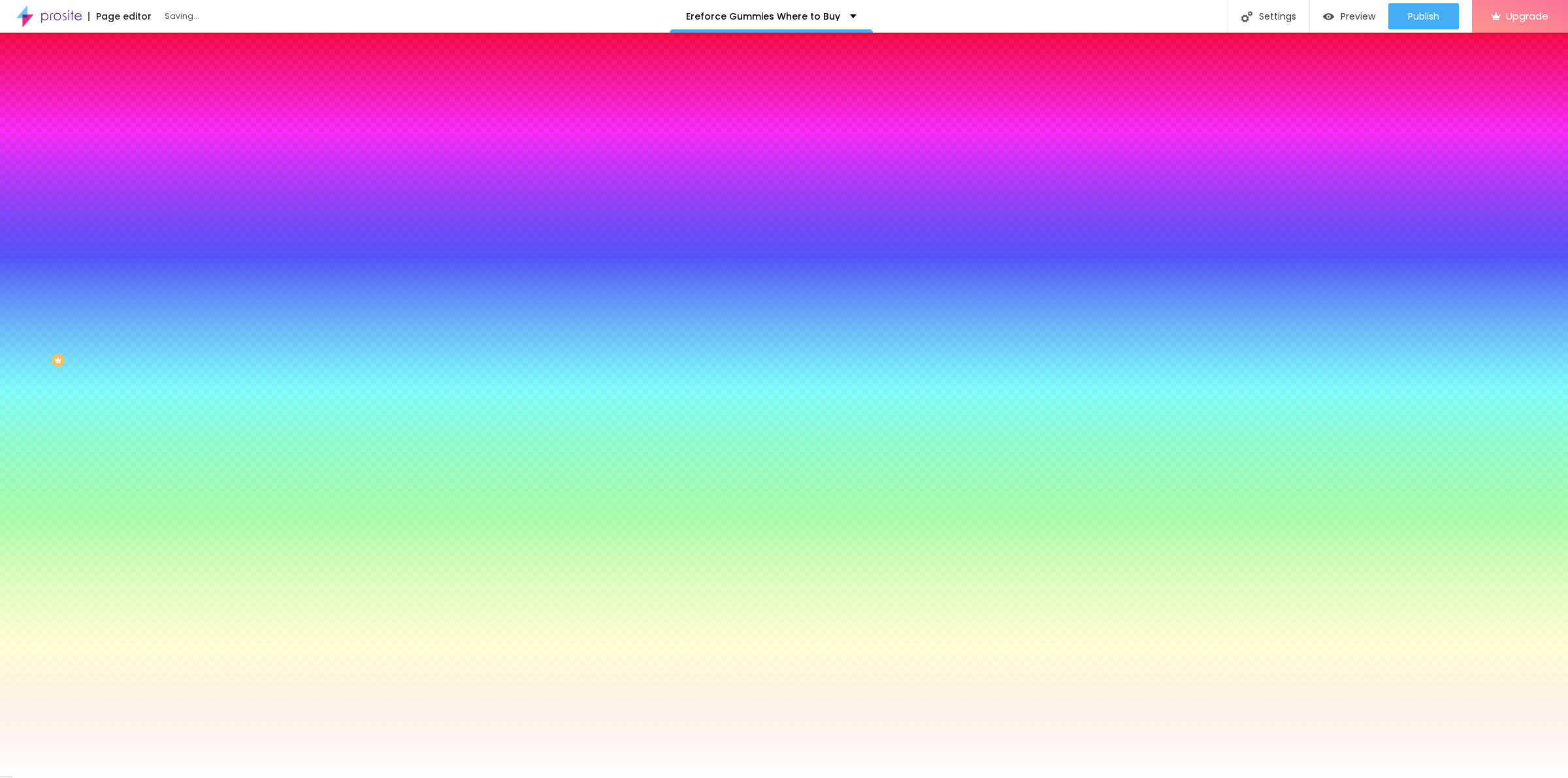
click at [273, 777] on div at bounding box center [784, 786] width 1568 height 0
click at [28, 777] on div at bounding box center [784, 778] width 1568 height 0
click at [156, 267] on icon "button" at bounding box center [159, 262] width 8 height 8
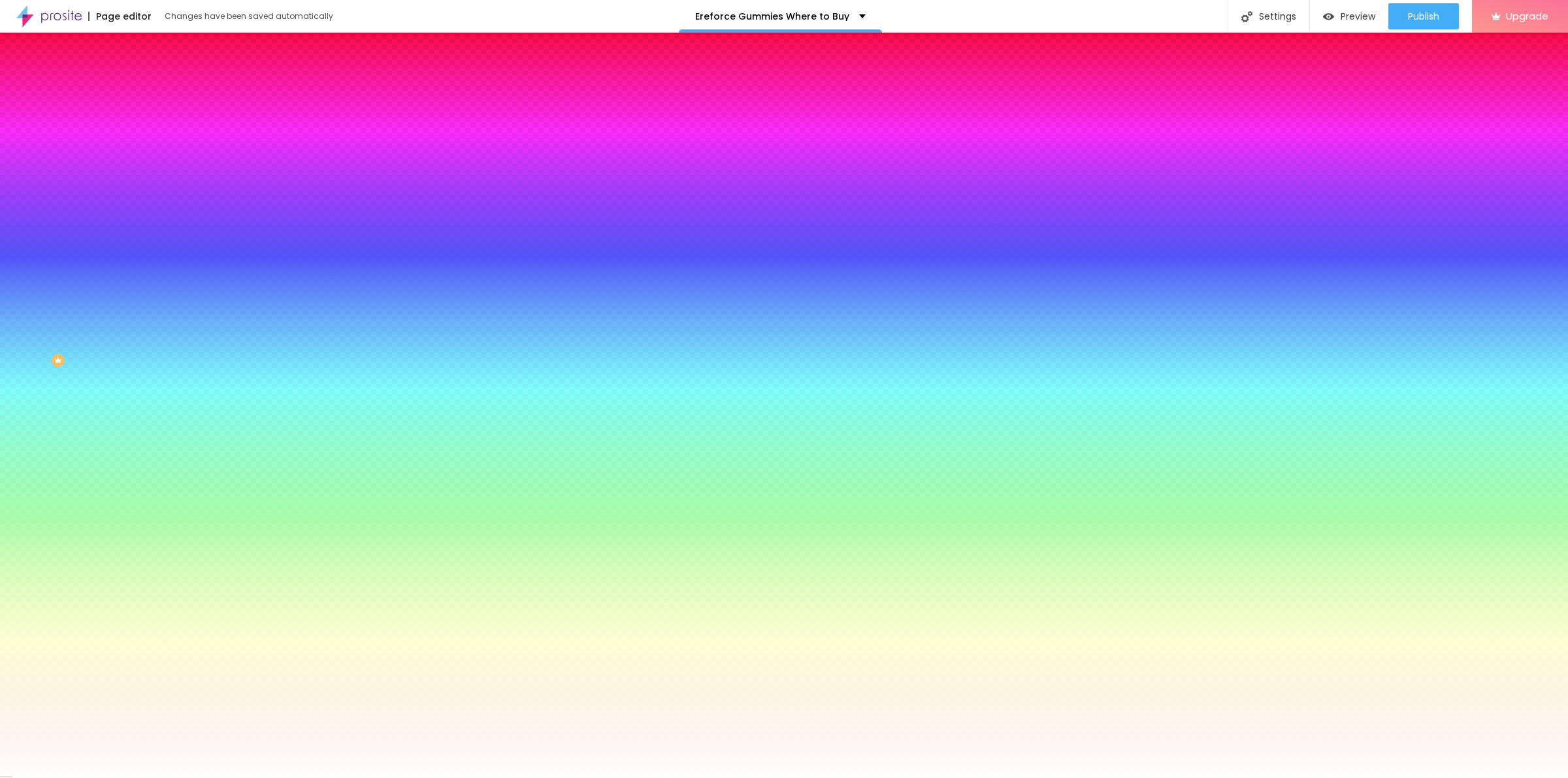
click at [77, 777] on div at bounding box center [784, 778] width 1568 height 0
click at [150, 136] on span "None" at bounding box center [160, 130] width 20 height 11
click at [150, 156] on span "Parallax" at bounding box center [166, 150] width 32 height 11
click at [162, 92] on span "Advanced" at bounding box center [183, 98] width 42 height 11
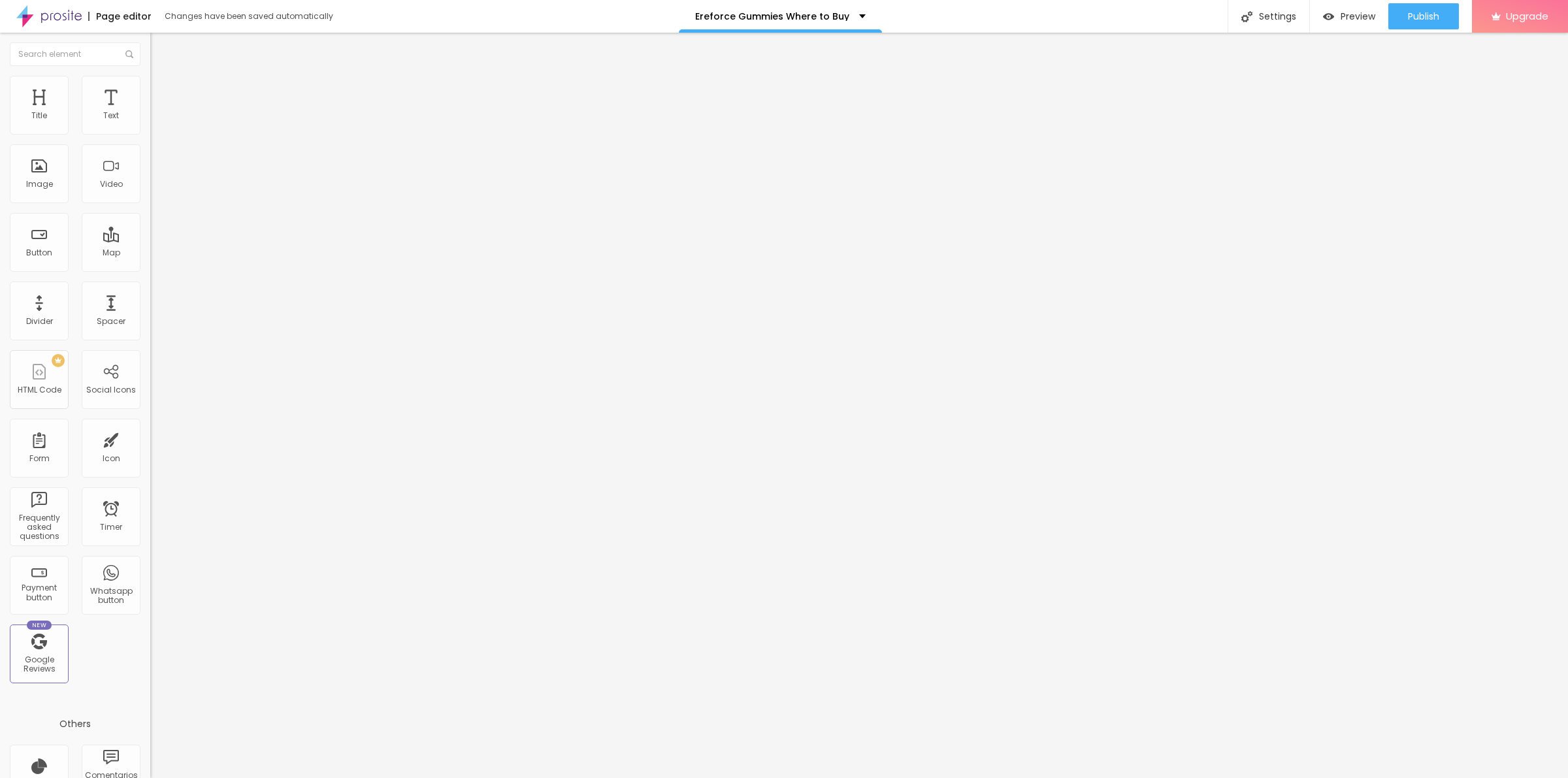
click at [150, 561] on div at bounding box center [225, 561] width 150 height 0
click at [150, 569] on div at bounding box center [225, 569] width 150 height 0
click at [150, 578] on div at bounding box center [225, 578] width 150 height 0
click at [150, 569] on div at bounding box center [225, 569] width 150 height 0
click at [150, 561] on div at bounding box center [225, 561] width 150 height 0
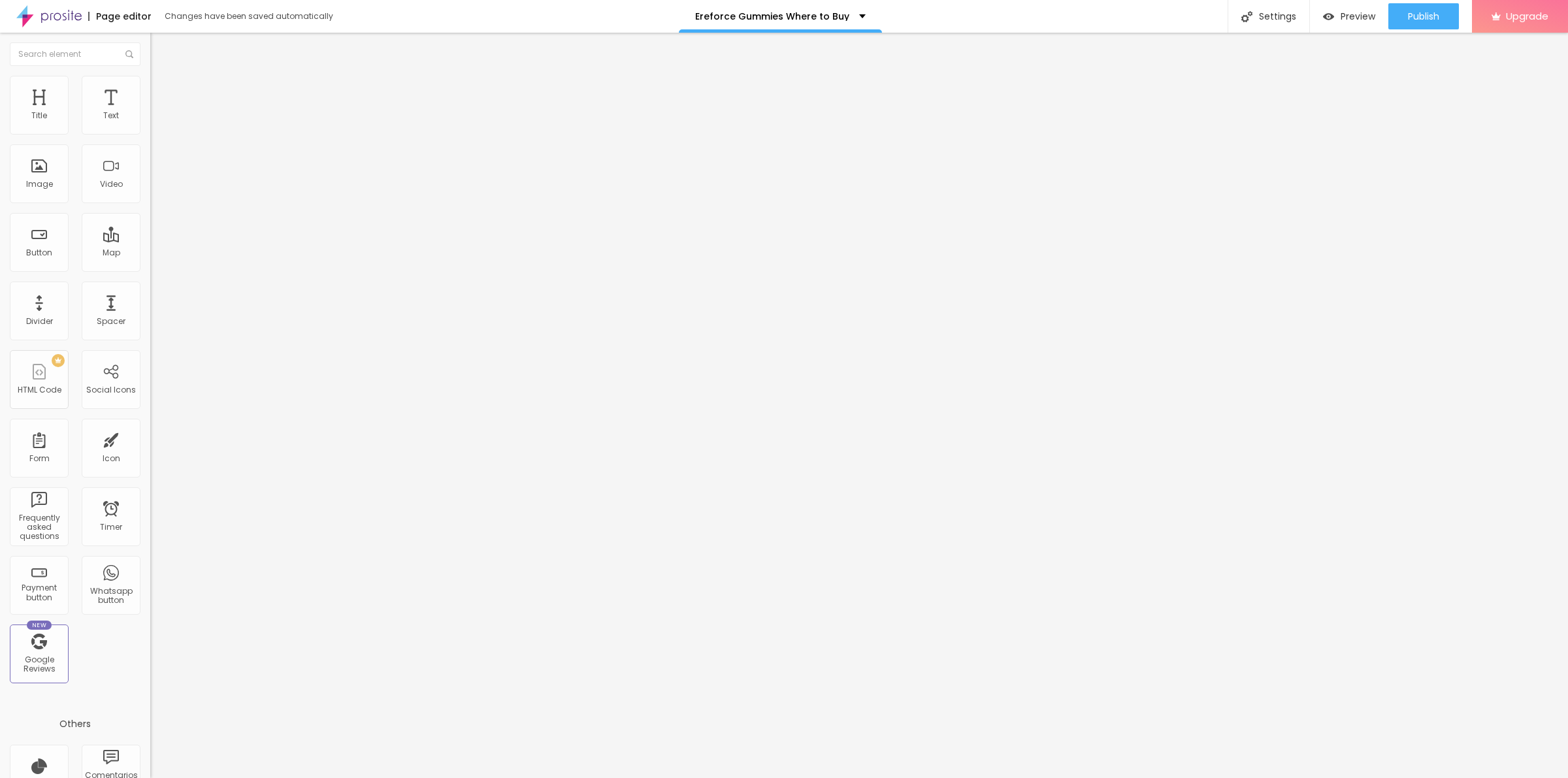
click at [150, 578] on div at bounding box center [225, 578] width 150 height 0
click at [150, 479] on input "text" at bounding box center [228, 485] width 156 height 13
drag, startPoint x: 31, startPoint y: 130, endPoint x: 0, endPoint y: 132, distance: 31.1
click at [150, 253] on input "range" at bounding box center [193, 258] width 85 height 10
drag, startPoint x: 30, startPoint y: 154, endPoint x: 0, endPoint y: 154, distance: 30.0
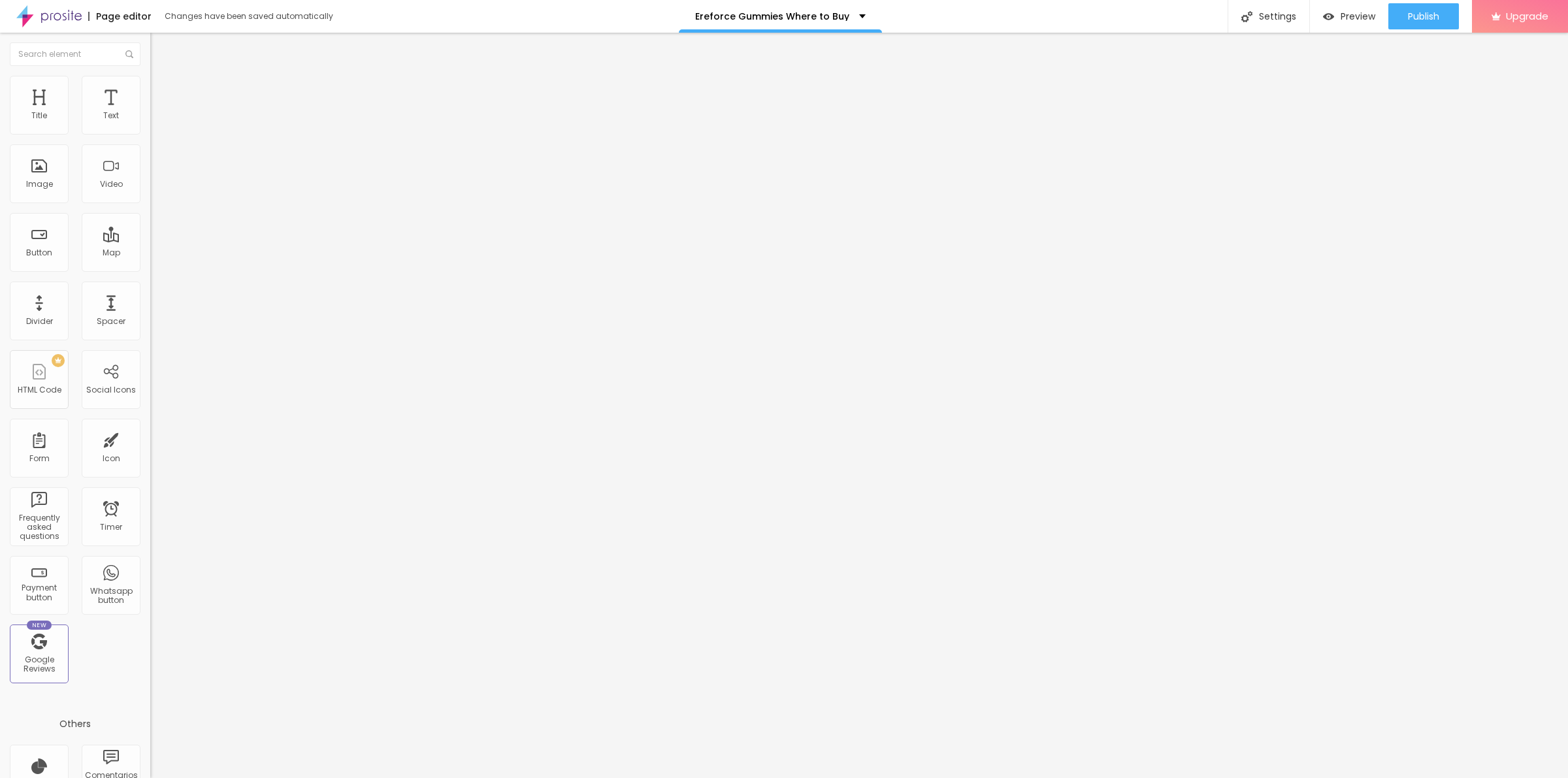
click at [150, 438] on input "range" at bounding box center [193, 443] width 85 height 10
click at [150, 90] on ul "Content Style Advanced" at bounding box center [225, 82] width 150 height 39
click at [162, 90] on span "Style" at bounding box center [172, 85] width 19 height 11
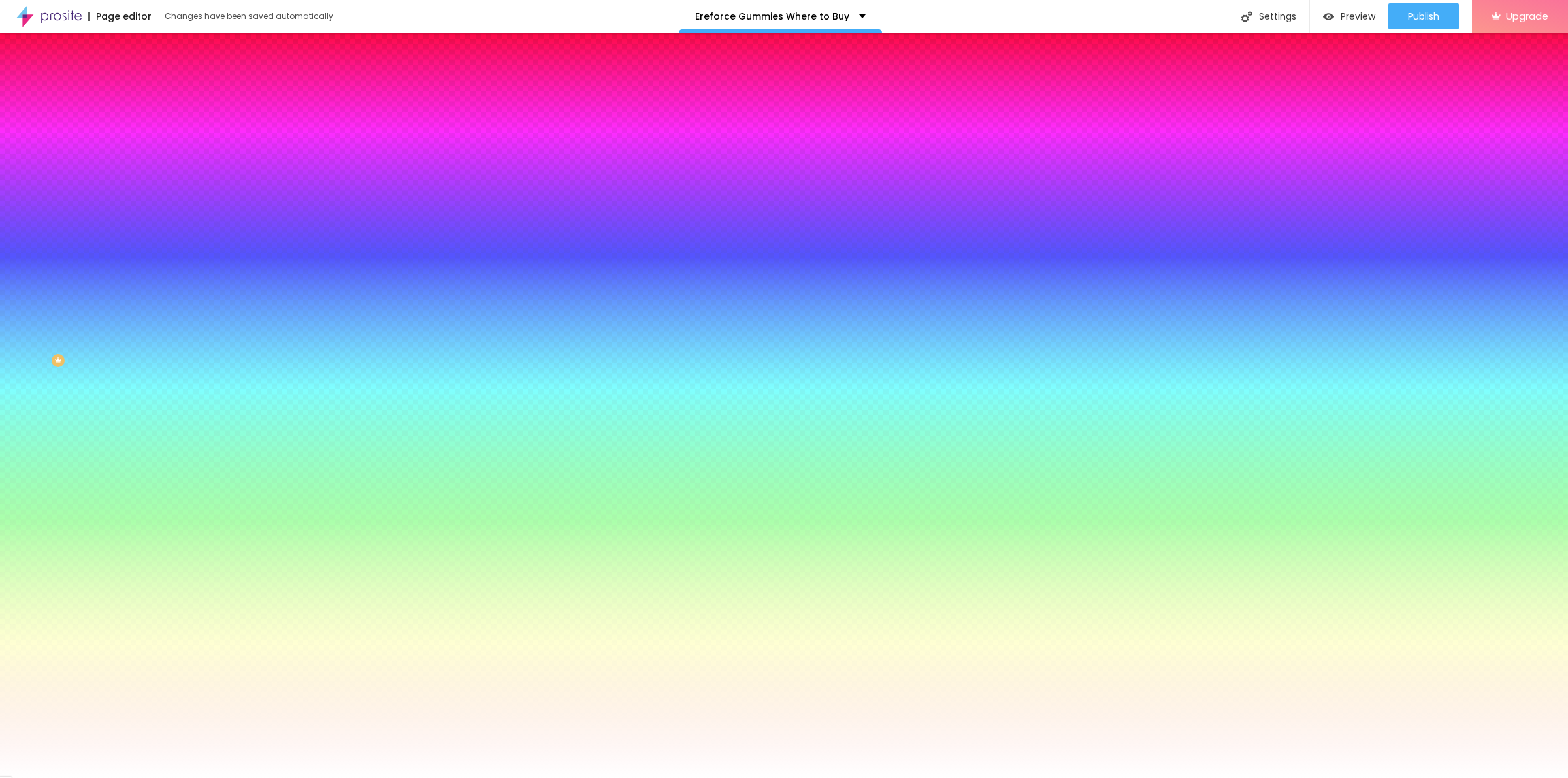
click at [150, 127] on div "Image Effect" at bounding box center [225, 123] width 150 height 8
click at [156, 174] on icon "button" at bounding box center [160, 169] width 10 height 9
click at [150, 191] on input "#FFFFFF" at bounding box center [228, 184] width 156 height 13
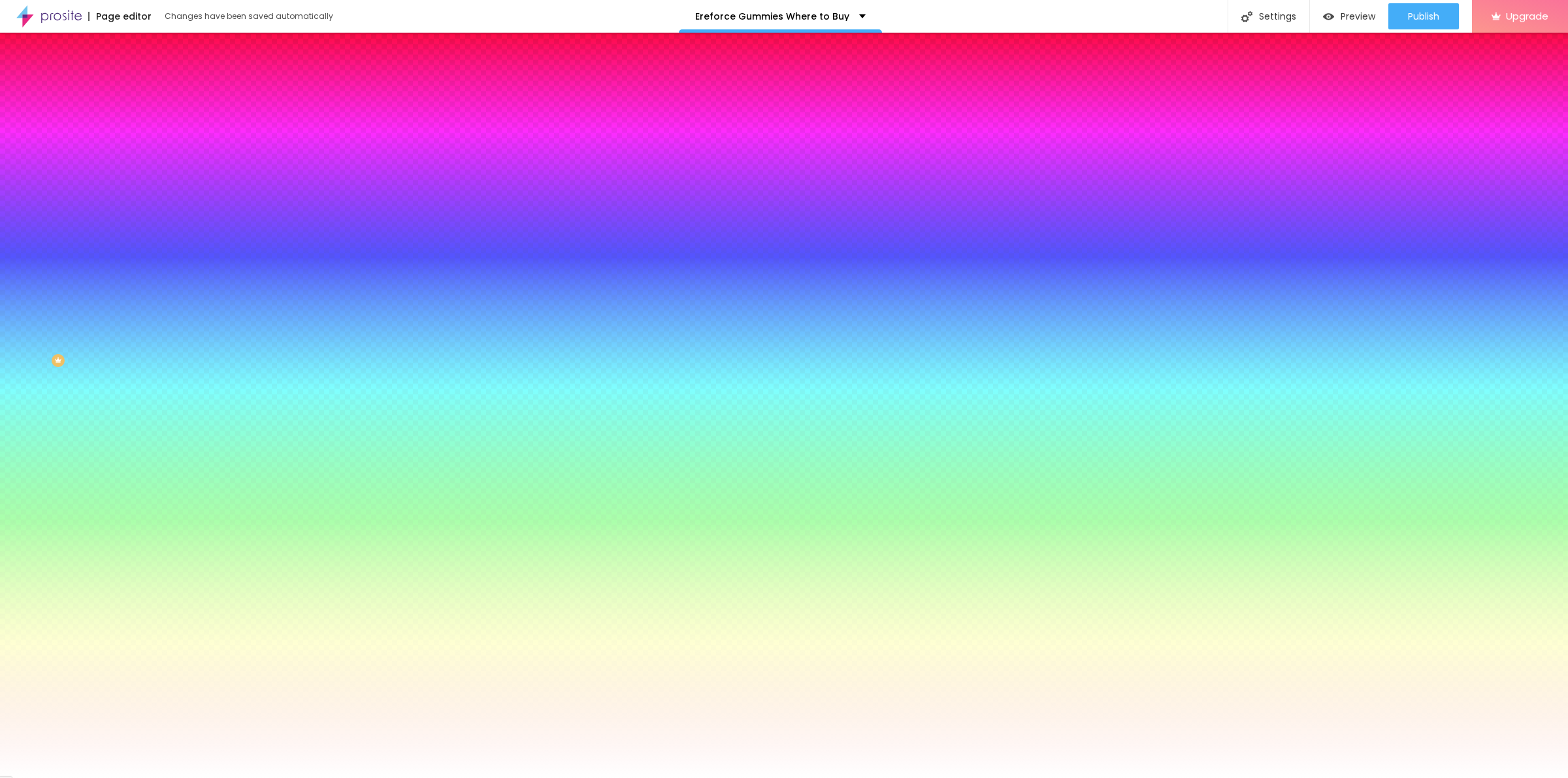
click at [150, 191] on input "#FFFFFF" at bounding box center [228, 184] width 156 height 13
click at [150, 199] on div "Background effect" at bounding box center [225, 194] width 150 height 8
click at [156, 231] on icon "button" at bounding box center [159, 226] width 8 height 8
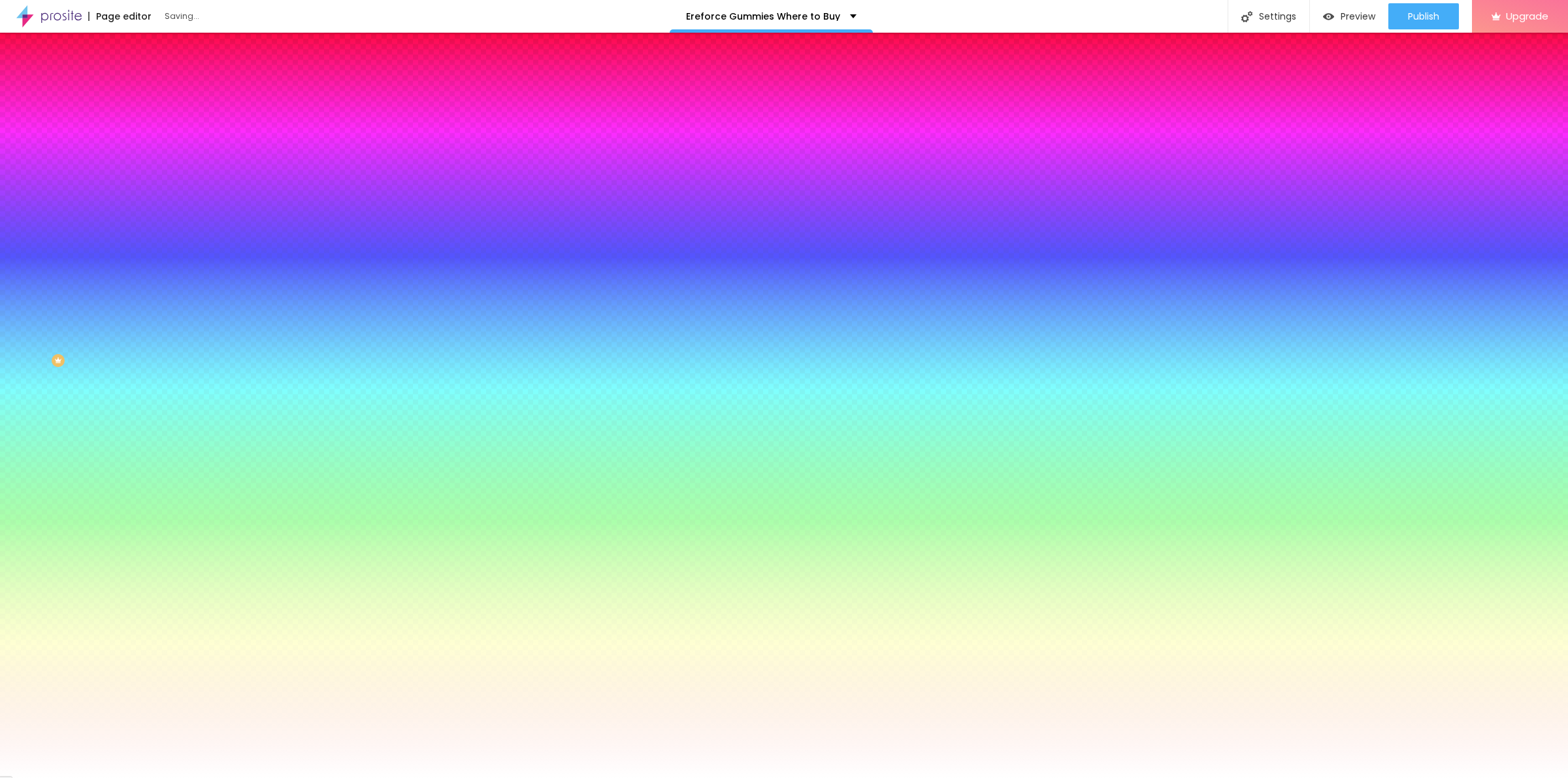
click at [288, 777] on div at bounding box center [784, 786] width 1568 height 0
click at [282, 777] on div at bounding box center [784, 786] width 1568 height 0
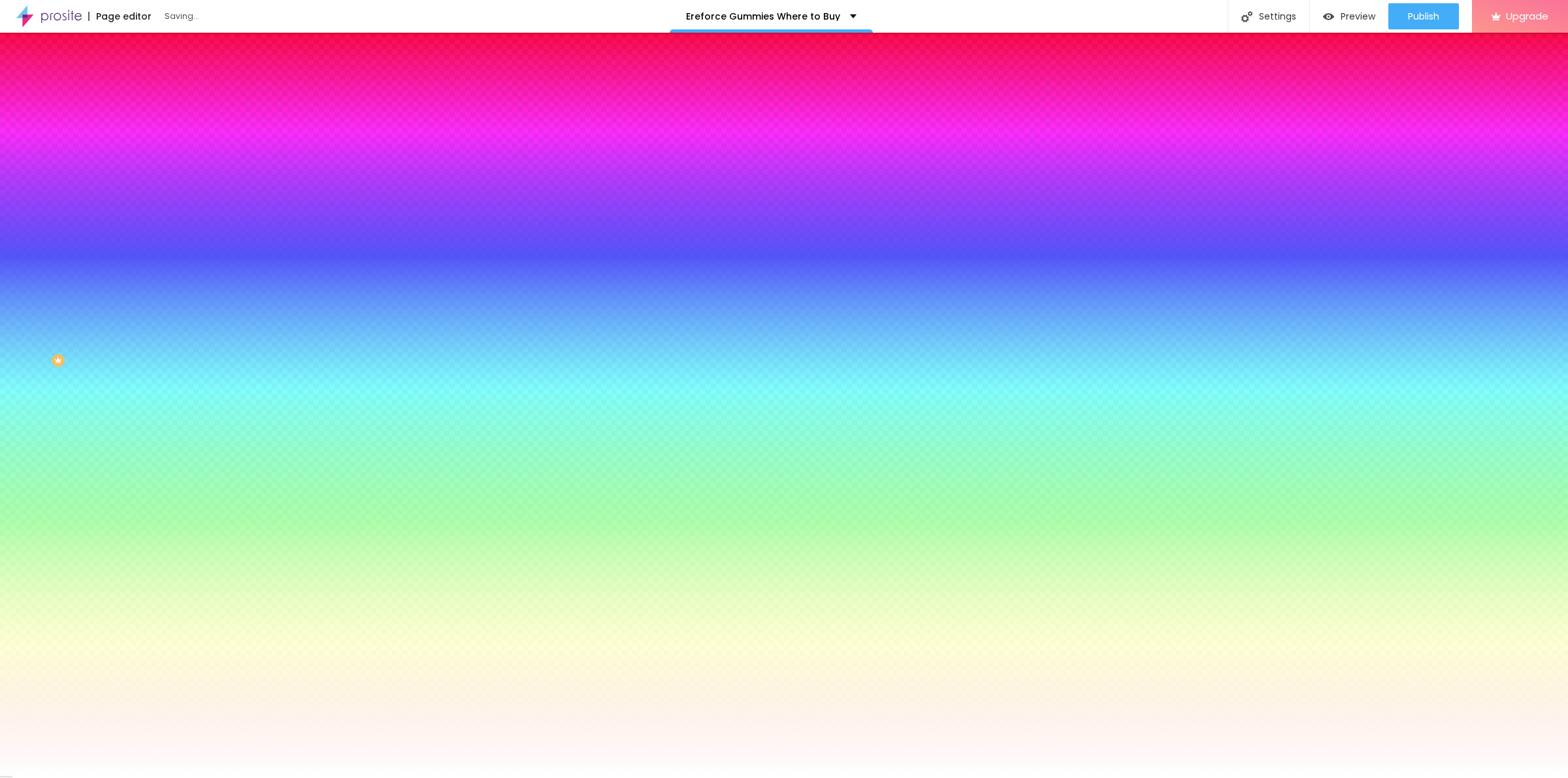
drag, startPoint x: 160, startPoint y: 470, endPoint x: 106, endPoint y: 476, distance: 54.3
drag, startPoint x: 138, startPoint y: 505, endPoint x: 151, endPoint y: 504, distance: 13.0
click at [284, 777] on div at bounding box center [784, 786] width 1568 height 0
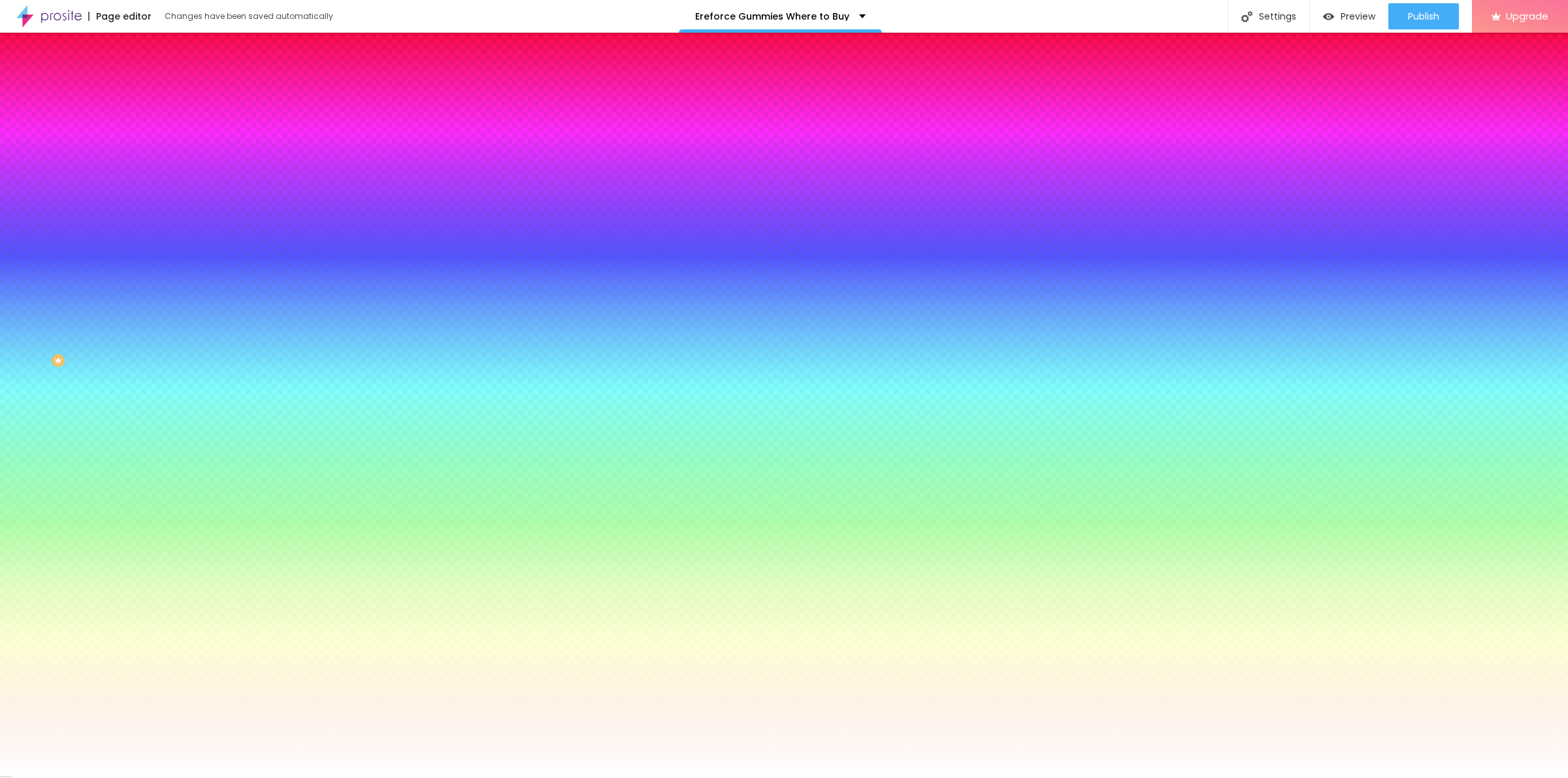
click at [76, 777] on div at bounding box center [784, 778] width 1568 height 0
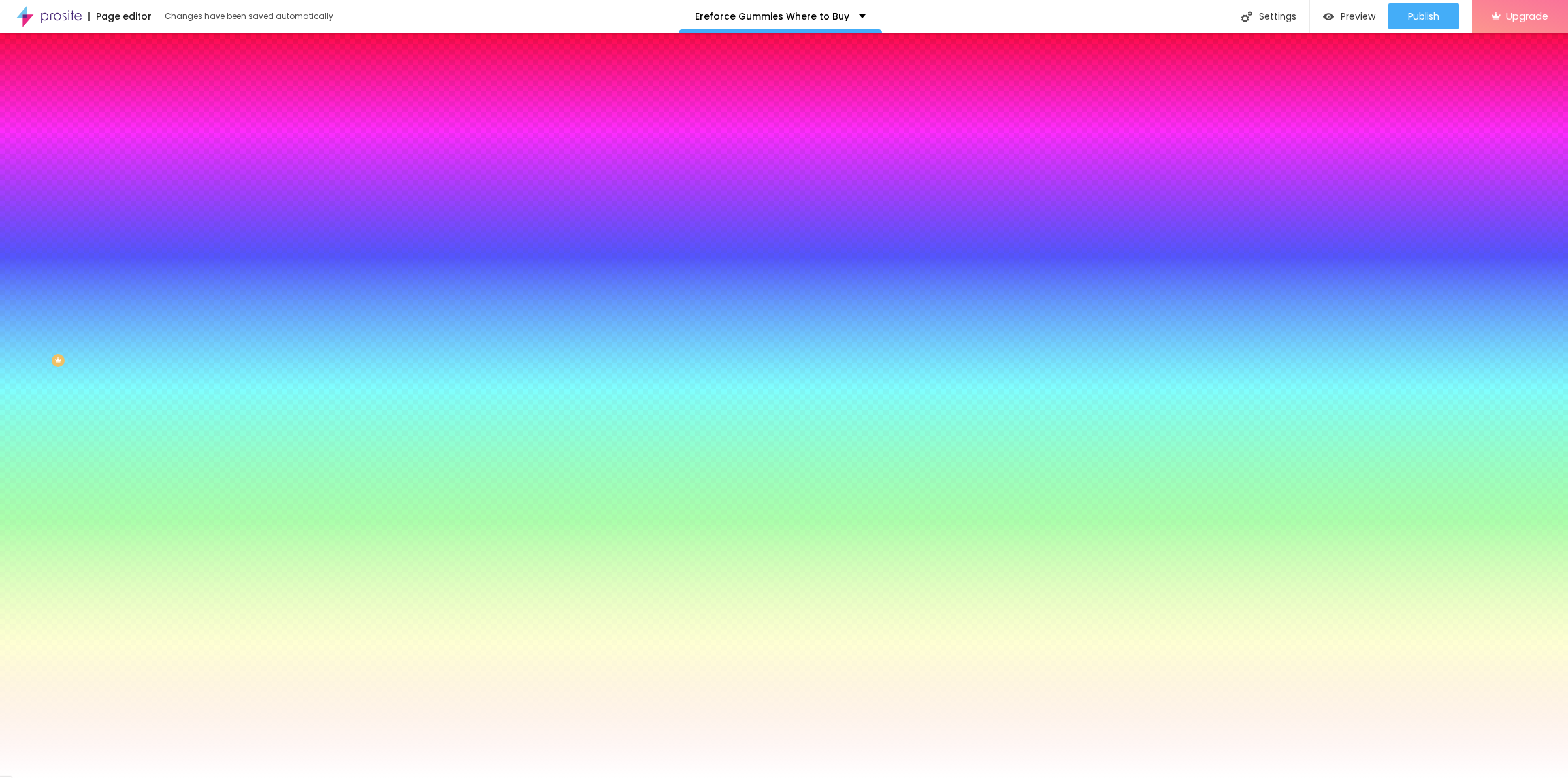
click at [156, 266] on icon "button" at bounding box center [159, 263] width 5 height 5
click at [276, 777] on div at bounding box center [784, 786] width 1568 height 0
drag, startPoint x: 168, startPoint y: 497, endPoint x: 160, endPoint y: 489, distance: 11.3
drag, startPoint x: 143, startPoint y: 535, endPoint x: 181, endPoint y: 526, distance: 39.1
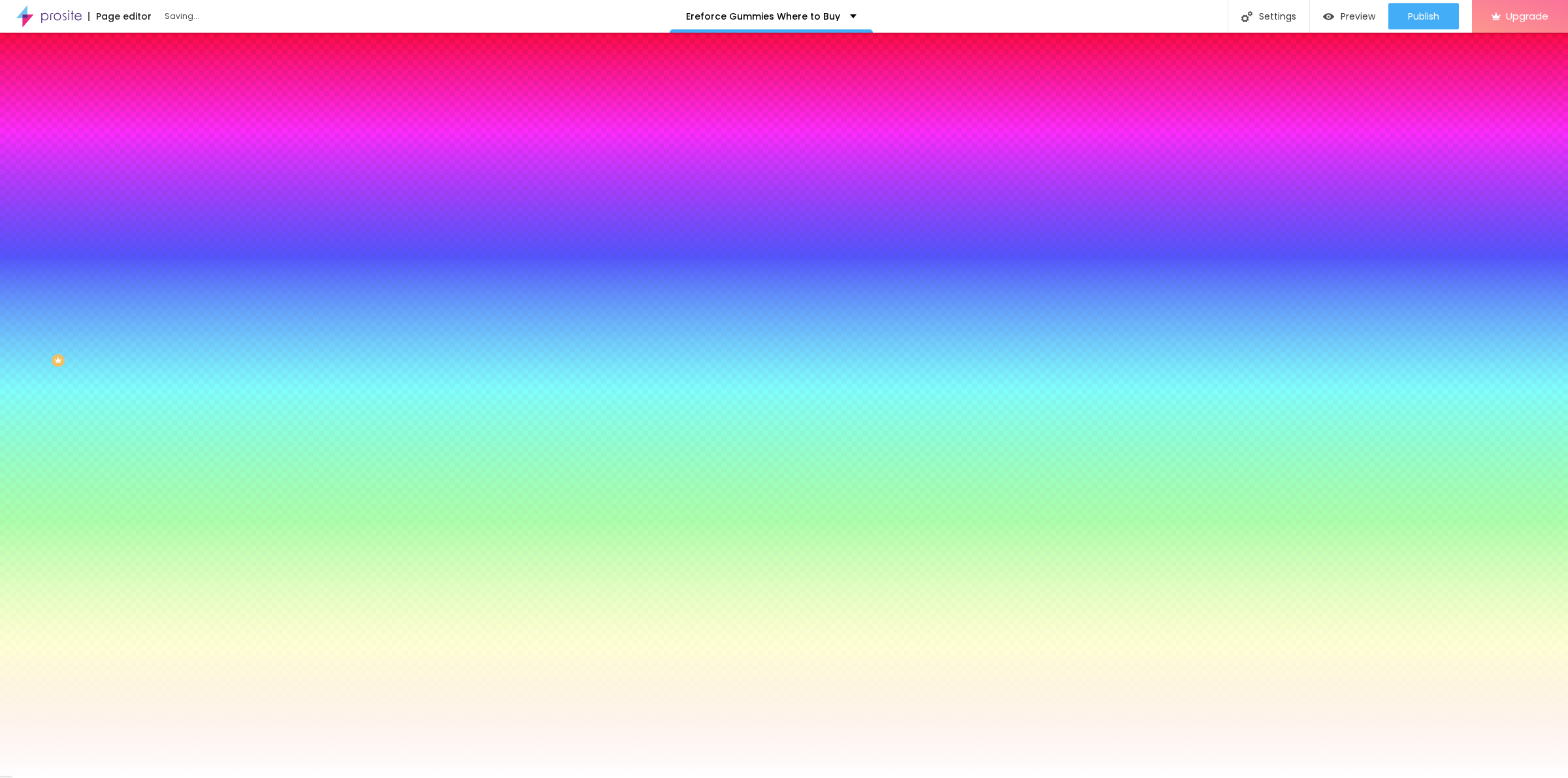
drag, startPoint x: 187, startPoint y: 532, endPoint x: 231, endPoint y: 536, distance: 44.2
click at [284, 777] on div at bounding box center [784, 786] width 1568 height 0
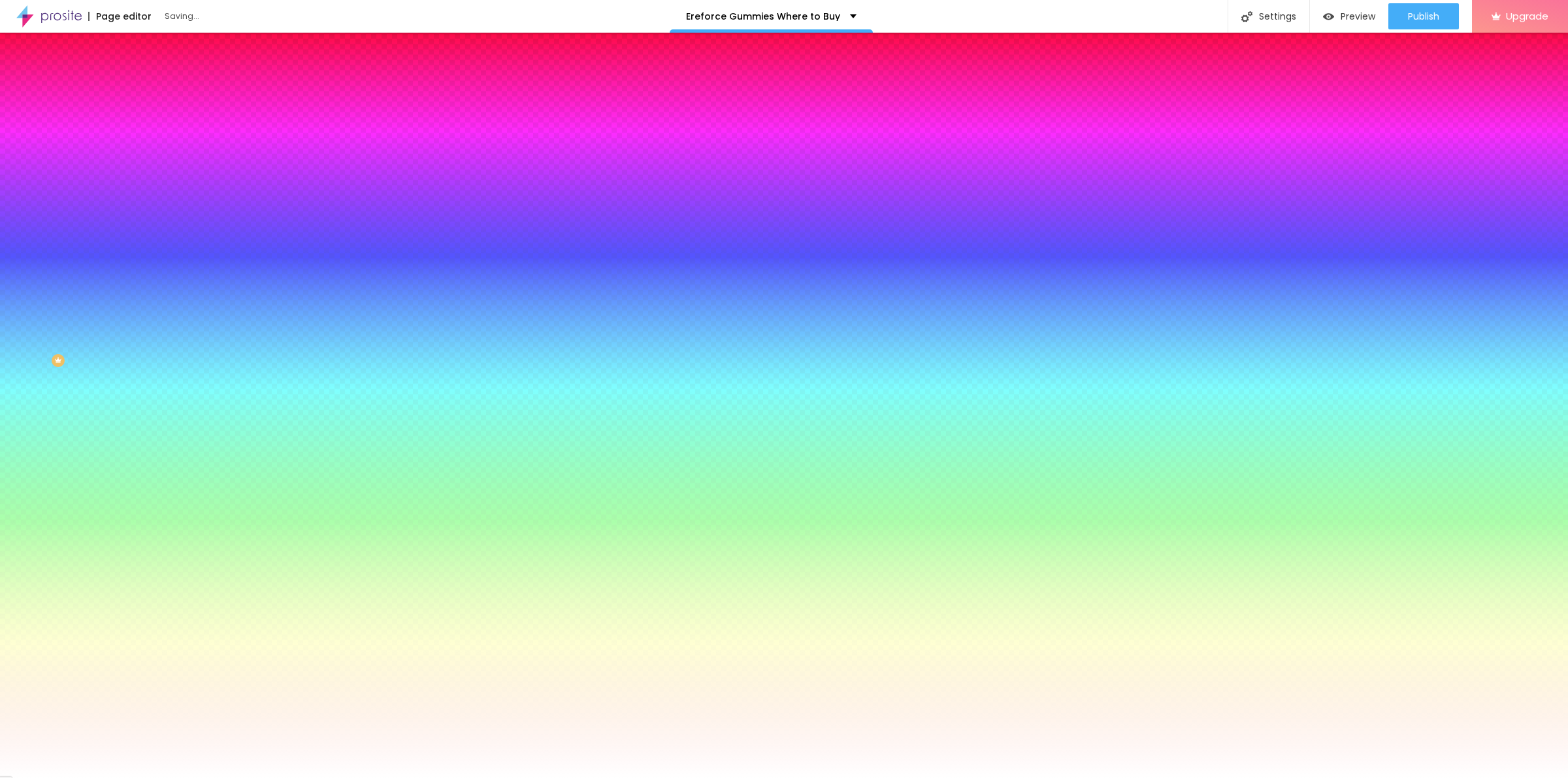
click at [289, 777] on div at bounding box center [784, 786] width 1568 height 0
click at [20, 777] on div at bounding box center [784, 778] width 1568 height 0
click at [161, 226] on icon "button" at bounding box center [162, 225] width 3 height 3
click at [282, 777] on div at bounding box center [784, 786] width 1568 height 0
click at [29, 777] on div at bounding box center [784, 778] width 1568 height 0
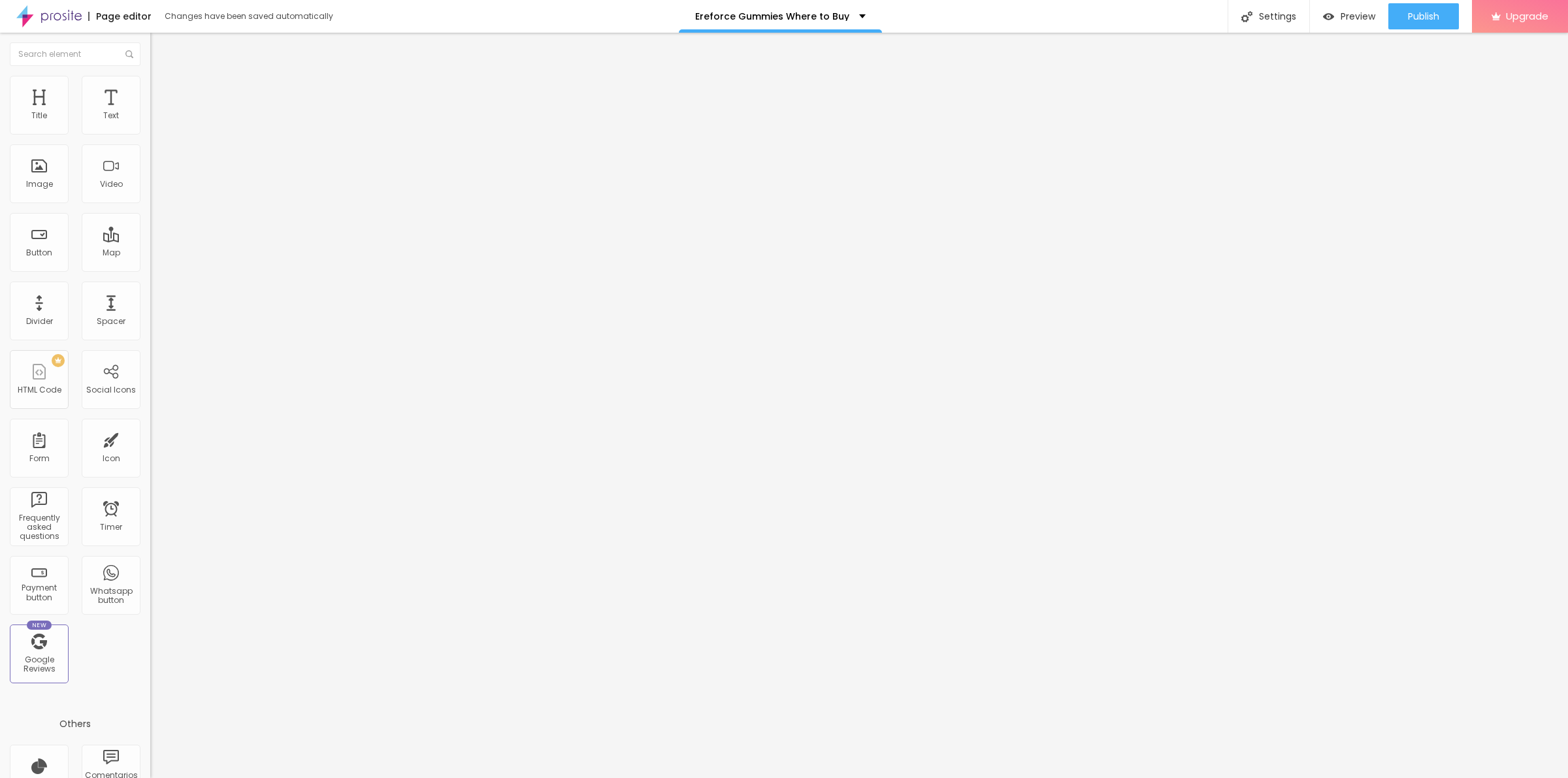
click at [162, 90] on span "Style" at bounding box center [172, 85] width 19 height 11
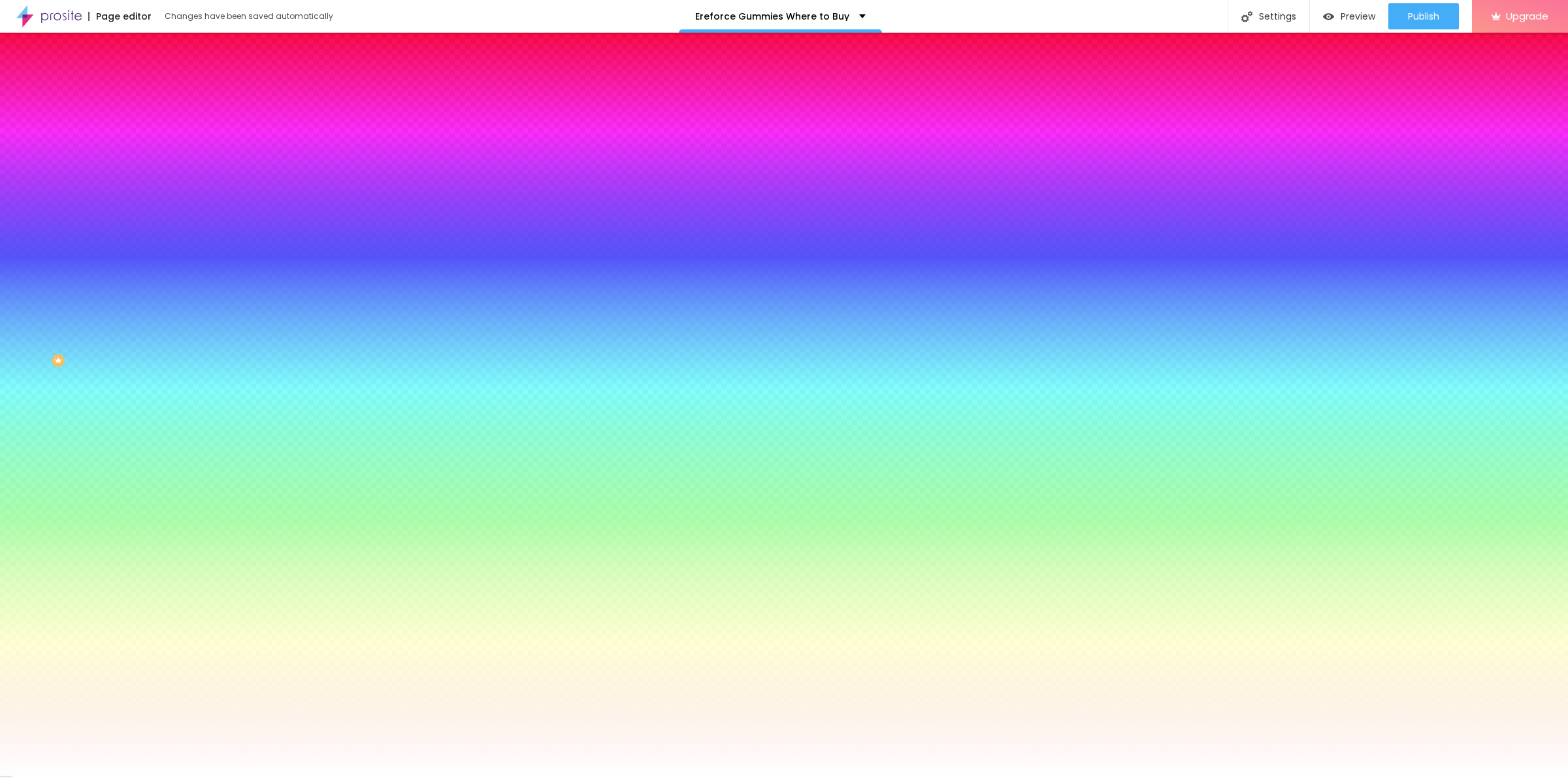
click at [150, 89] on li "Advanced" at bounding box center [225, 95] width 150 height 13
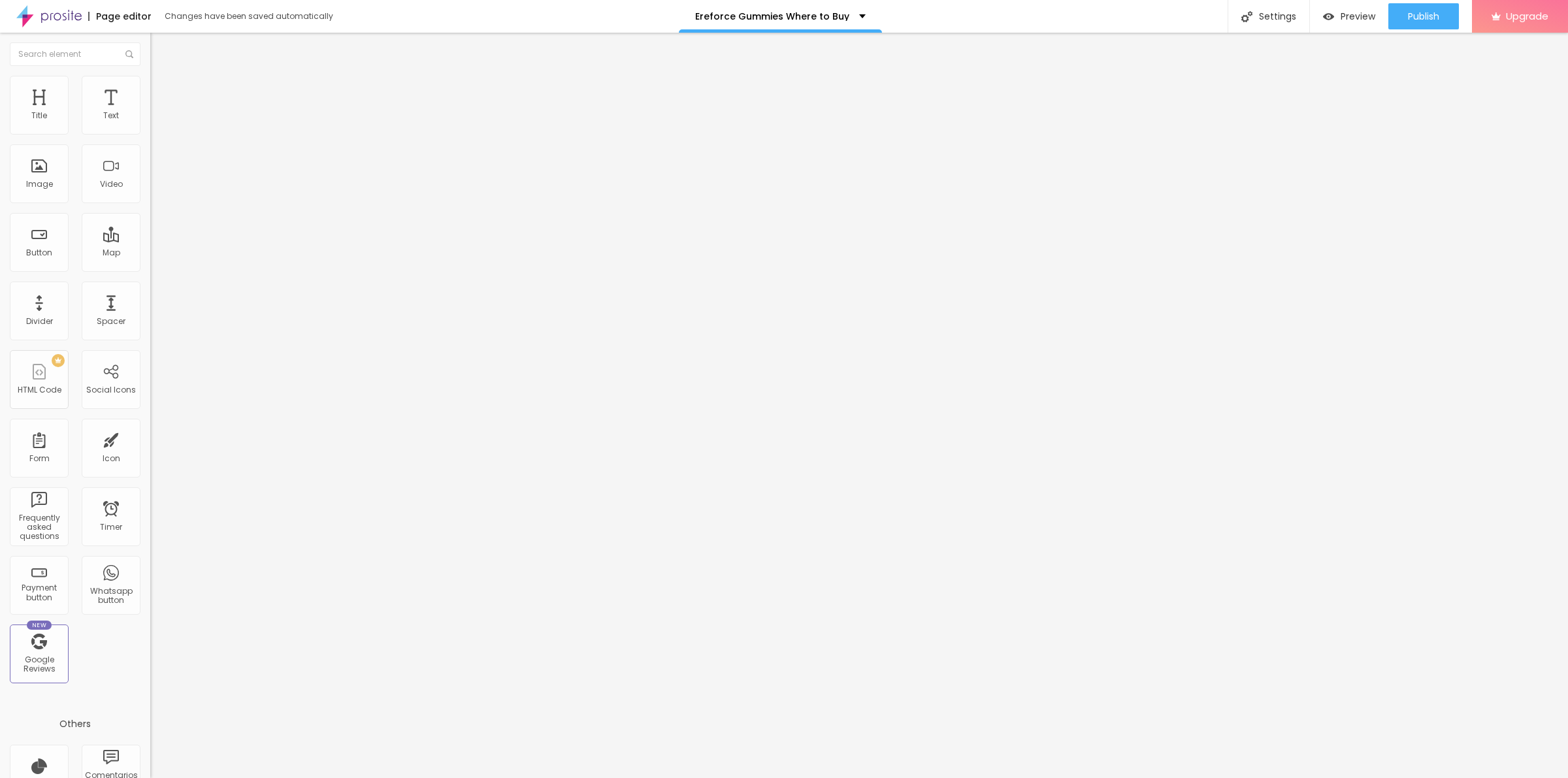
drag, startPoint x: 34, startPoint y: 129, endPoint x: 5, endPoint y: 122, distance: 29.8
click at [150, 253] on input "range" at bounding box center [193, 258] width 85 height 10
click at [150, 479] on input "text" at bounding box center [228, 485] width 156 height 13
click at [150, 652] on div "Paste or Type your code here" at bounding box center [213, 658] width 125 height 12
click at [150, 652] on div at bounding box center [225, 702] width 150 height 100
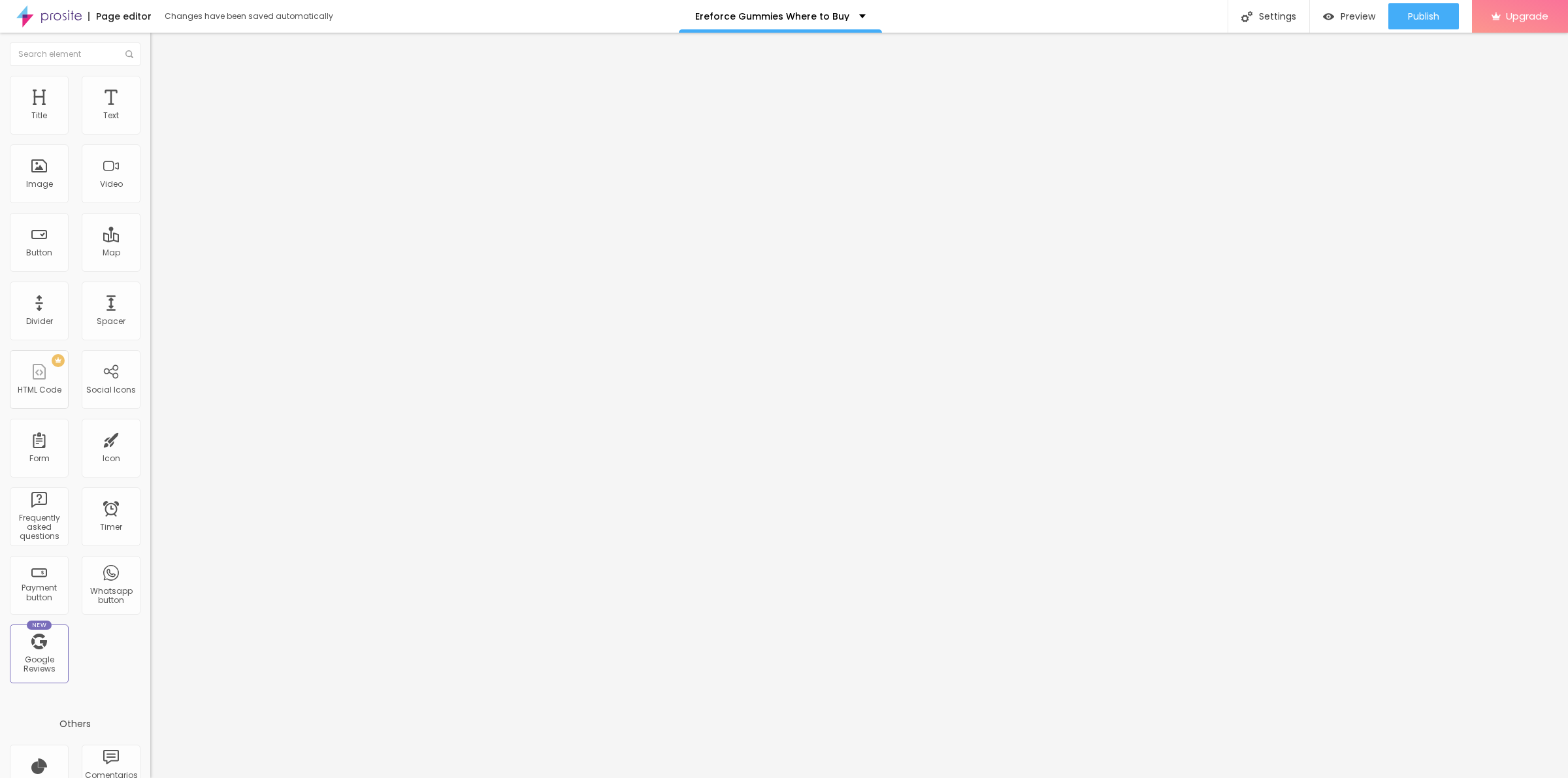
click at [150, 77] on img at bounding box center [156, 82] width 12 height 12
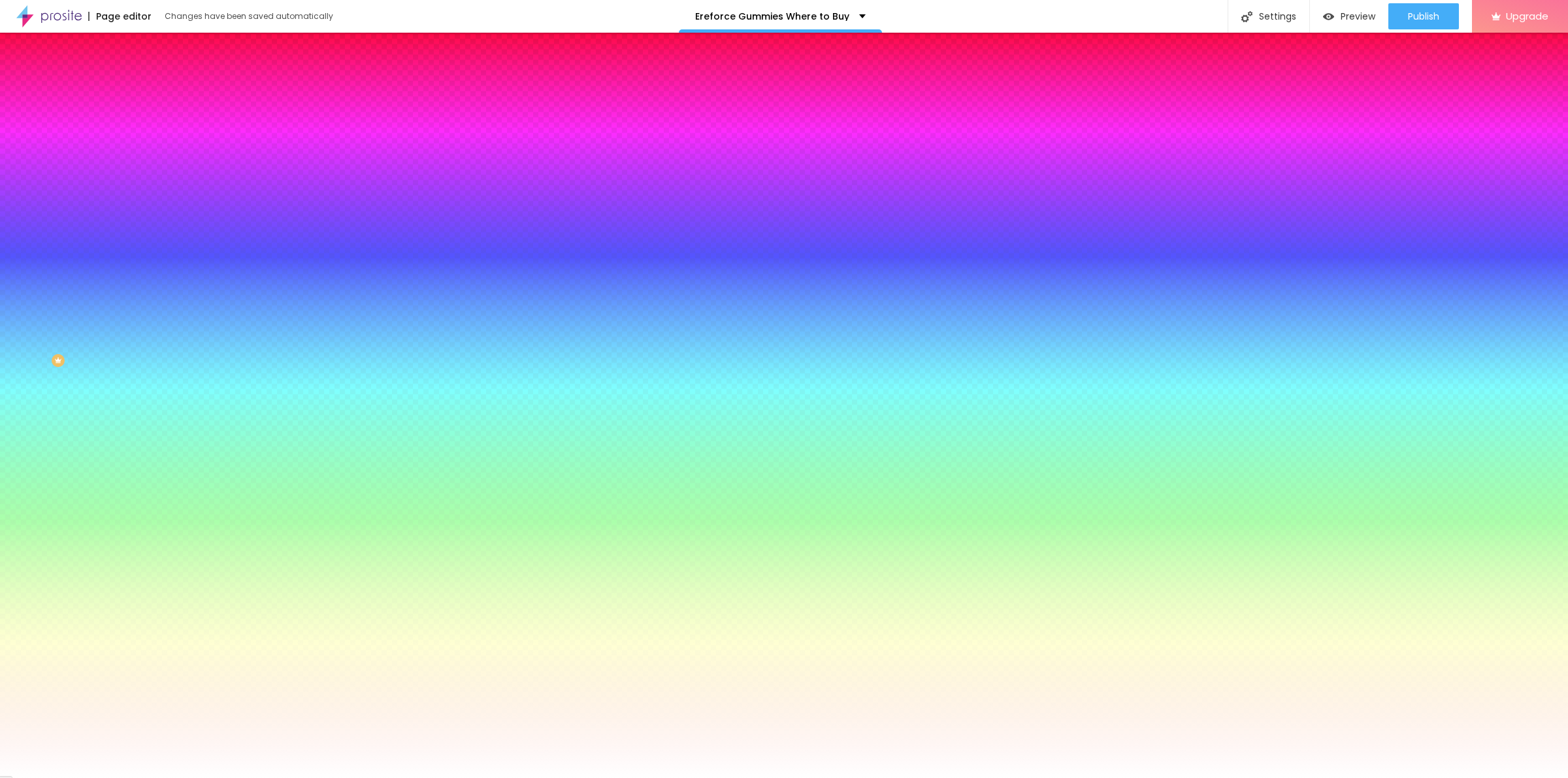
click at [150, 136] on span "Parallax" at bounding box center [166, 130] width 32 height 11
click at [150, 191] on input "#FFFFFF" at bounding box center [228, 184] width 156 height 13
click at [156, 174] on icon "button" at bounding box center [160, 169] width 10 height 9
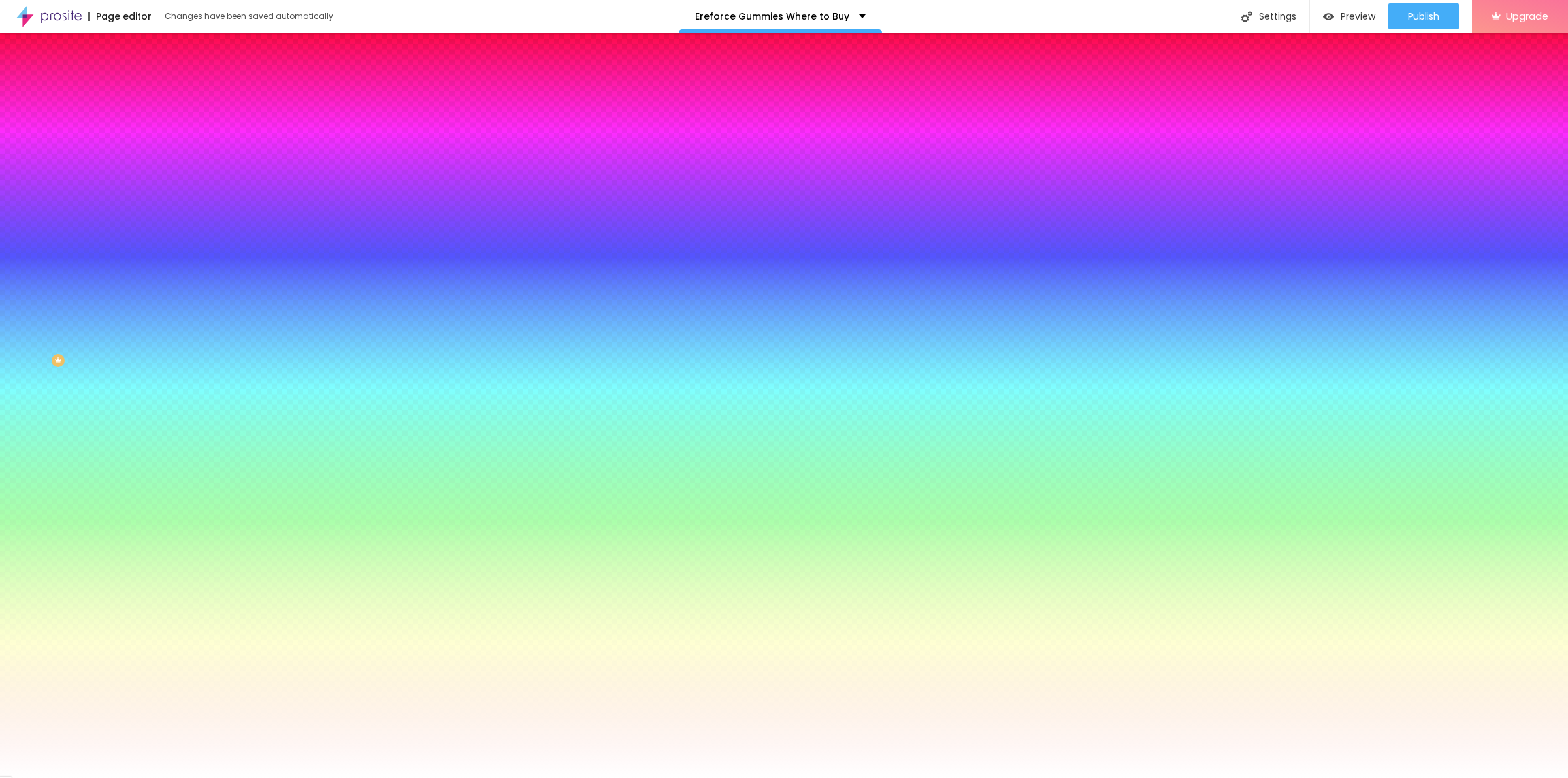
click at [150, 178] on div at bounding box center [225, 178] width 150 height 0
click at [150, 191] on input "#FFFFFF" at bounding box center [228, 184] width 156 height 13
click at [150, 191] on input "#FFFFF" at bounding box center [228, 184] width 156 height 13
click at [150, 410] on div "Edit Section Content Style Advanced Background Image Change image Image Effect …" at bounding box center [225, 405] width 150 height 745
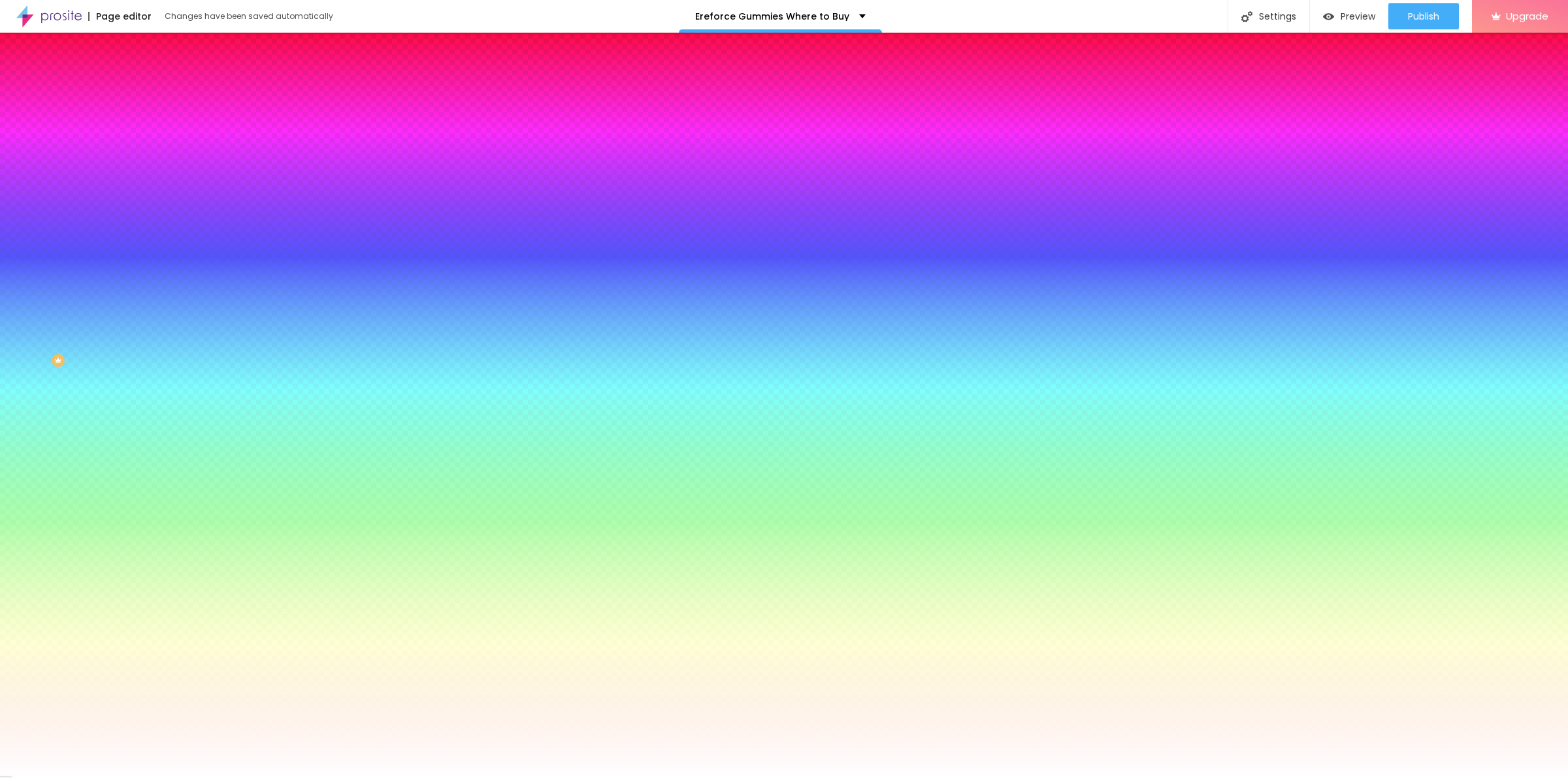
click at [150, 191] on input "#FFFFF" at bounding box center [228, 184] width 156 height 13
click at [150, 191] on input "#FF" at bounding box center [228, 184] width 156 height 13
click at [150, 271] on div "Background Image Change image Image Effect Parallax None Parallax Background Co…" at bounding box center [225, 187] width 150 height 169
click at [156, 174] on icon "button" at bounding box center [160, 169] width 10 height 9
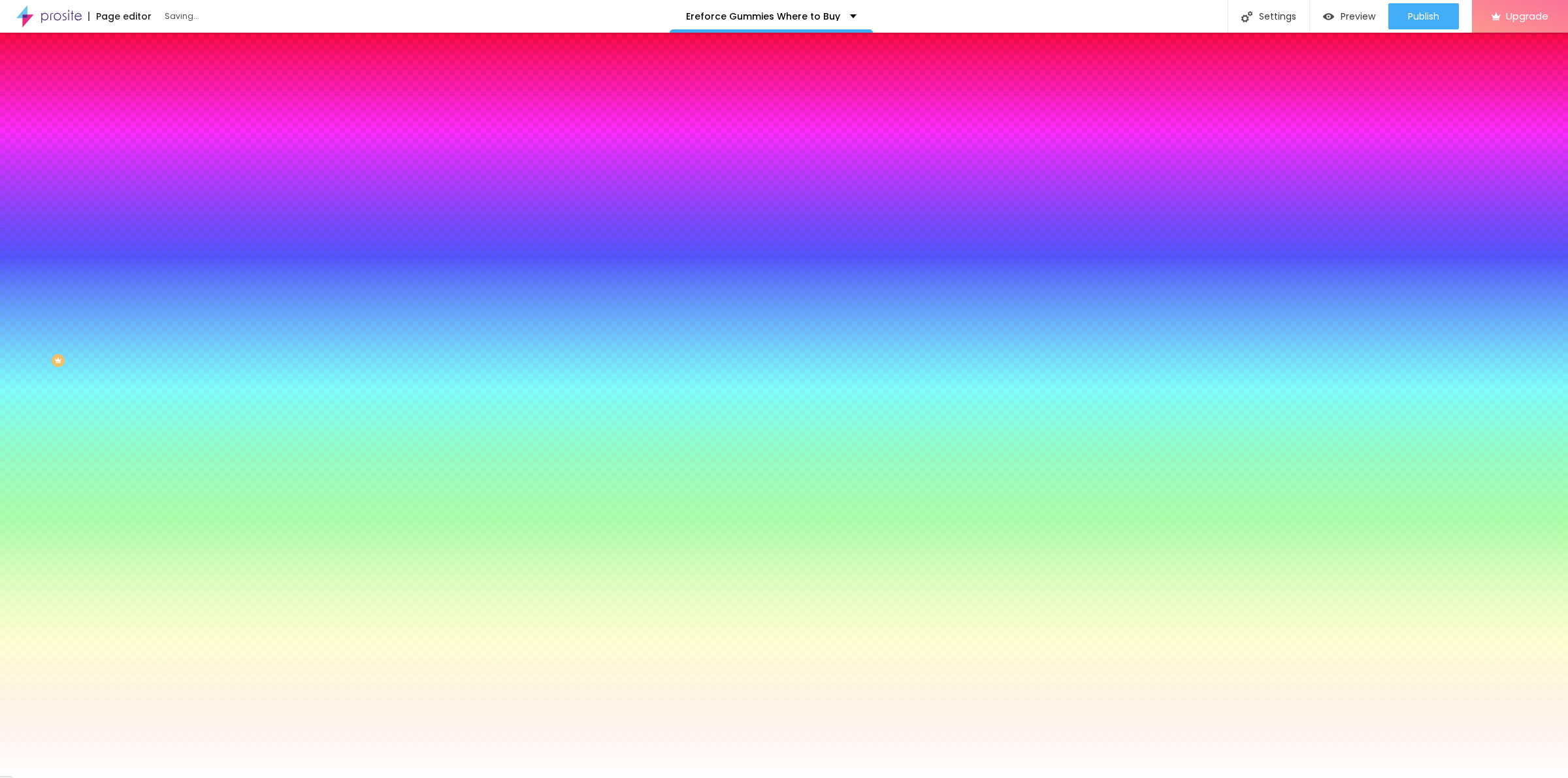
click at [150, 191] on input "#FFFFF" at bounding box center [228, 184] width 156 height 13
click at [150, 438] on div "Edit Section Content Style Advanced Background Image Change image Image Effect …" at bounding box center [225, 405] width 150 height 745
click at [150, 143] on span "None" at bounding box center [160, 138] width 20 height 11
click at [150, 156] on span "Parallax" at bounding box center [166, 150] width 32 height 11
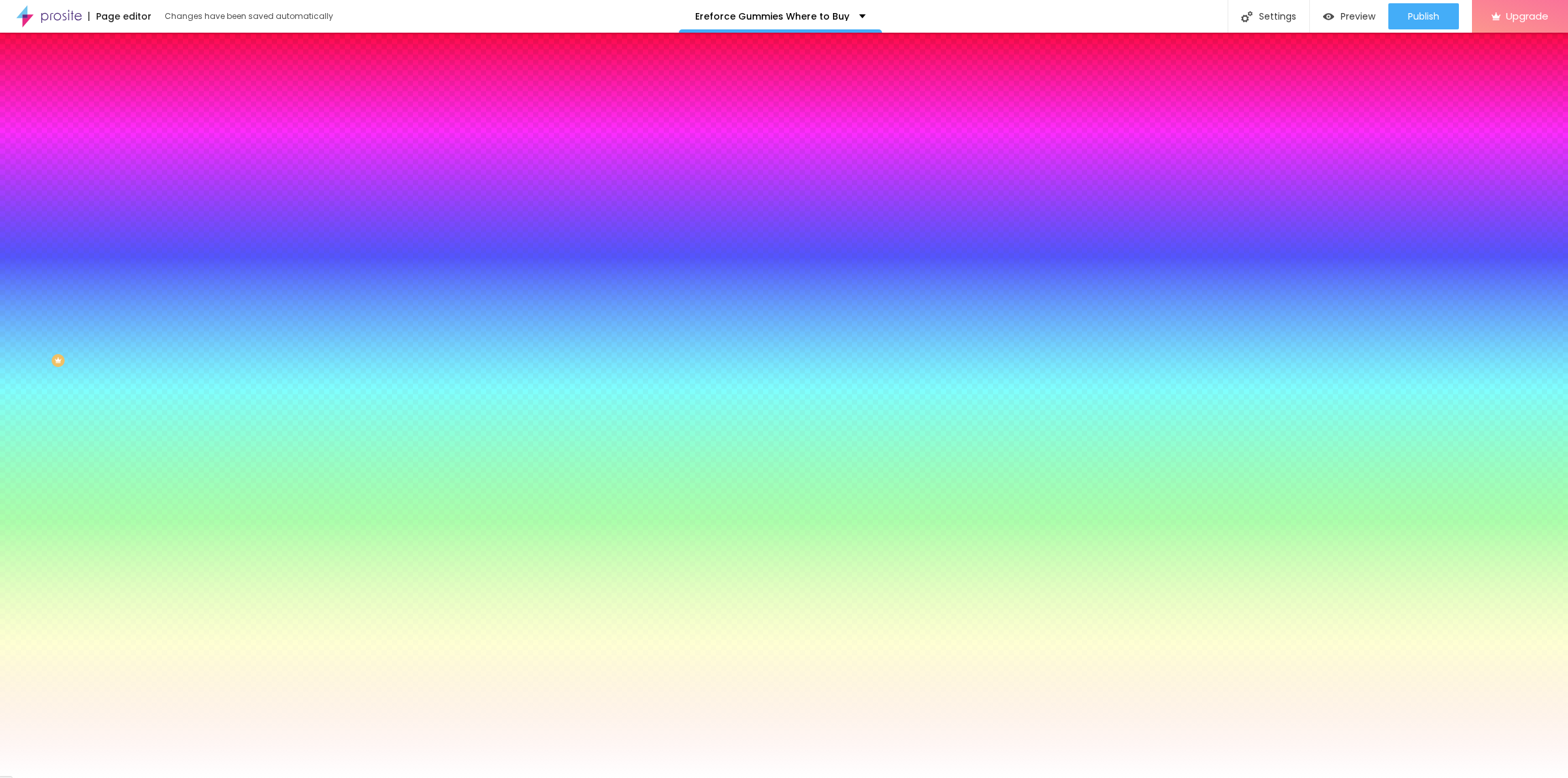
click at [150, 143] on span "None" at bounding box center [160, 138] width 20 height 11
click at [150, 89] on img at bounding box center [156, 95] width 12 height 12
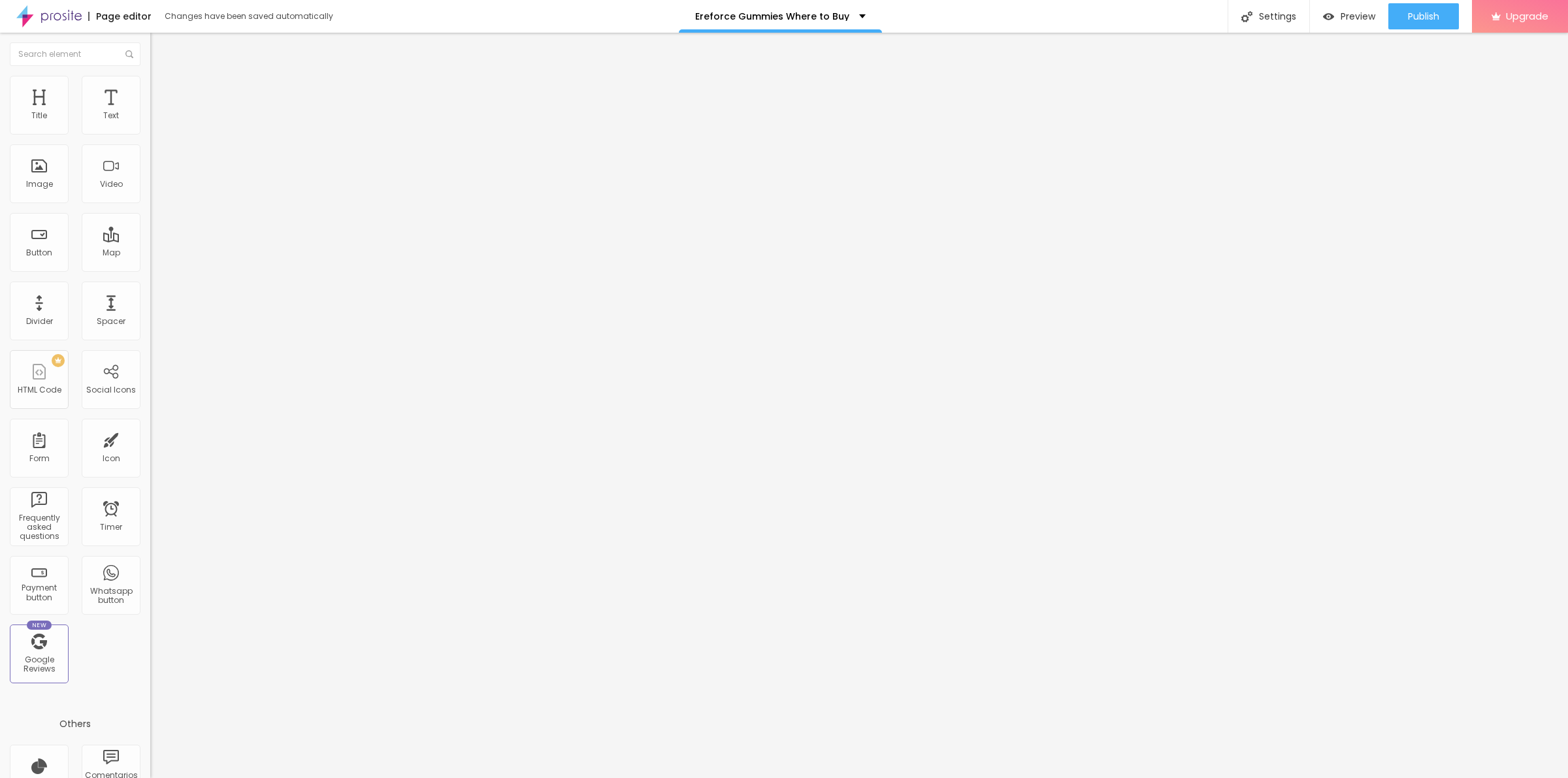
click at [150, 68] on li "Content" at bounding box center [225, 69] width 150 height 13
click at [160, 47] on img "button" at bounding box center [165, 47] width 10 height 10
click at [1415, 20] on span "Publish" at bounding box center [1424, 16] width 31 height 10
click at [1355, 95] on link "View page" at bounding box center [1386, 92] width 117 height 9
